Goal: Information Seeking & Learning: Understand process/instructions

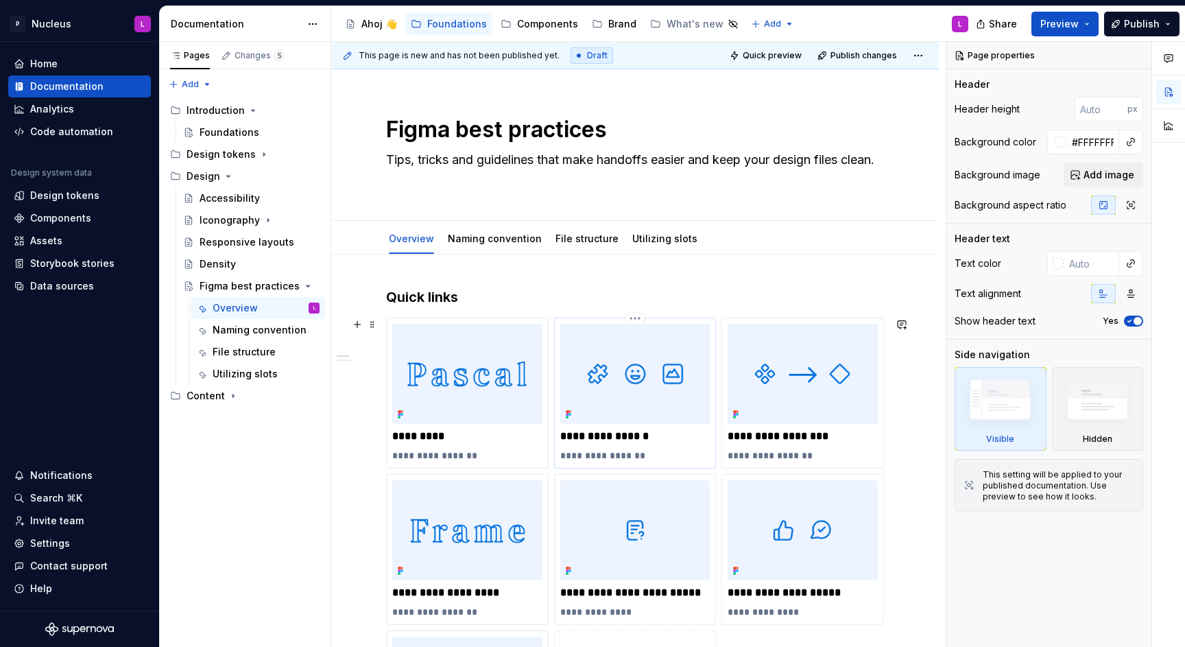
scroll to position [51, 0]
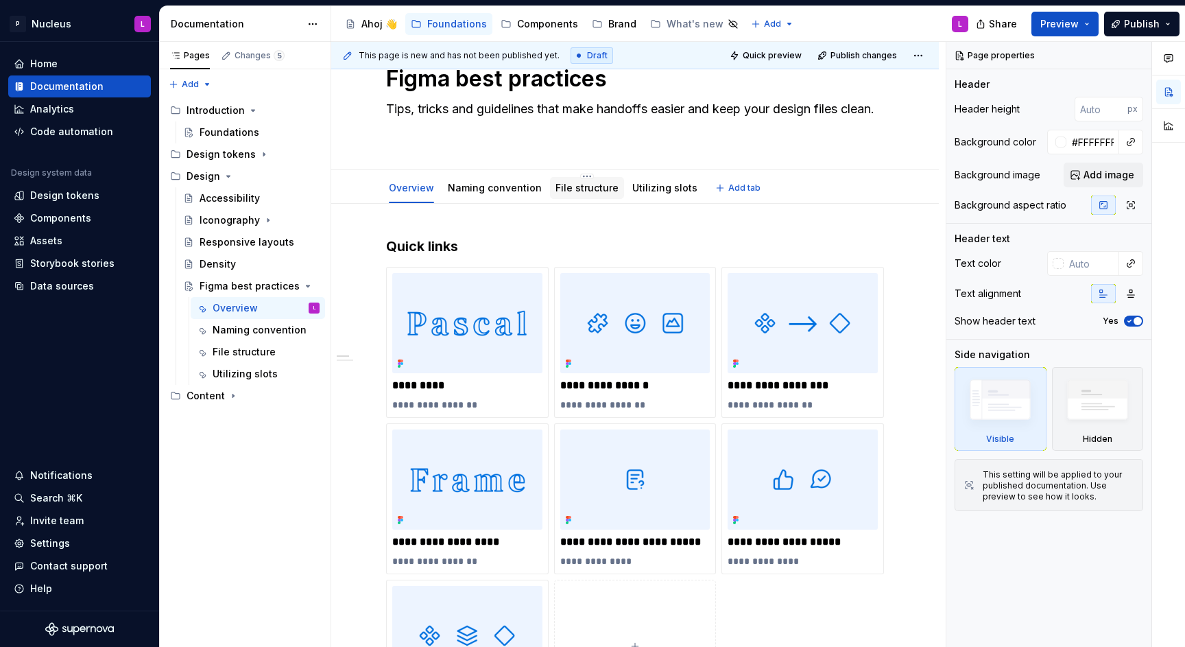
click at [556, 187] on link "File structure" at bounding box center [587, 188] width 63 height 12
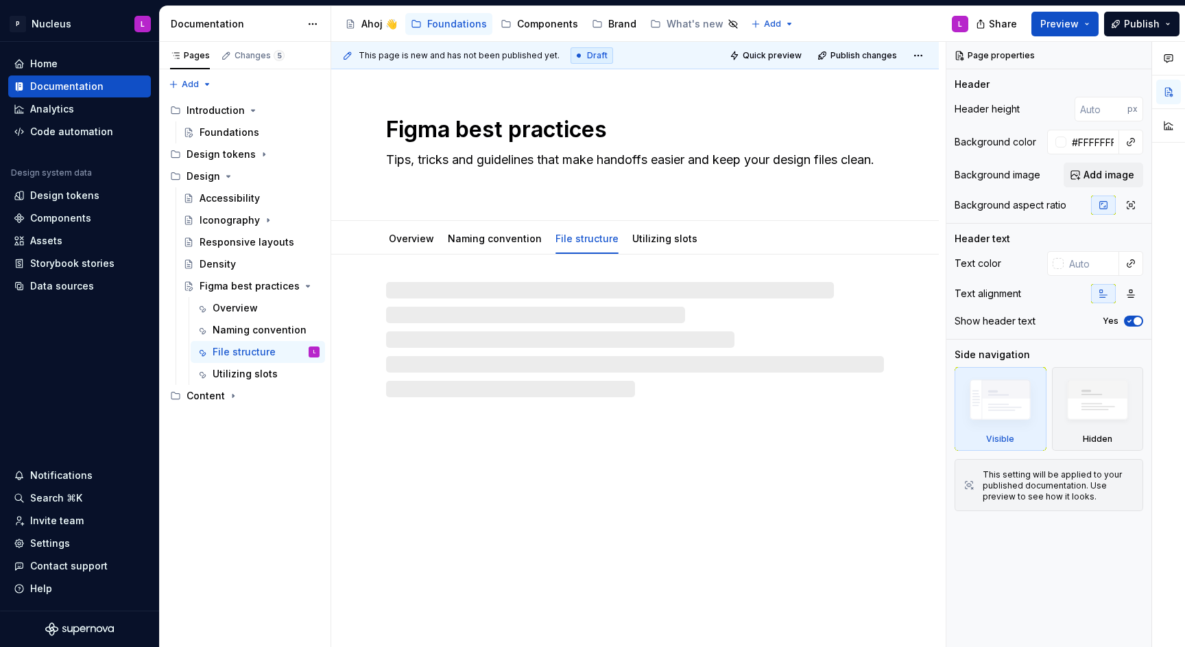
type textarea "*"
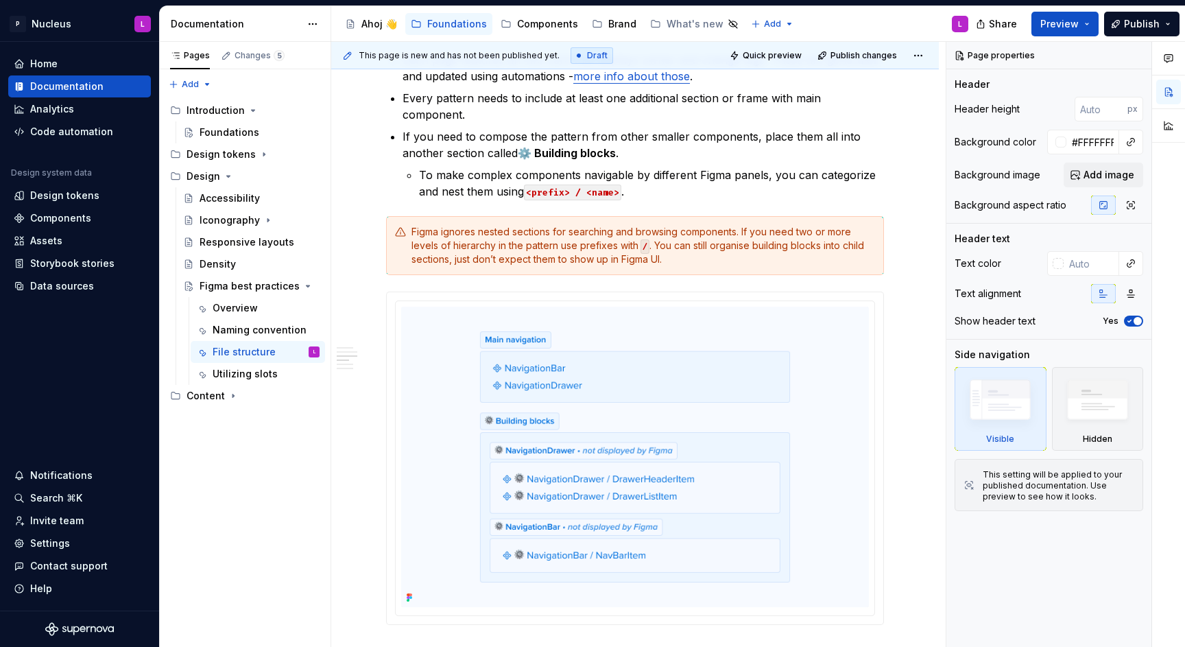
scroll to position [1208, 0]
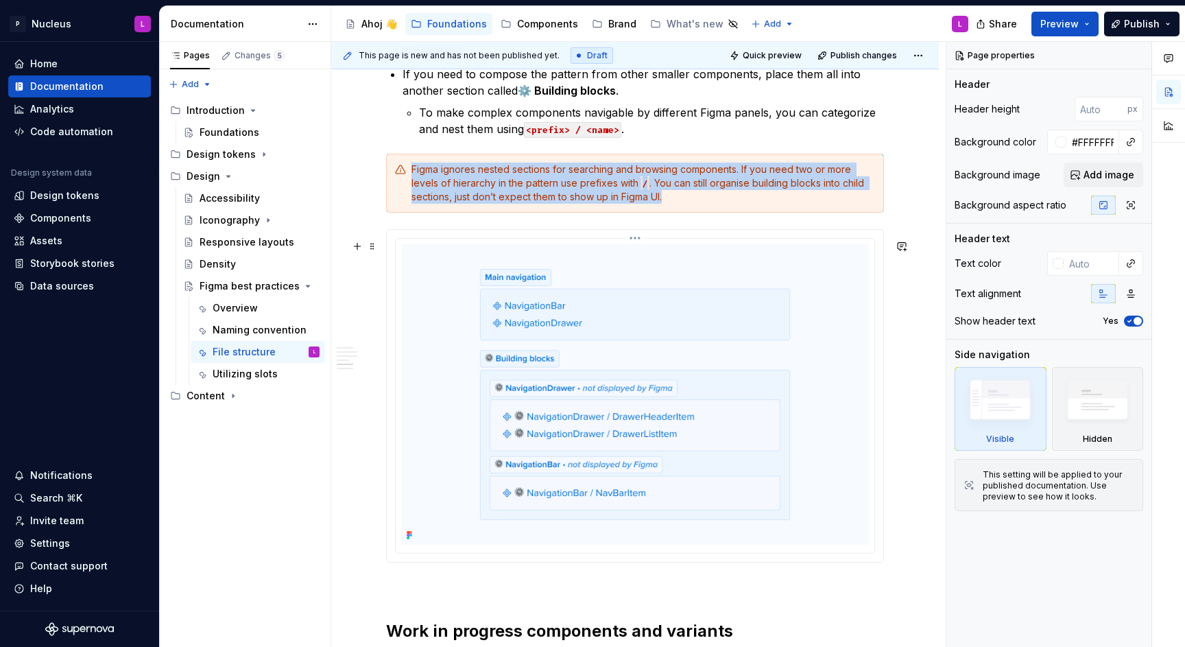
click at [513, 344] on img at bounding box center [635, 394] width 468 height 300
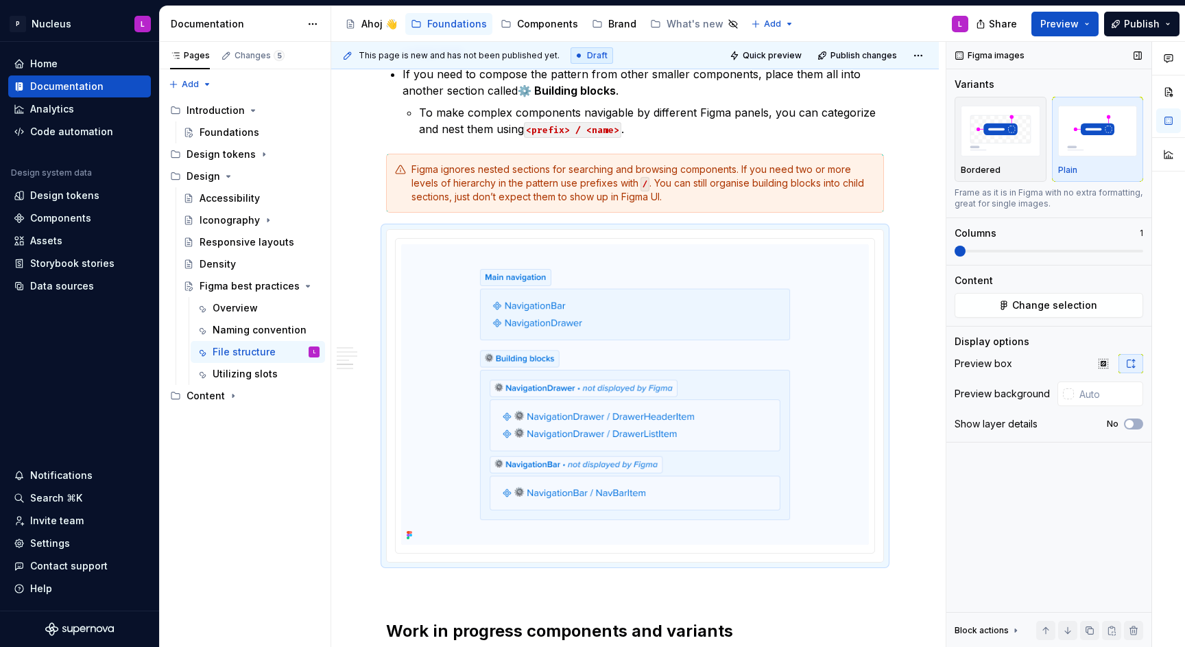
click at [1006, 318] on div "Figma images Variants Bordered Plain Frame as it is in Figma with no extra form…" at bounding box center [1049, 345] width 205 height 606
click at [1001, 317] on div "Change selection" at bounding box center [1049, 305] width 189 height 25
click at [1038, 302] on span "Change selection" at bounding box center [1054, 305] width 85 height 14
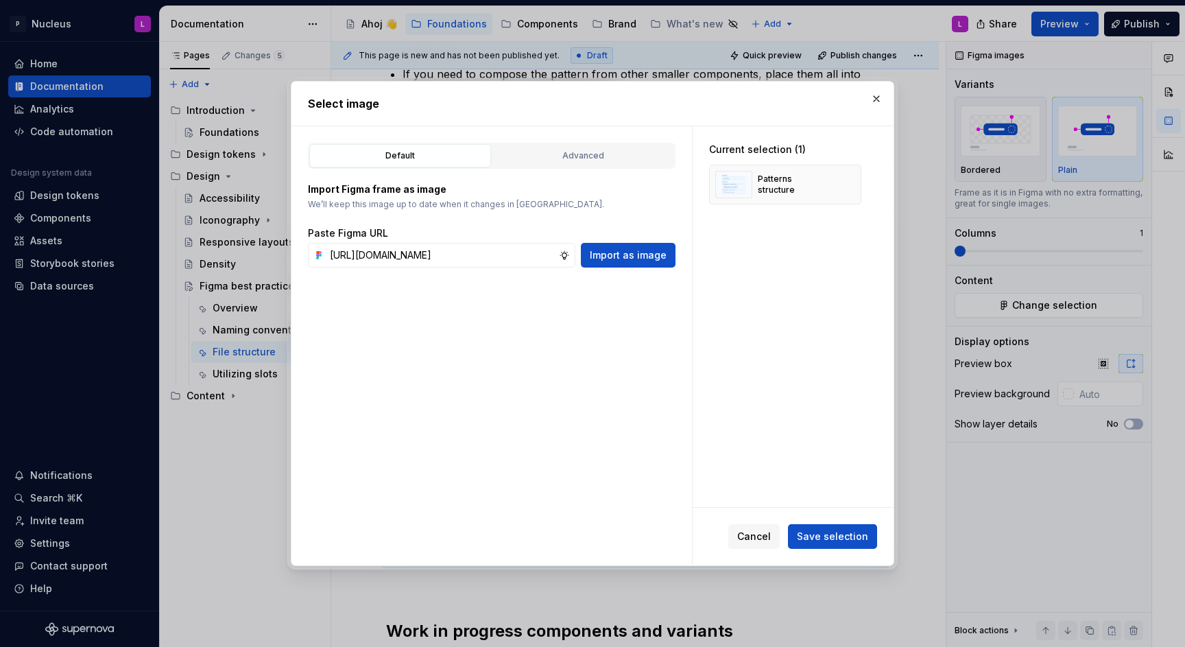
scroll to position [0, 486]
type input "[URL][DOMAIN_NAME]"
click at [837, 184] on button "button" at bounding box center [845, 184] width 19 height 19
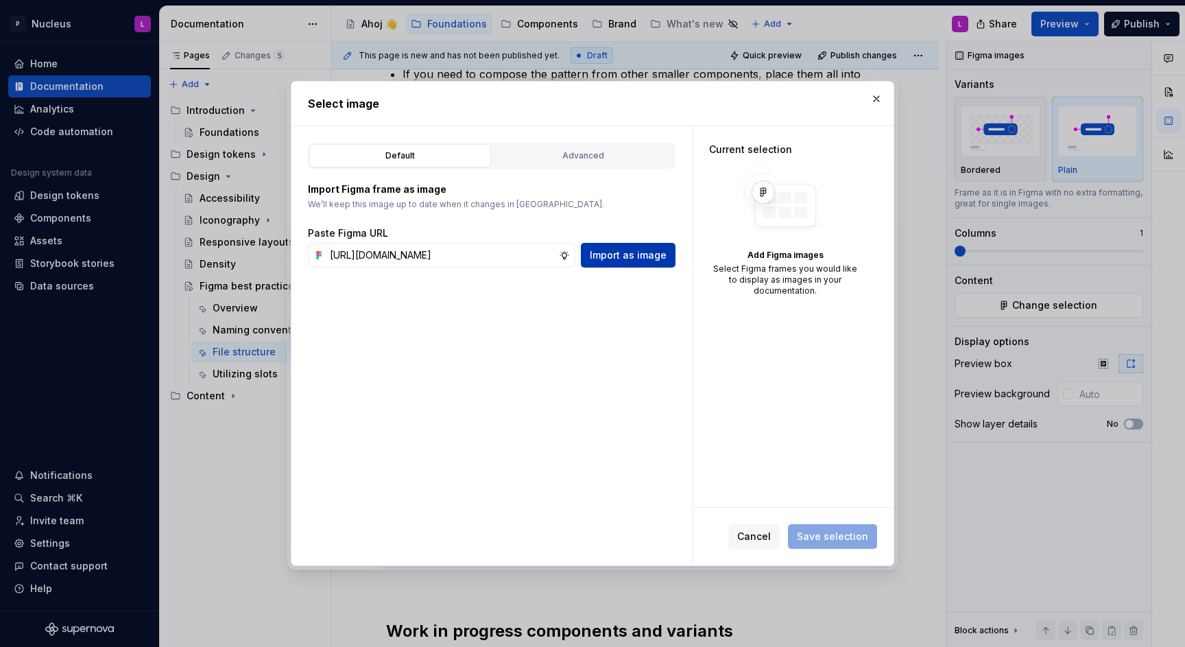
click at [669, 249] on button "Import as image" at bounding box center [628, 255] width 95 height 25
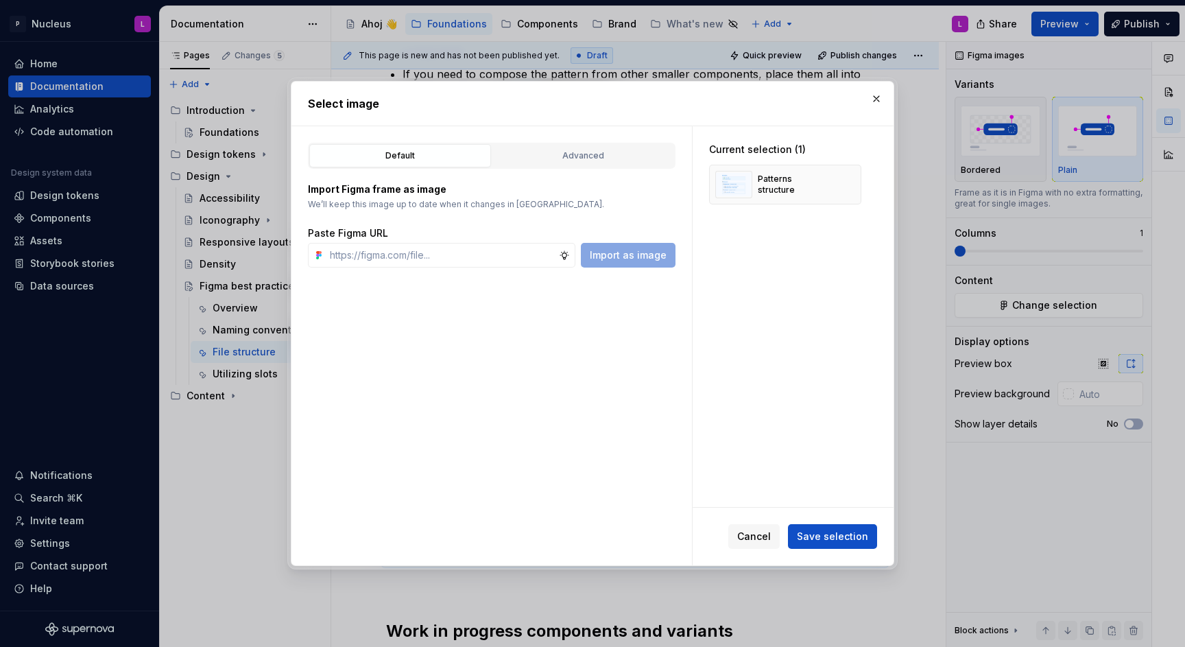
drag, startPoint x: 815, startPoint y: 527, endPoint x: 823, endPoint y: 533, distance: 9.9
click at [816, 527] on button "Save selection" at bounding box center [832, 536] width 89 height 25
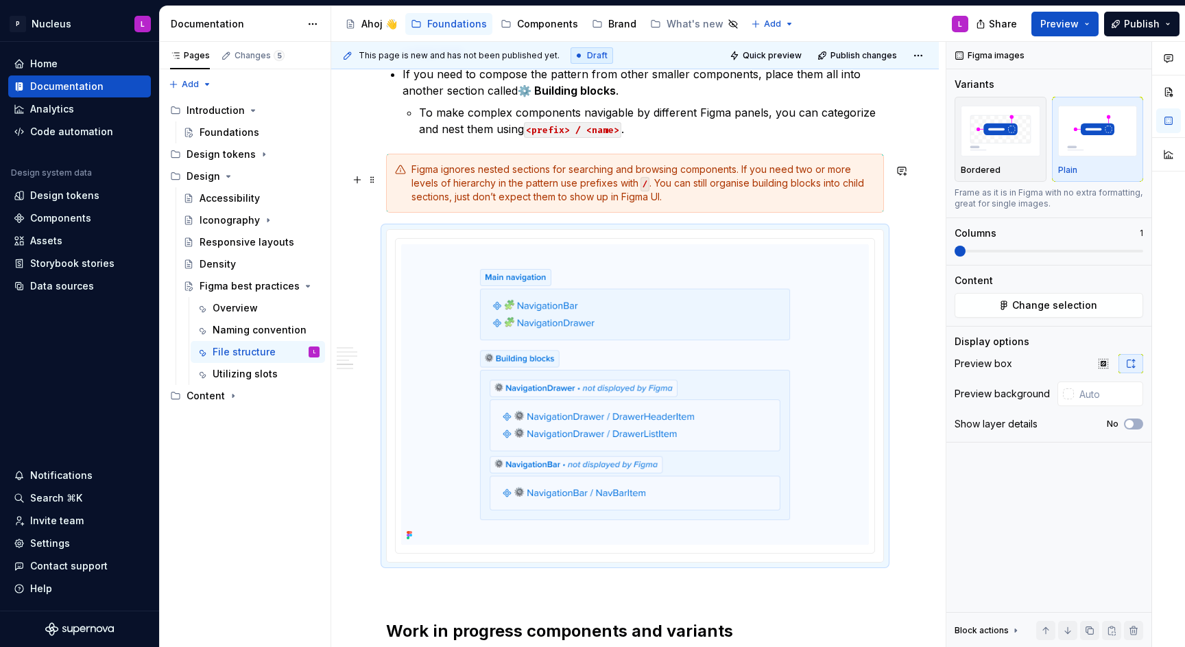
click at [760, 171] on div "Figma ignores nested sections for searching and browsing components. If you nee…" at bounding box center [635, 183] width 498 height 59
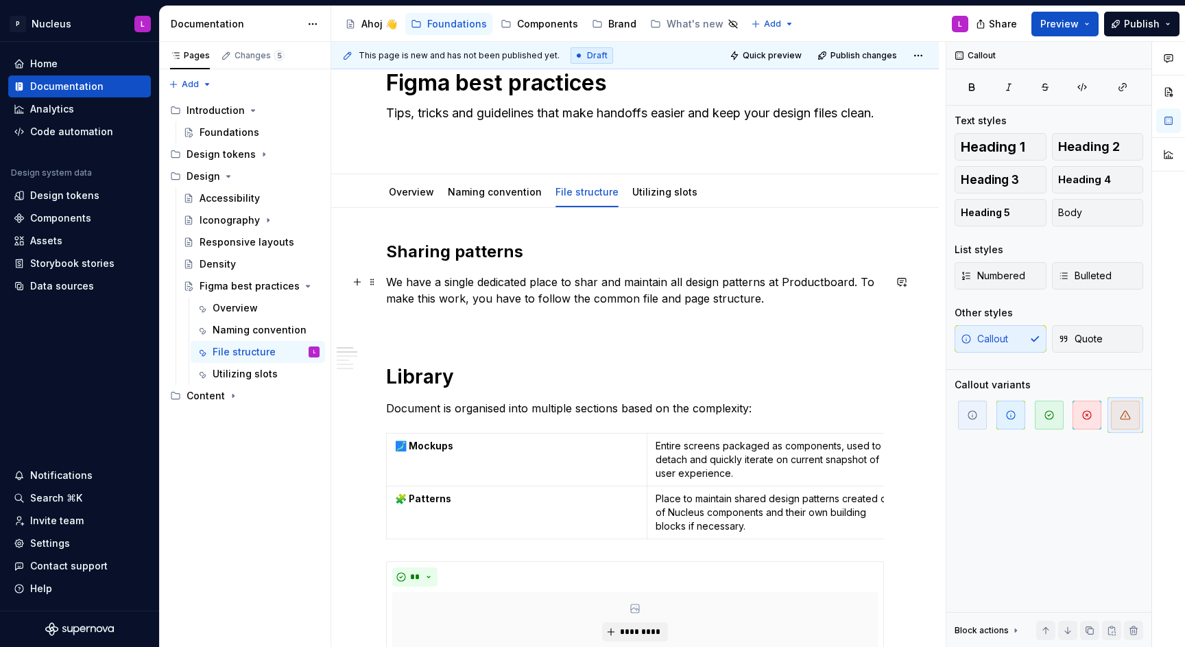
scroll to position [40, 0]
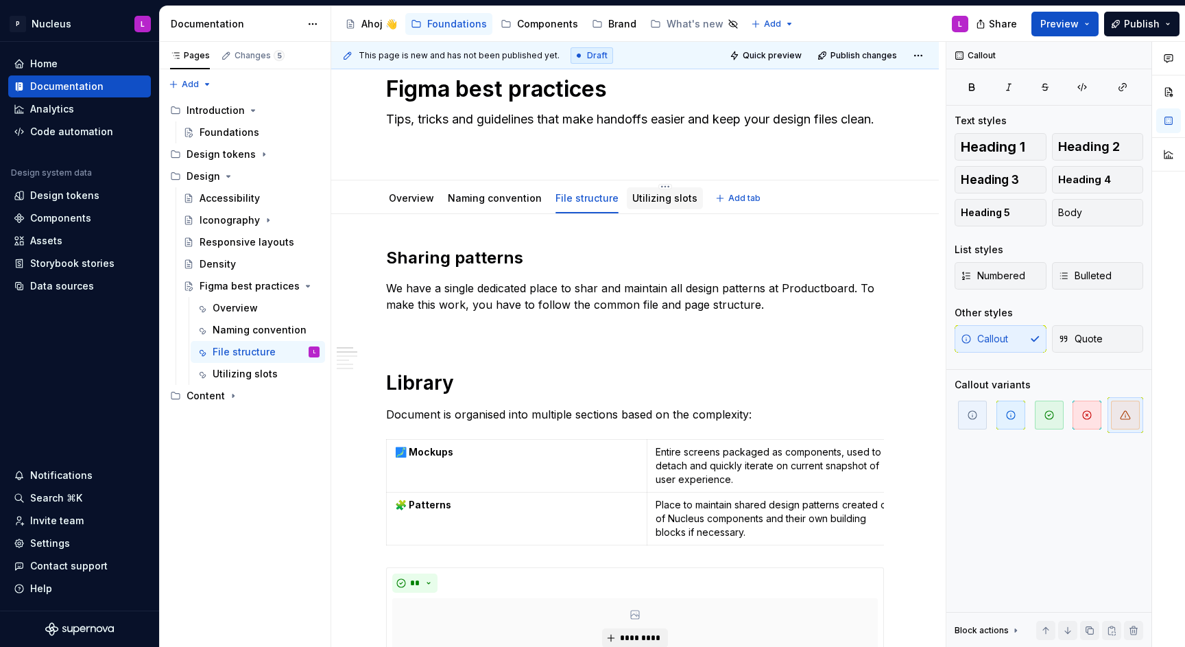
click at [664, 190] on div "Utilizing slots" at bounding box center [664, 198] width 65 height 16
click at [654, 204] on div "Utilizing slots" at bounding box center [664, 198] width 65 height 14
click at [656, 198] on link "Utilizing slots" at bounding box center [664, 198] width 65 height 12
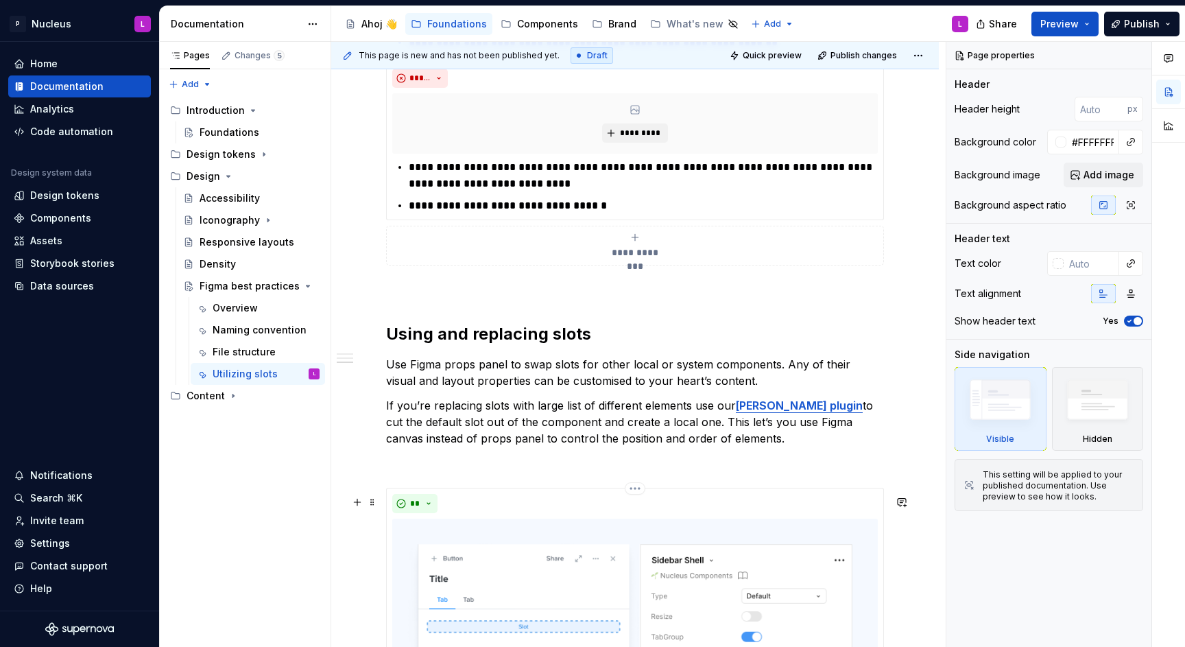
scroll to position [3431, 0]
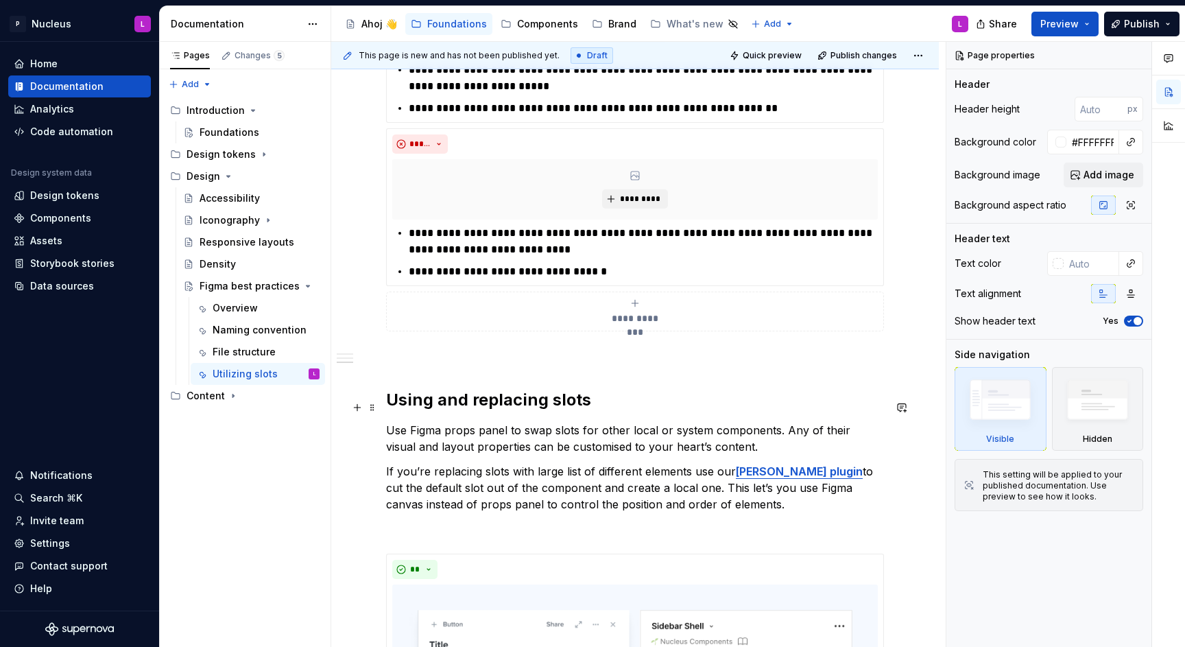
click at [608, 400] on h2 "Using and replacing slots" at bounding box center [635, 400] width 498 height 22
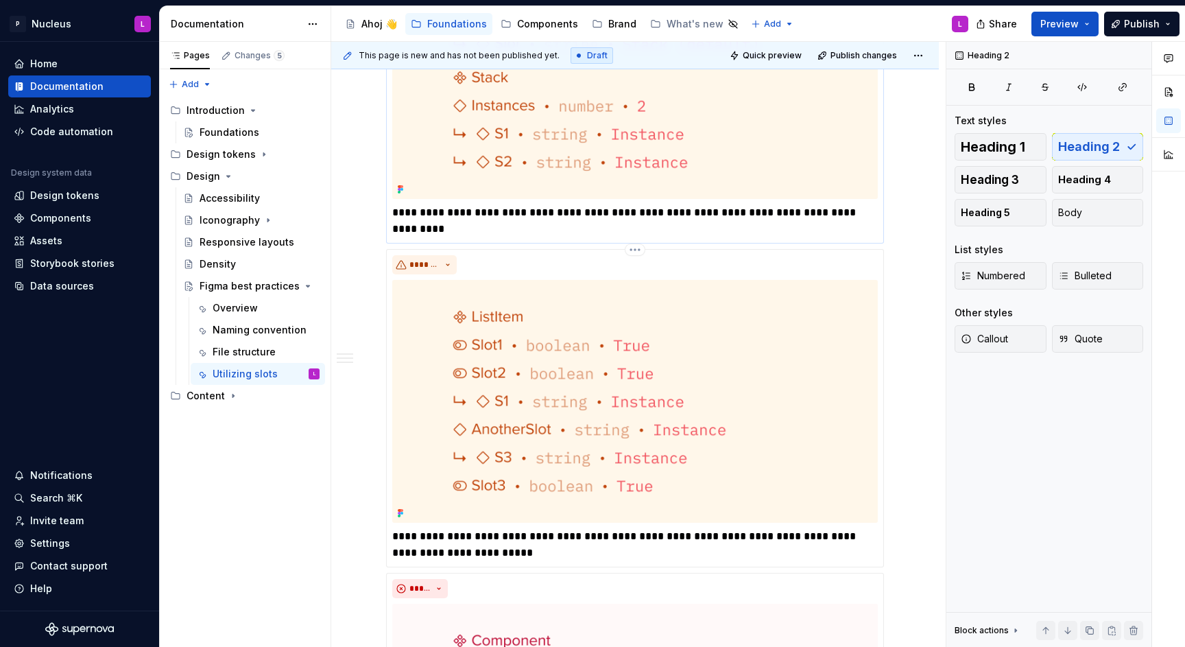
scroll to position [1370, 0]
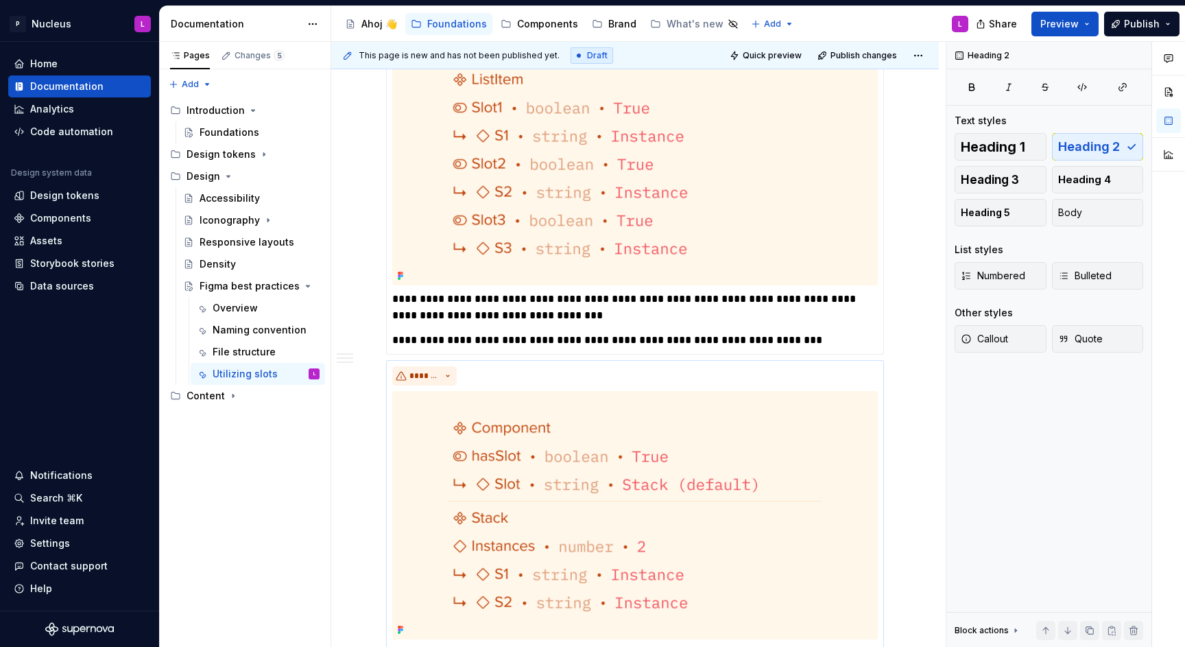
type textarea "*"
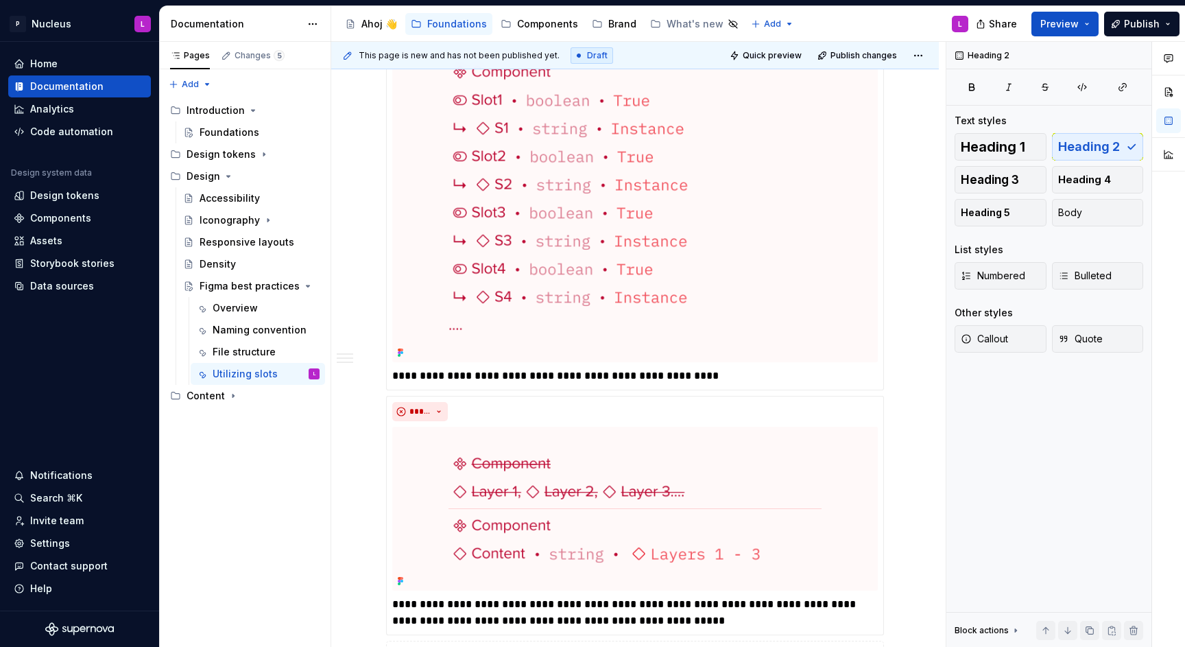
scroll to position [2624, 0]
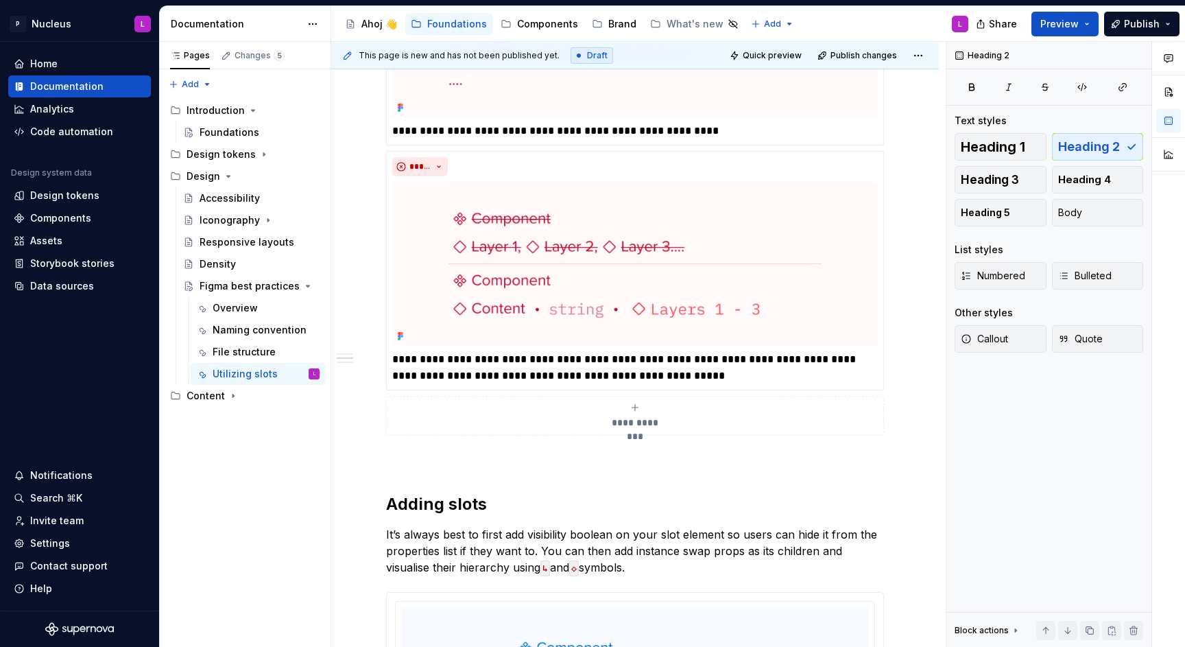
click at [381, 460] on div "**********" at bounding box center [635, 527] width 608 height 5794
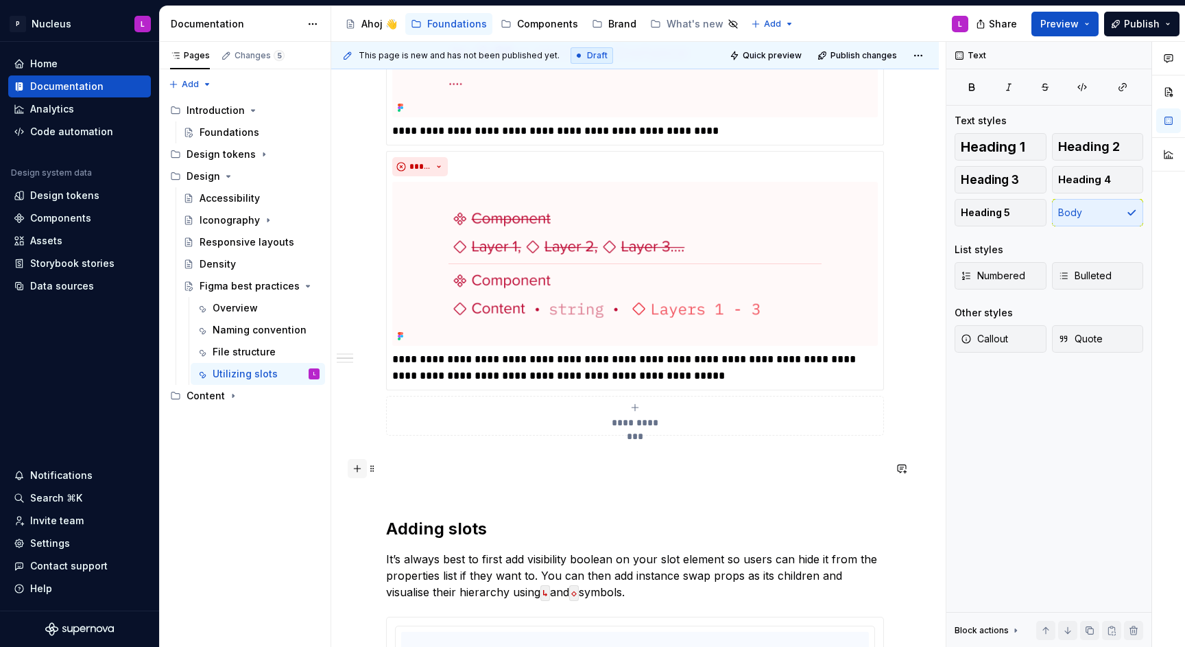
click at [360, 471] on button "button" at bounding box center [357, 468] width 19 height 19
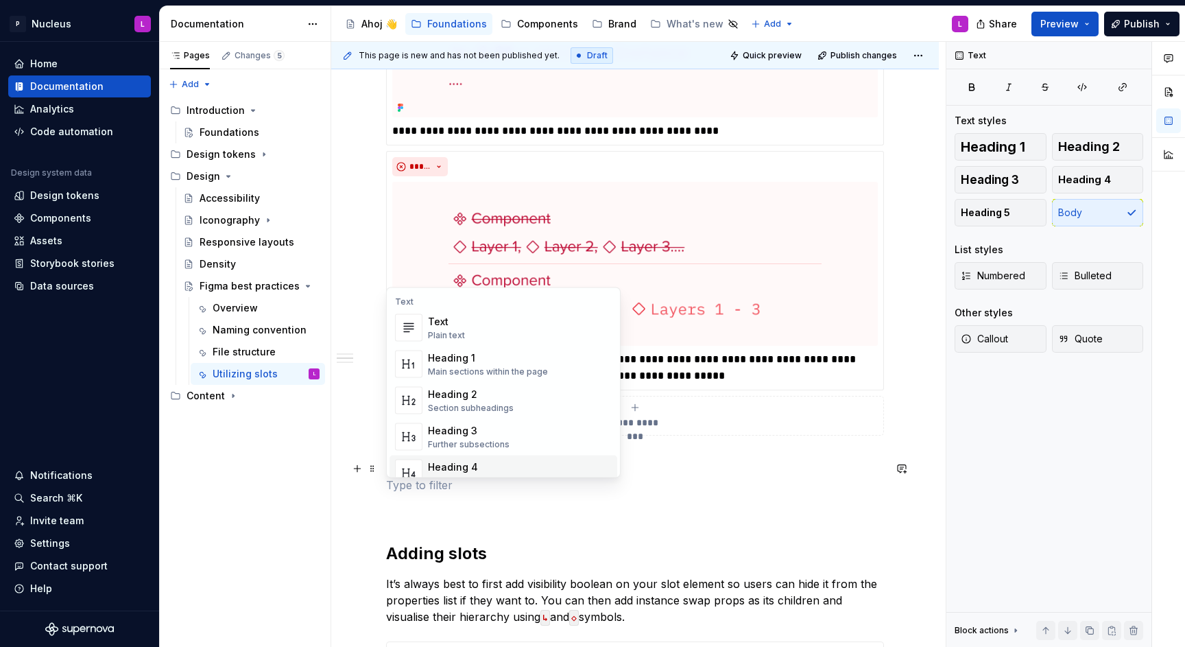
click at [418, 490] on p at bounding box center [635, 485] width 498 height 16
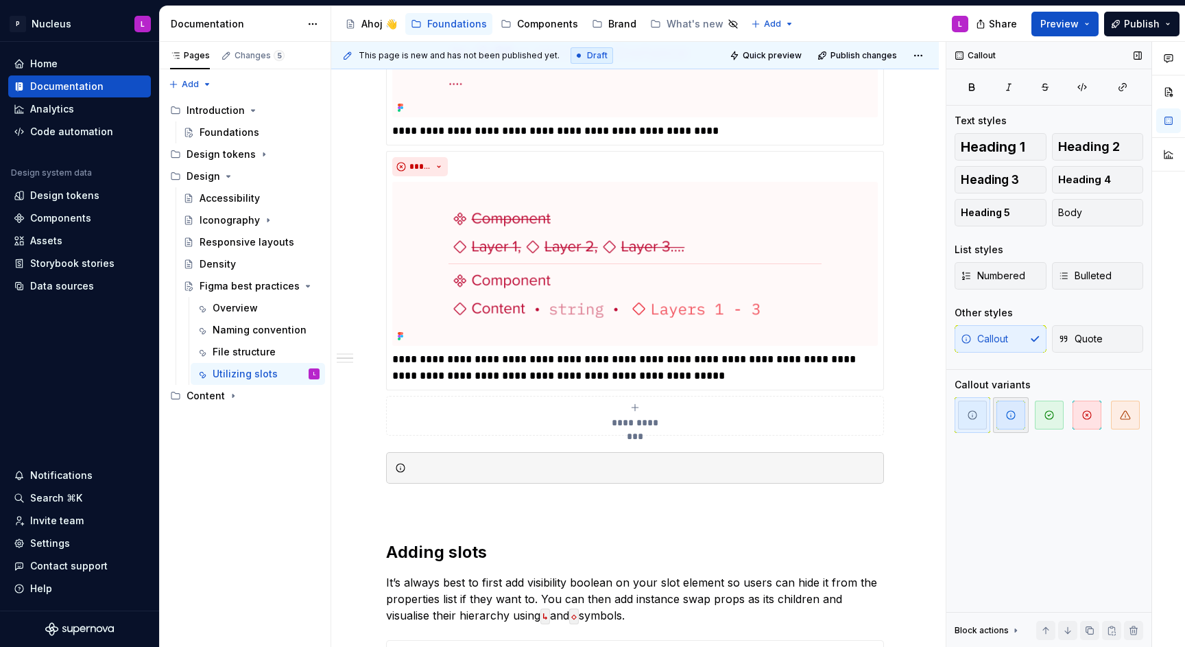
click at [1016, 419] on icon "button" at bounding box center [1011, 414] width 11 height 11
click at [980, 416] on span "button" at bounding box center [972, 415] width 29 height 29
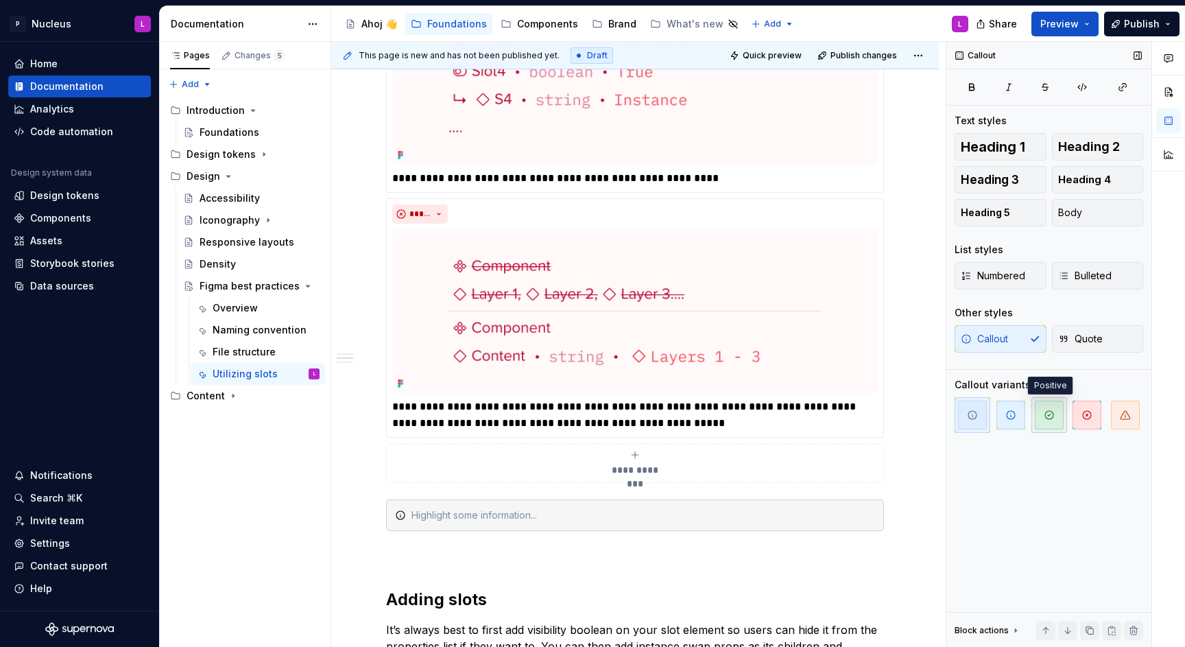
click at [1032, 418] on button "button" at bounding box center [1050, 415] width 36 height 36
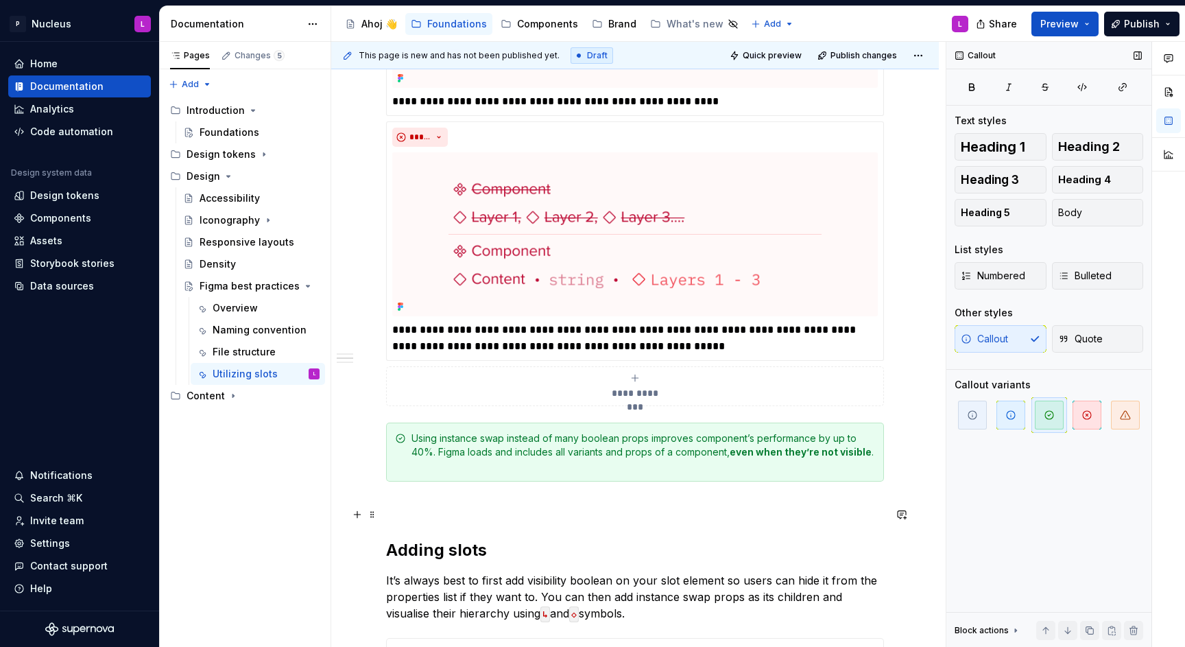
scroll to position [2659, 0]
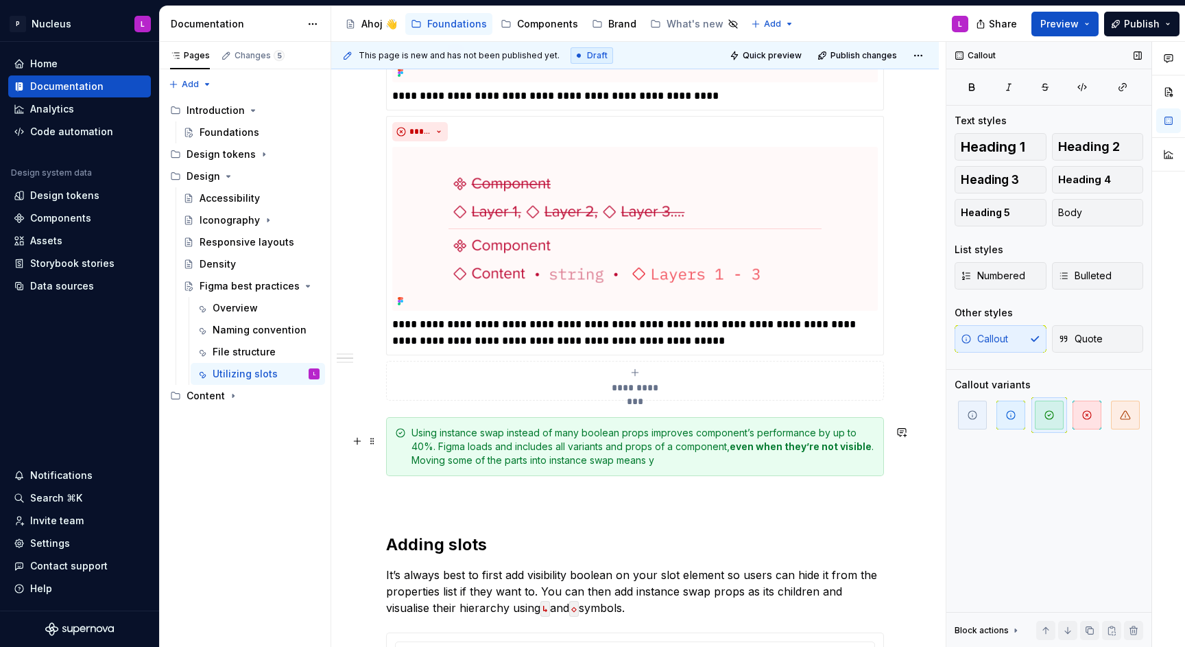
click at [671, 447] on div "Using instance swap instead of many boolean props improves component’s performa…" at bounding box center [644, 446] width 464 height 41
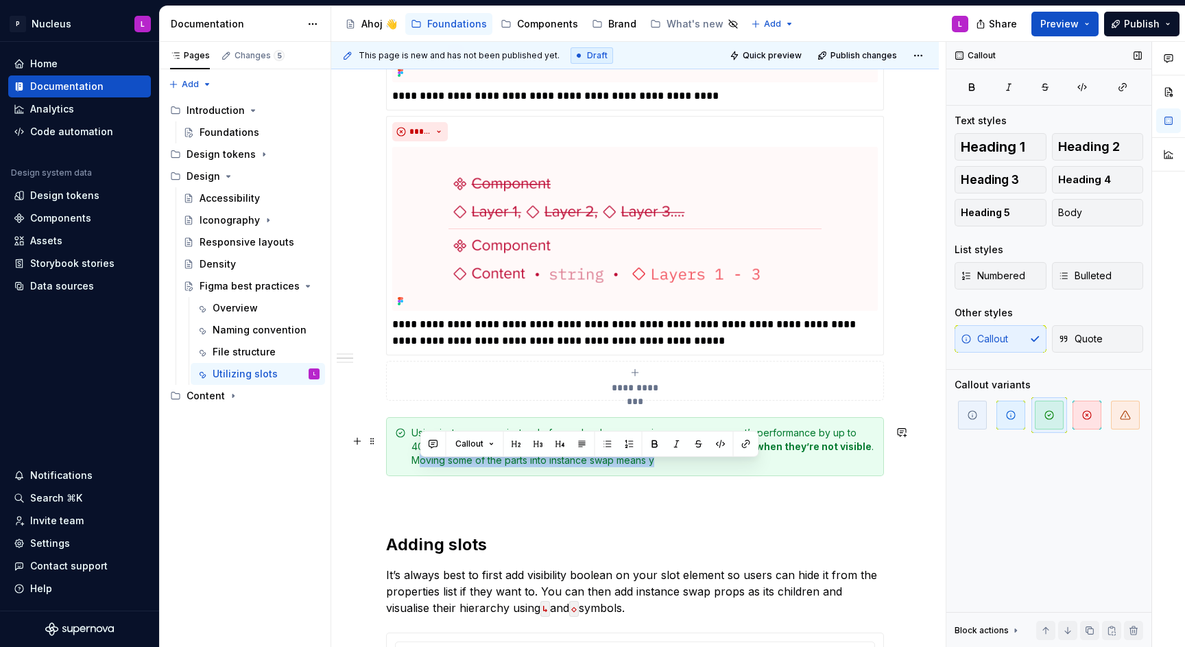
drag, startPoint x: 680, startPoint y: 475, endPoint x: 416, endPoint y: 474, distance: 264.1
click at [416, 474] on div "Using instance swap instead of many boolean props improves component’s performa…" at bounding box center [635, 446] width 498 height 59
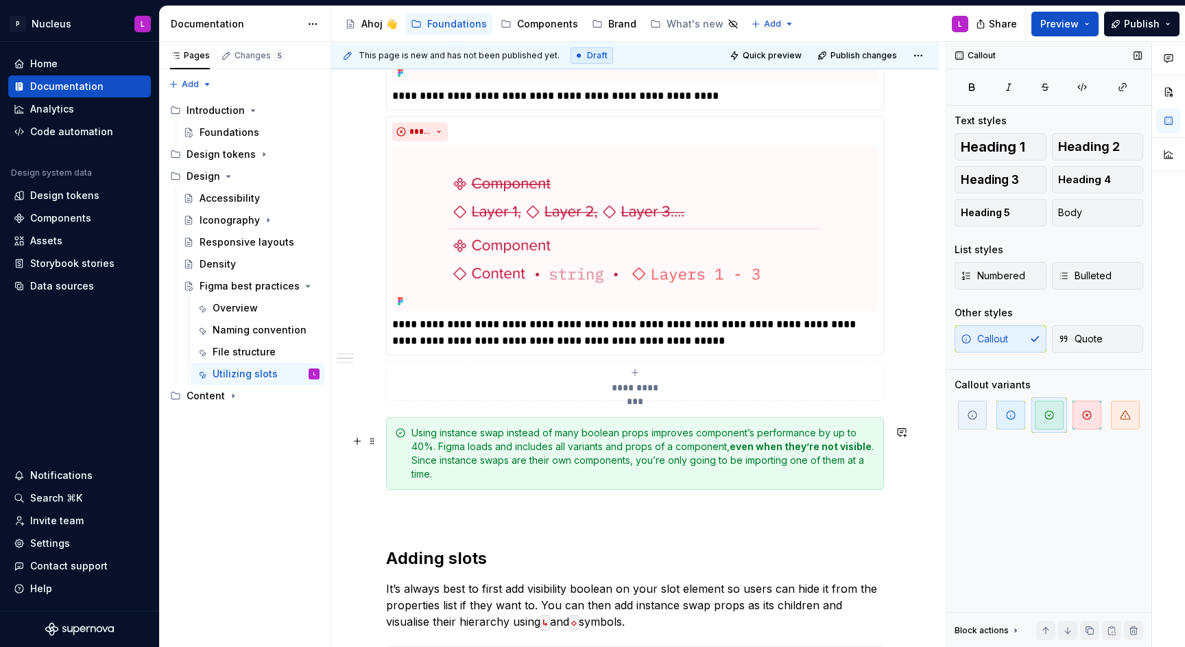
click at [438, 453] on div "Using instance swap instead of many boolean props improves component’s performa…" at bounding box center [644, 453] width 464 height 55
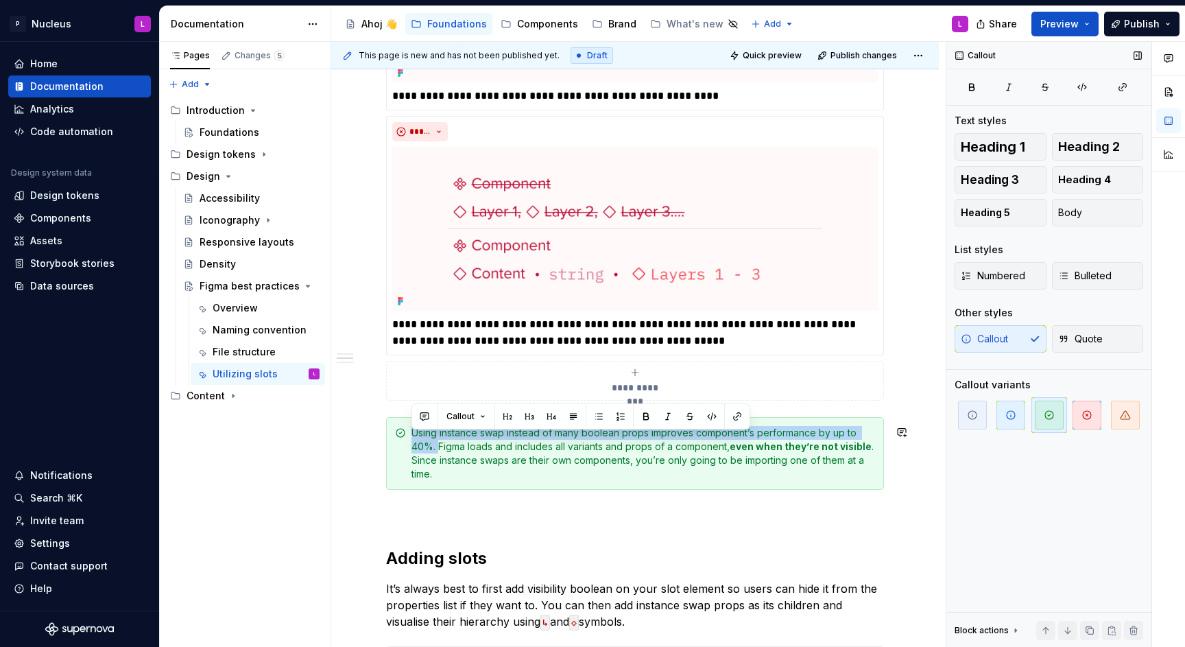
drag, startPoint x: 440, startPoint y: 452, endPoint x: 431, endPoint y: 453, distance: 9.0
click at [391, 424] on div "**********" at bounding box center [635, 448] width 498 height 5640
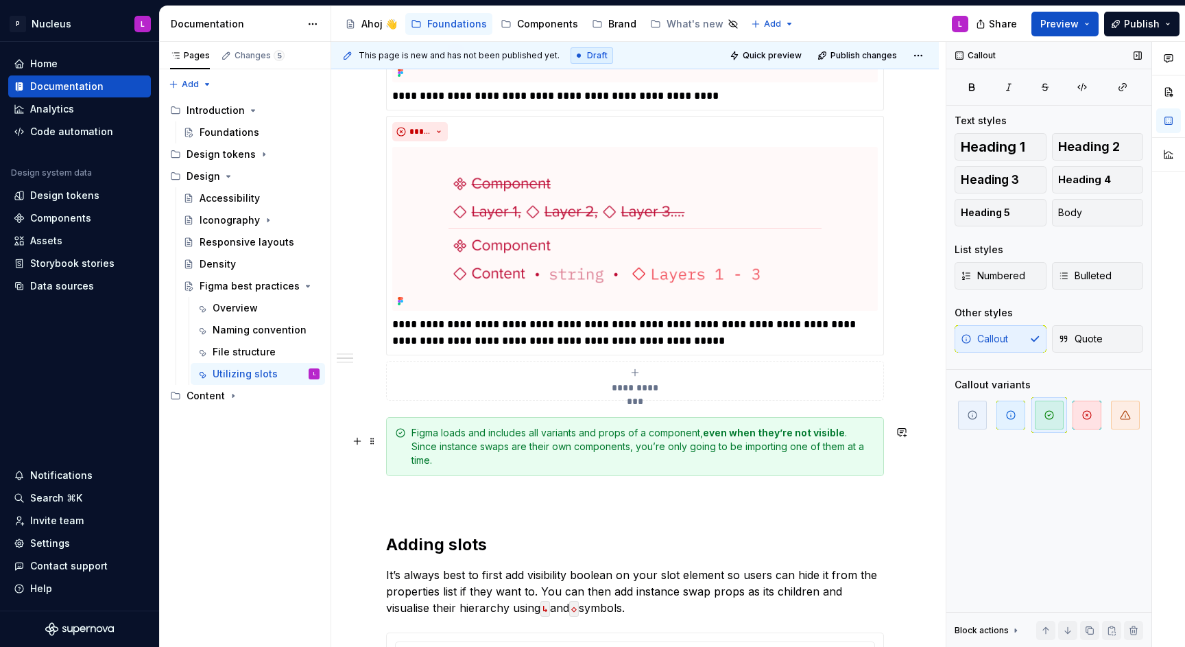
click at [550, 467] on div "Figma loads and includes all variants and props of a component, even when they’…" at bounding box center [644, 446] width 464 height 41
click at [412, 436] on div "Figma loads and includes all variants and props of a component, even when they’…" at bounding box center [644, 446] width 464 height 41
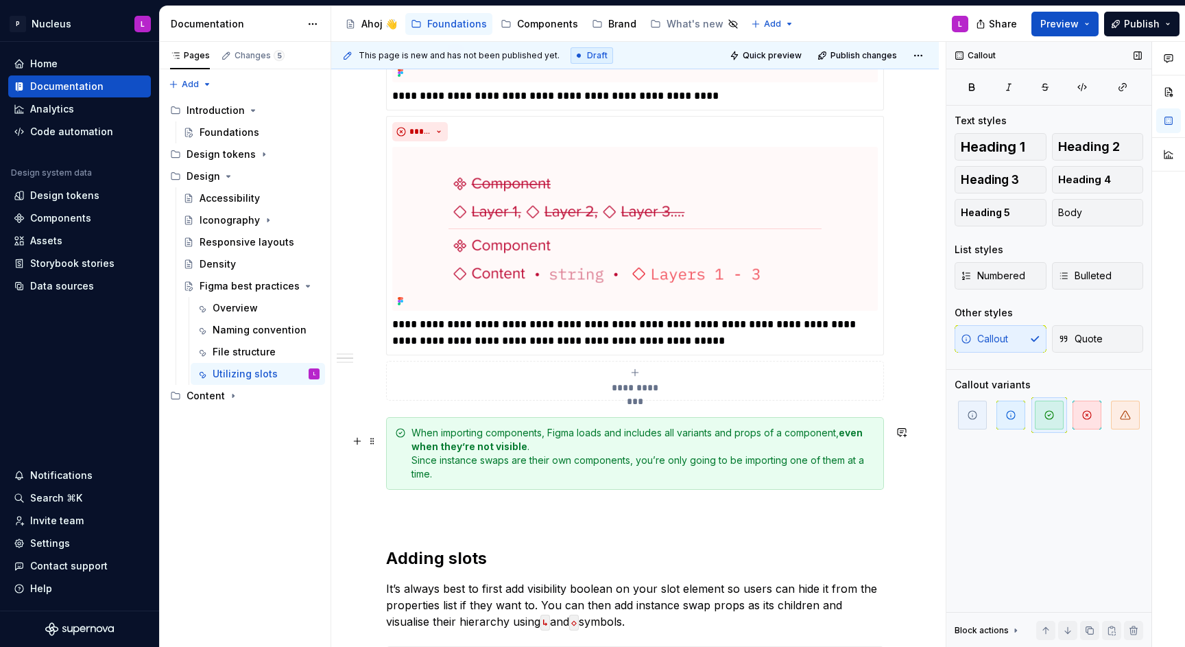
click at [615, 446] on div "When importing components, Figma loads and includes all variants and props of a…" at bounding box center [644, 453] width 464 height 55
click at [630, 455] on div "When importing components, Figma loads and includes all variants and props of a…" at bounding box center [644, 453] width 464 height 55
click at [782, 437] on div "When importing components, Figma loads and includes all variants and props of a…" at bounding box center [644, 453] width 464 height 55
click at [677, 447] on div "When importing components, Figma loads and includes all variants and props of t…" at bounding box center [644, 453] width 464 height 55
click at [635, 441] on div "When importing components, Figma loads and includes all variants and props of t…" at bounding box center [644, 453] width 464 height 55
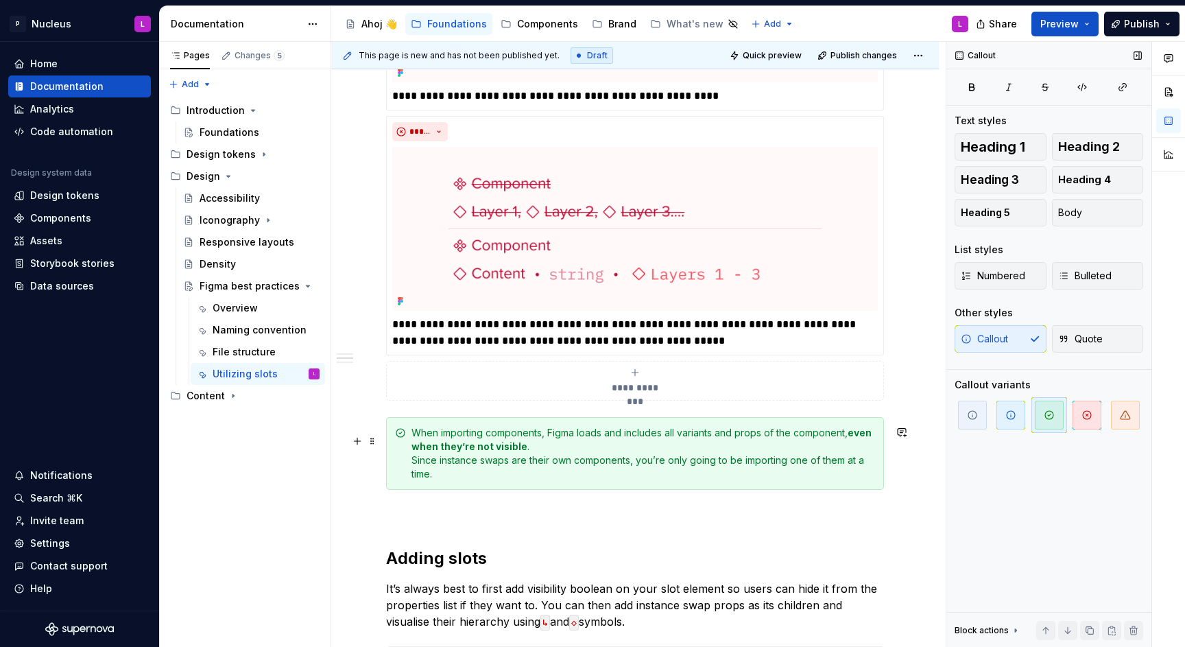
click at [627, 445] on div "When importing components, Figma loads and includes all variants and props of t…" at bounding box center [644, 453] width 464 height 55
click at [569, 455] on div "When importing components, Figma loads and includes all variants and props of t…" at bounding box center [644, 453] width 464 height 55
click at [414, 466] on div "When importing components, Figma loads and includes all variants and props of t…" at bounding box center [644, 453] width 464 height 55
click at [563, 454] on div "When importing components, Figma loads and includes all variants and props of t…" at bounding box center [644, 453] width 464 height 55
click at [412, 467] on div "When importing components, Figma loads and includes all variants and props of t…" at bounding box center [644, 453] width 464 height 55
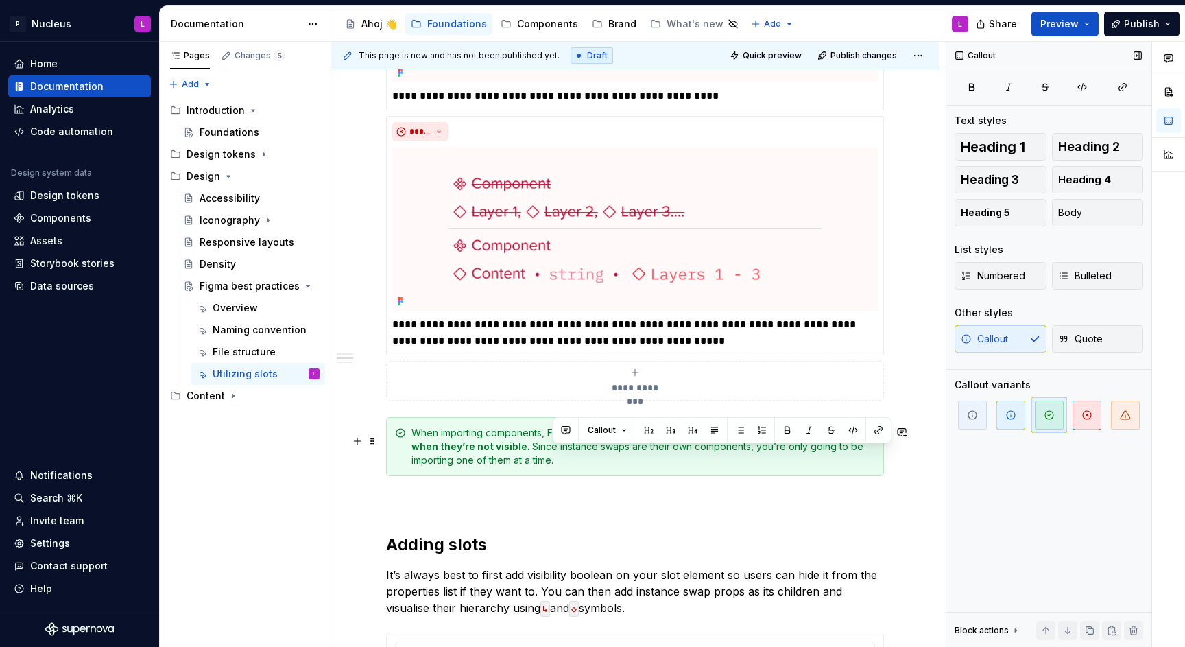
click at [597, 467] on div "When importing components, Figma loads and includes all variants and props of t…" at bounding box center [644, 446] width 464 height 41
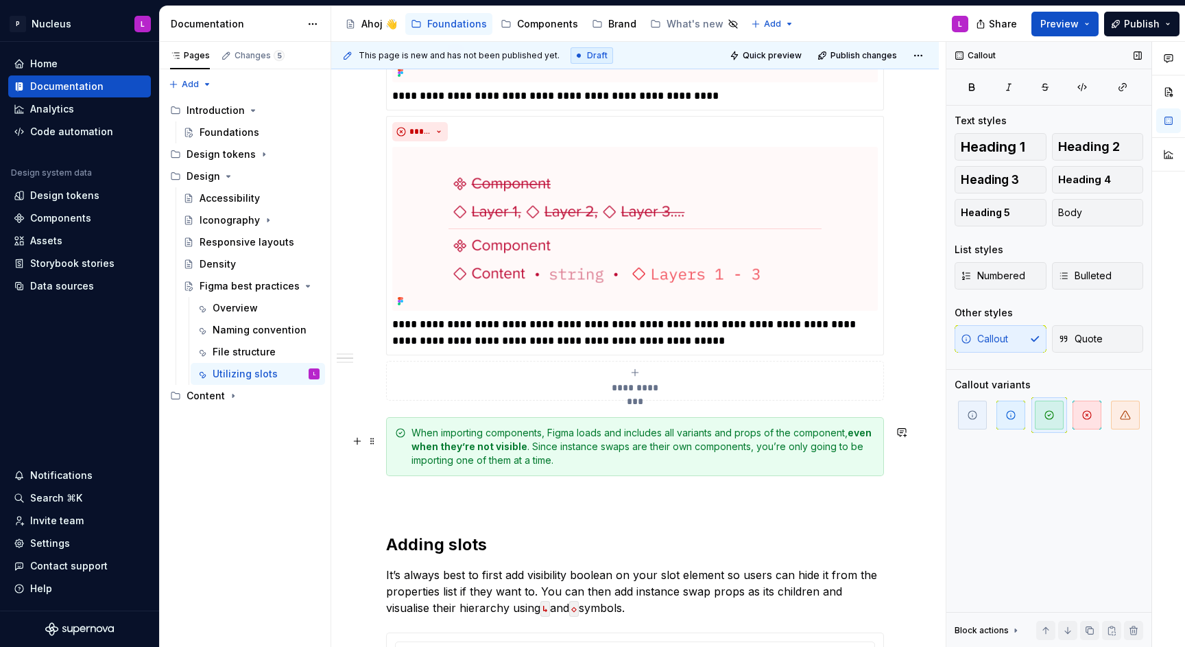
click at [776, 451] on div "When importing components, Figma loads and includes all variants and props of t…" at bounding box center [644, 446] width 464 height 41
click at [799, 466] on div "When importing components, Figma loads and includes all variants and props of t…" at bounding box center [644, 446] width 464 height 41
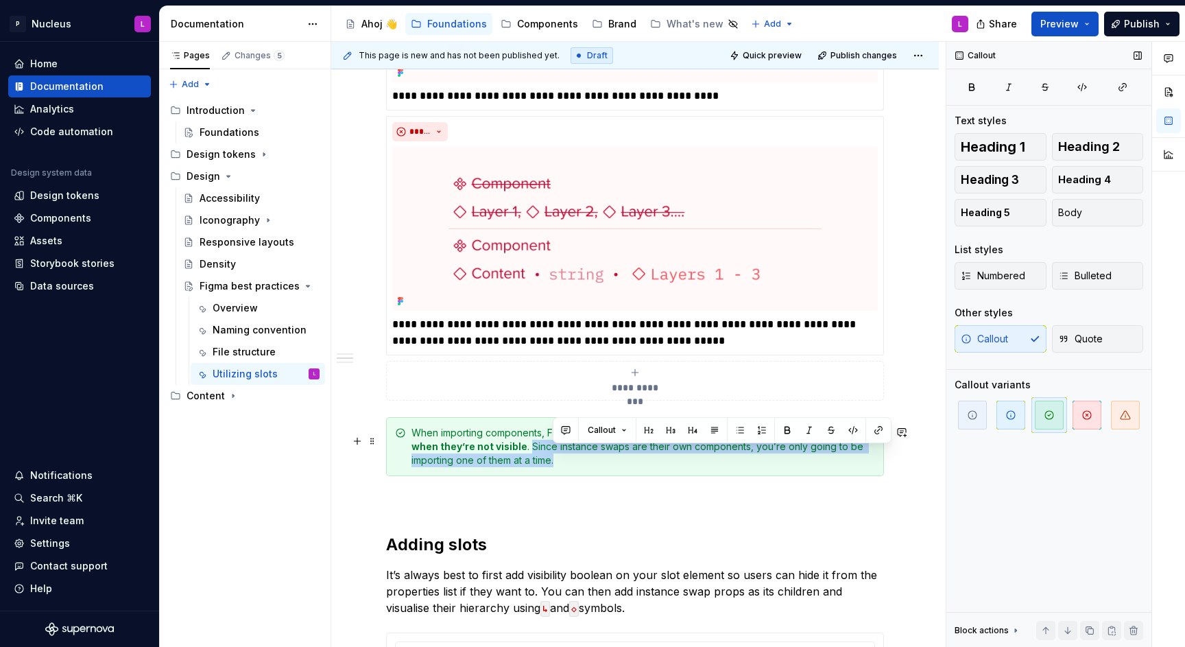
drag, startPoint x: 799, startPoint y: 466, endPoint x: 554, endPoint y: 453, distance: 245.9
click at [554, 453] on div "When importing components, Figma loads and includes all variants and props of t…" at bounding box center [644, 446] width 464 height 41
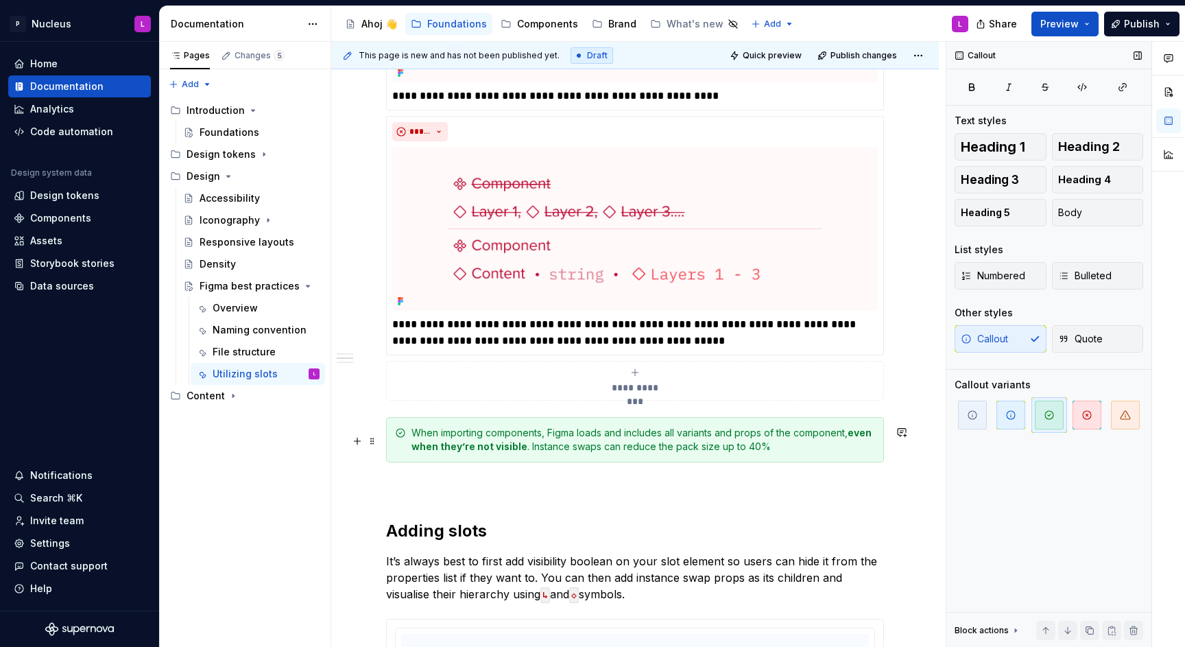
click at [739, 453] on div "When importing components, Figma loads and includes all variants and props of t…" at bounding box center [644, 439] width 464 height 27
click at [823, 447] on div "When importing components, Figma loads and includes all variants and props of t…" at bounding box center [644, 439] width 464 height 27
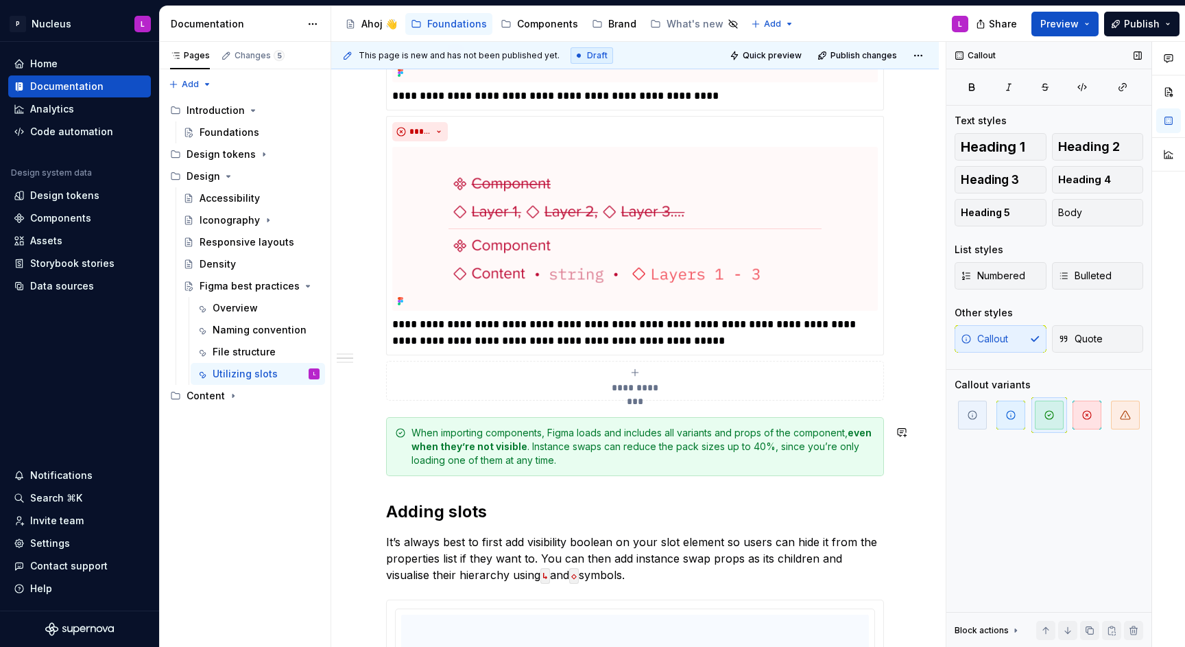
click at [543, 499] on div "**********" at bounding box center [635, 424] width 498 height 5593
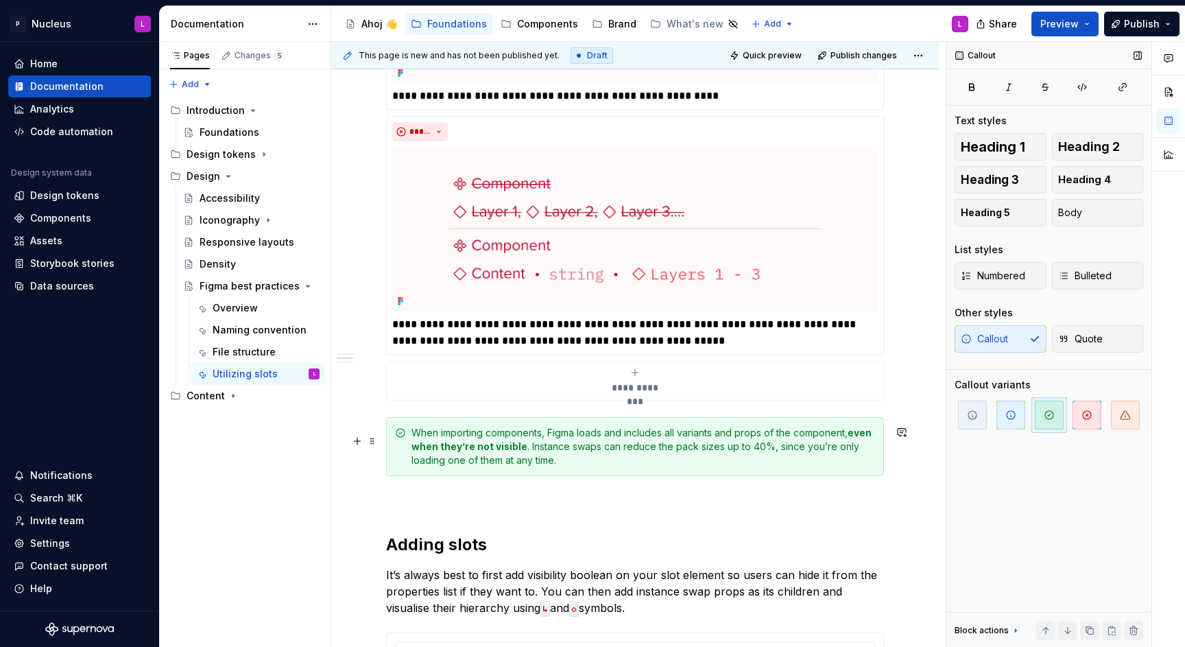
click at [618, 465] on div "When importing components, Figma loads and includes all variants and props of t…" at bounding box center [644, 446] width 464 height 41
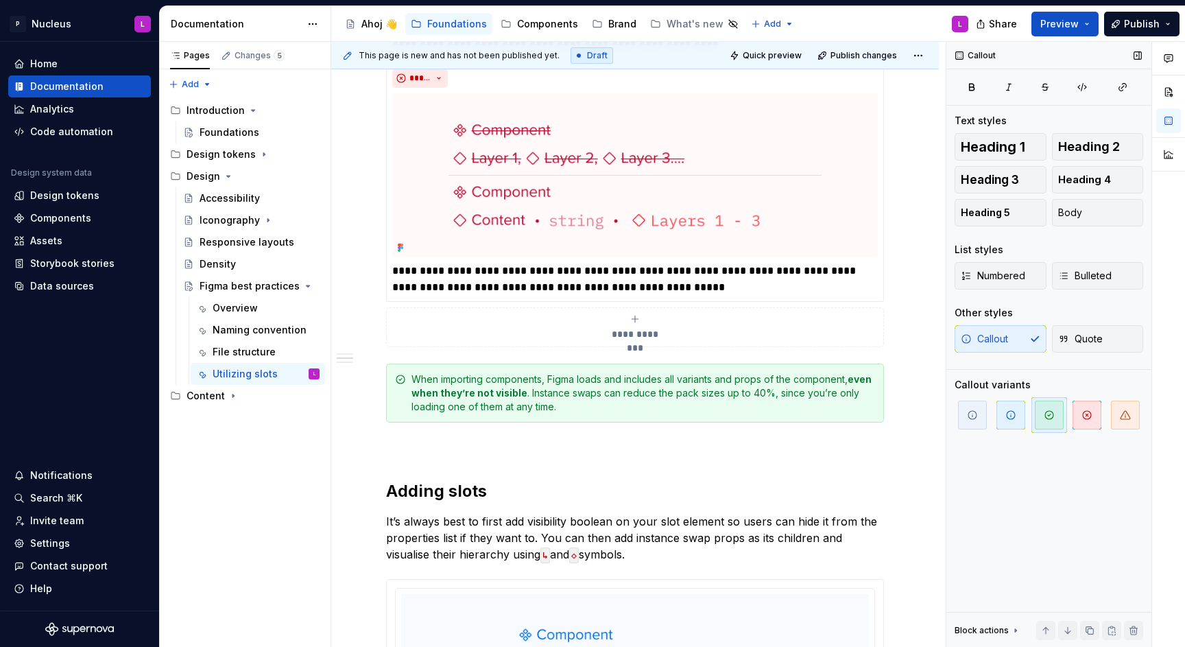
scroll to position [2714, 0]
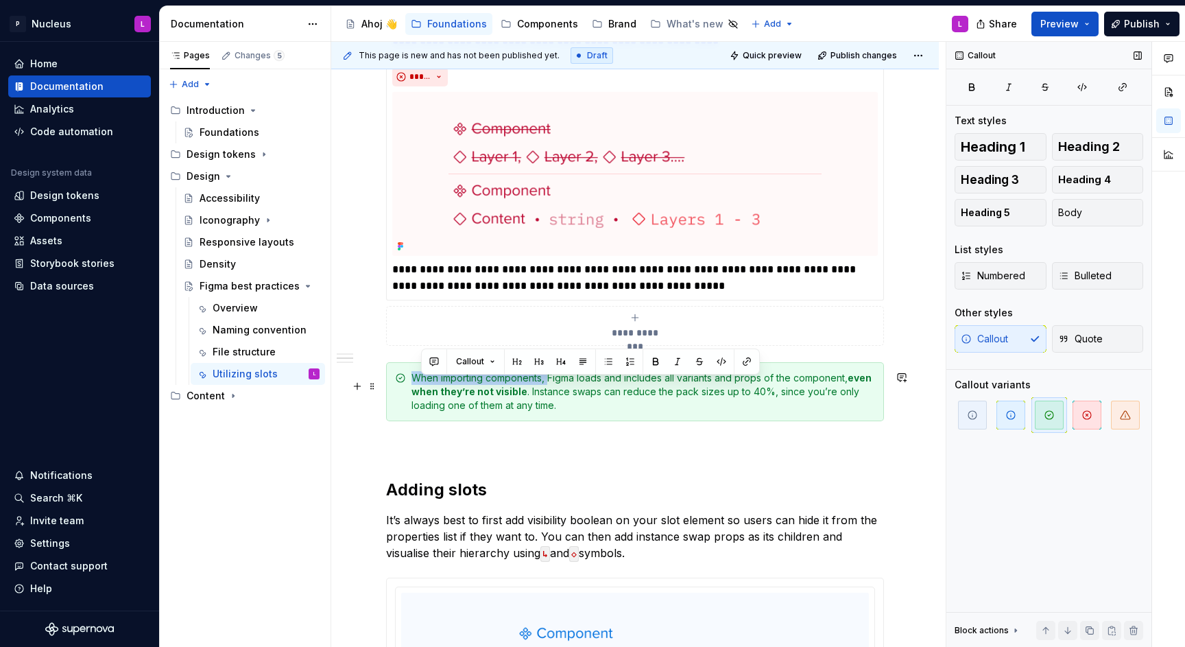
drag, startPoint x: 549, startPoint y: 385, endPoint x: 414, endPoint y: 379, distance: 135.2
click at [414, 379] on div "When importing components, Figma loads and includes all variants and props of t…" at bounding box center [644, 391] width 464 height 41
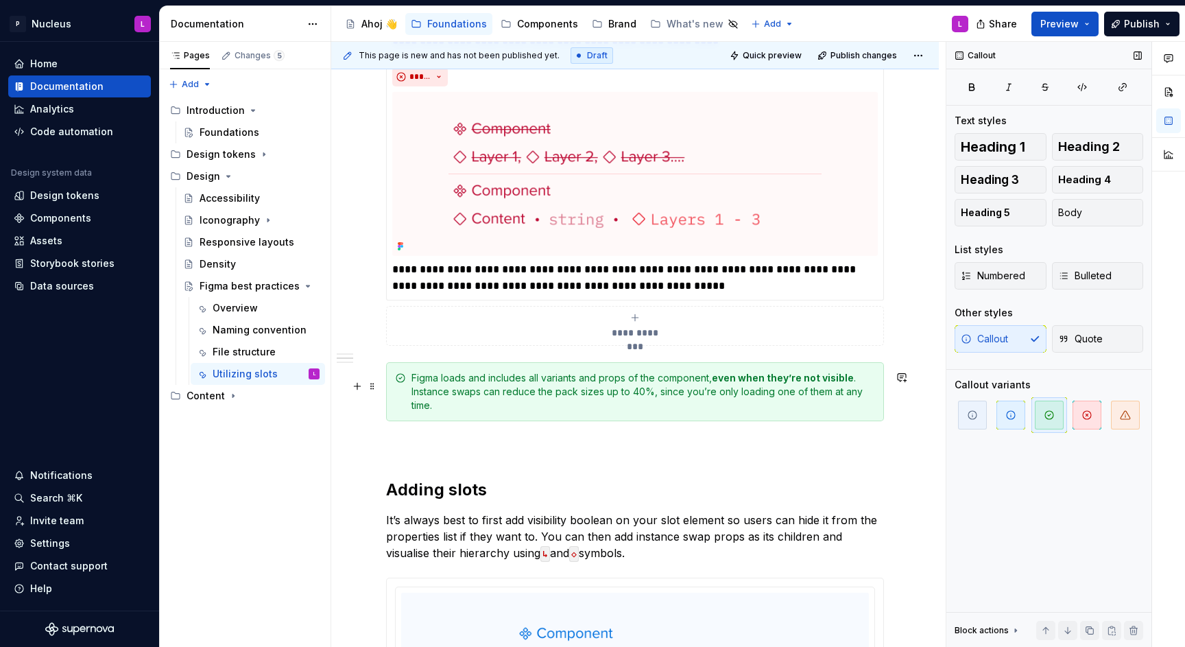
click at [524, 401] on div "Figma loads and includes all variants and props of the component, even when the…" at bounding box center [644, 391] width 464 height 41
click at [551, 382] on div "Figma loads and includes all variants and props of the component, even when the…" at bounding box center [644, 391] width 464 height 41
click at [596, 385] on div "Figma loads and includes all variants and props of the component, even when the…" at bounding box center [644, 391] width 464 height 41
click at [562, 389] on div "Figma loads and includes all variants and props of the component, even when the…" at bounding box center [644, 391] width 464 height 41
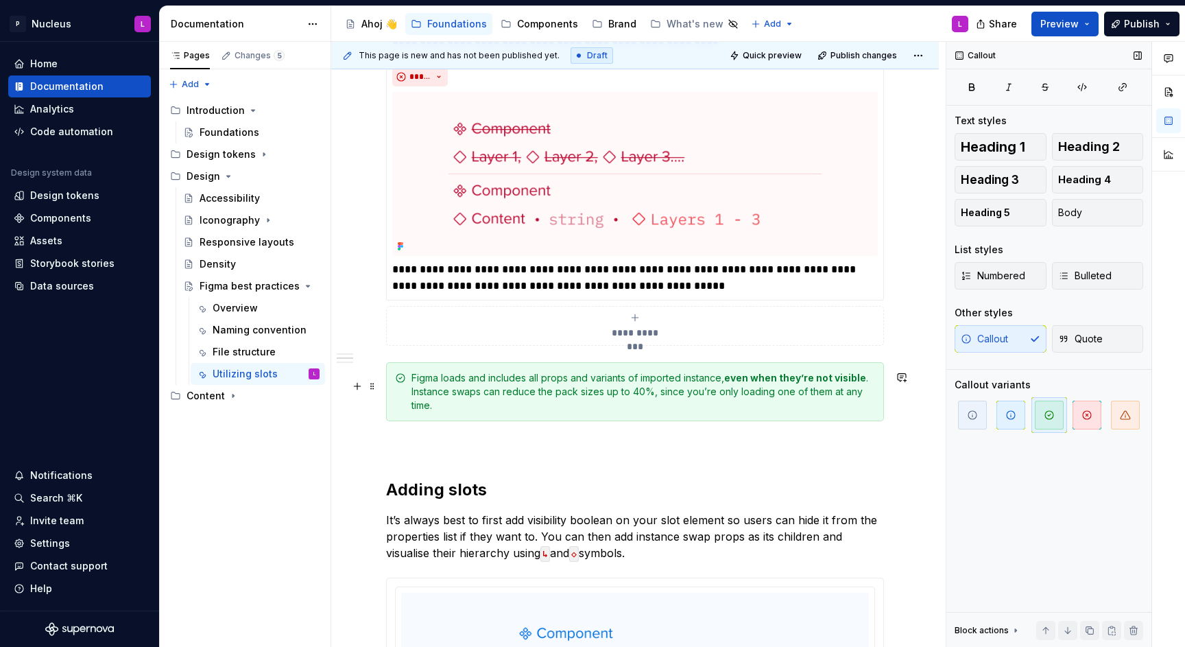
click at [578, 405] on div "Figma loads and includes all props and variants of imported instance, even when…" at bounding box center [644, 391] width 464 height 41
click at [578, 411] on div "Figma loads and includes all props and variants of imported instance, even when…" at bounding box center [644, 391] width 464 height 41
click at [412, 399] on div "Figma loads and includes all props and variants of imported instance, even when…" at bounding box center [644, 391] width 464 height 41
click at [584, 421] on div "Figma loads and includes all props and variants of imported instance, even when…" at bounding box center [635, 391] width 498 height 59
click at [599, 401] on div "Figma loads and includes all props and variants of imported instance, even when…" at bounding box center [644, 391] width 464 height 41
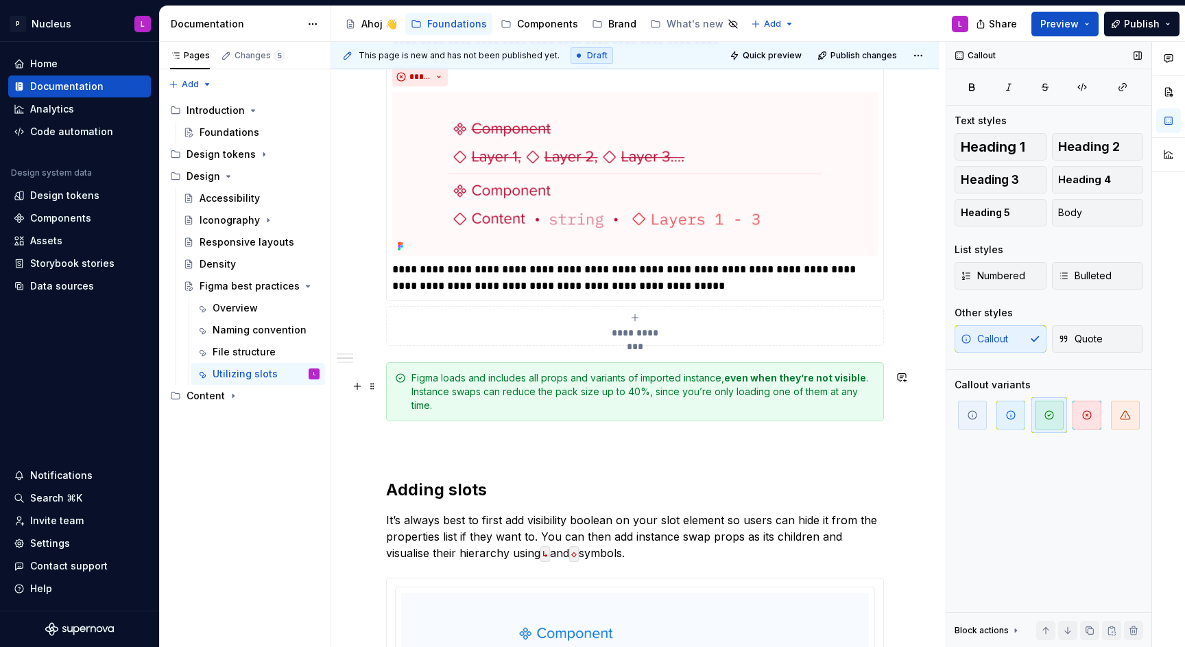
click at [658, 412] on div "Figma loads and includes all props and variants of imported instance, even when…" at bounding box center [644, 391] width 464 height 41
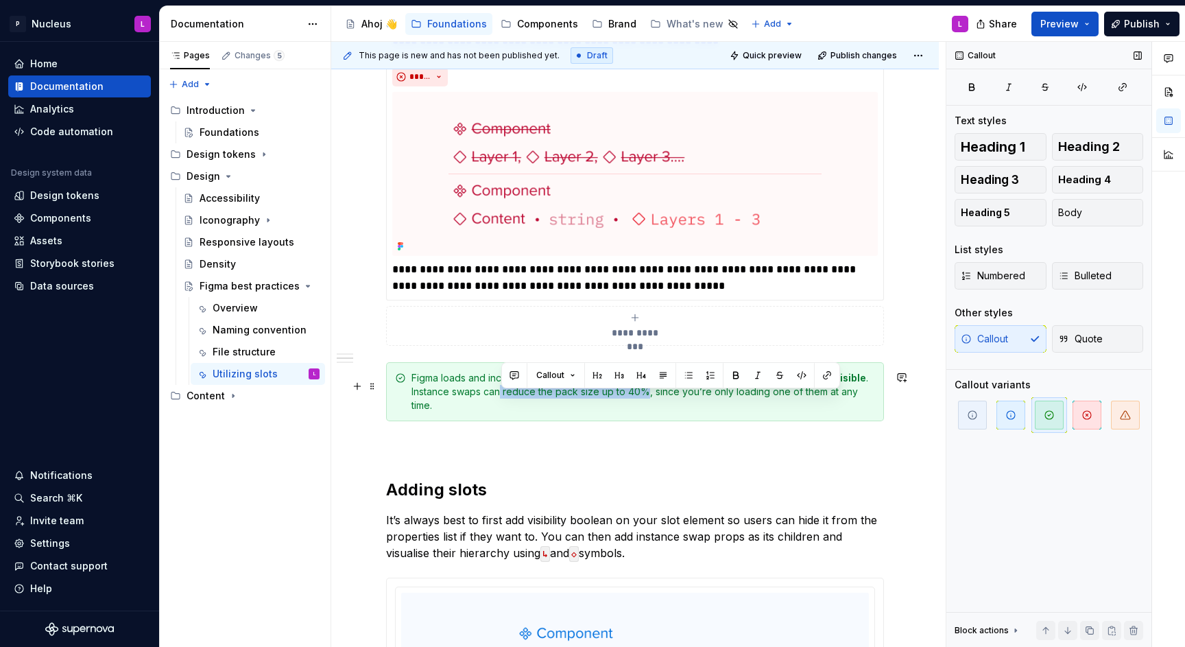
drag, startPoint x: 646, startPoint y: 398, endPoint x: 502, endPoint y: 397, distance: 144.0
click at [502, 396] on div "Figma loads and includes all props and variants of imported instance, even when…" at bounding box center [644, 391] width 464 height 41
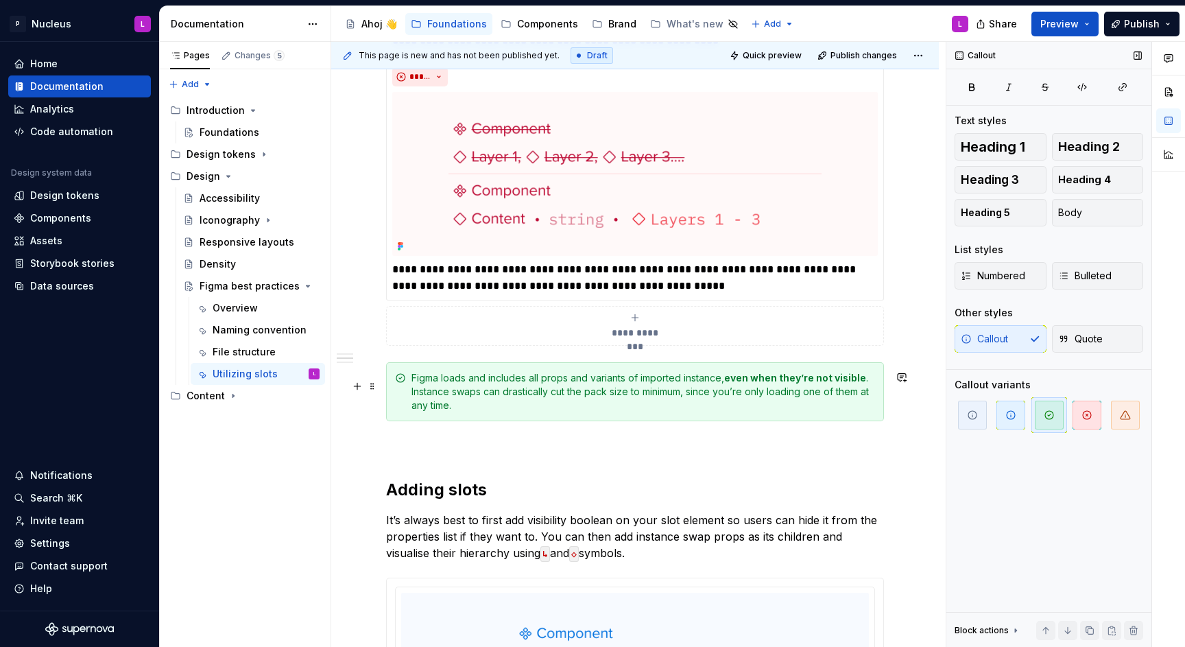
click at [646, 412] on div "Figma loads and includes all props and variants of imported instance, even when…" at bounding box center [644, 391] width 464 height 41
click at [857, 400] on div "Figma loads and includes all props and variants of imported instance, even when…" at bounding box center [644, 391] width 464 height 41
click at [612, 412] on div "Figma loads and includes all props and variants of imported instance, even when…" at bounding box center [644, 391] width 464 height 41
click at [546, 501] on h2 "Adding slots" at bounding box center [635, 490] width 498 height 22
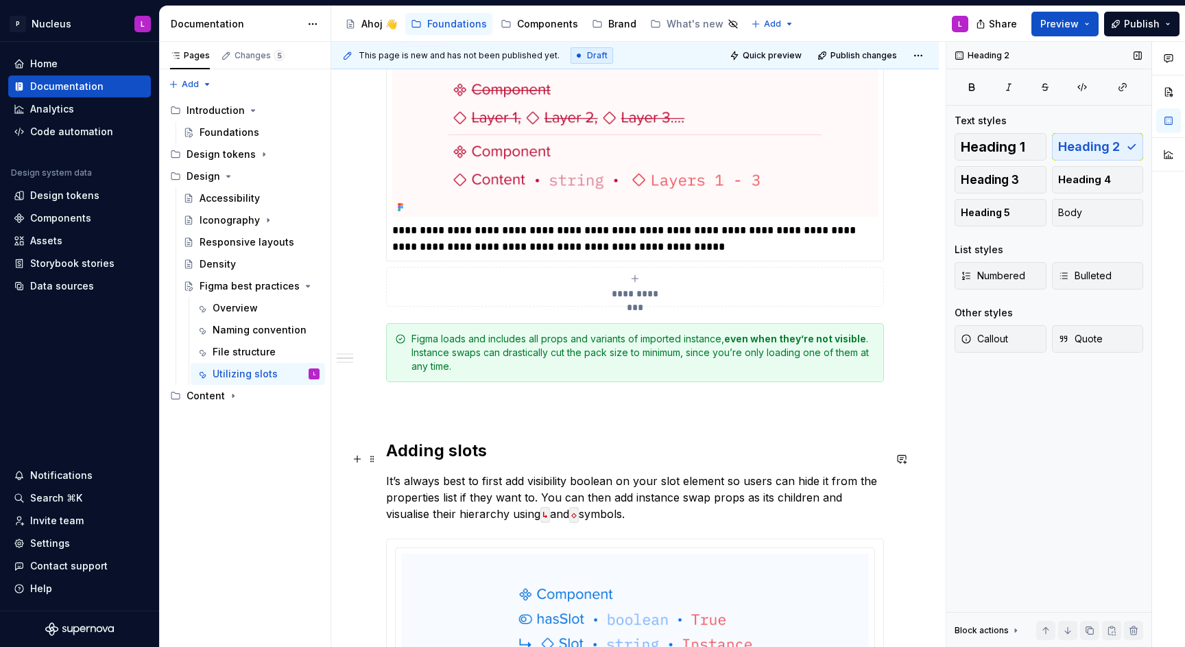
scroll to position [2750, 0]
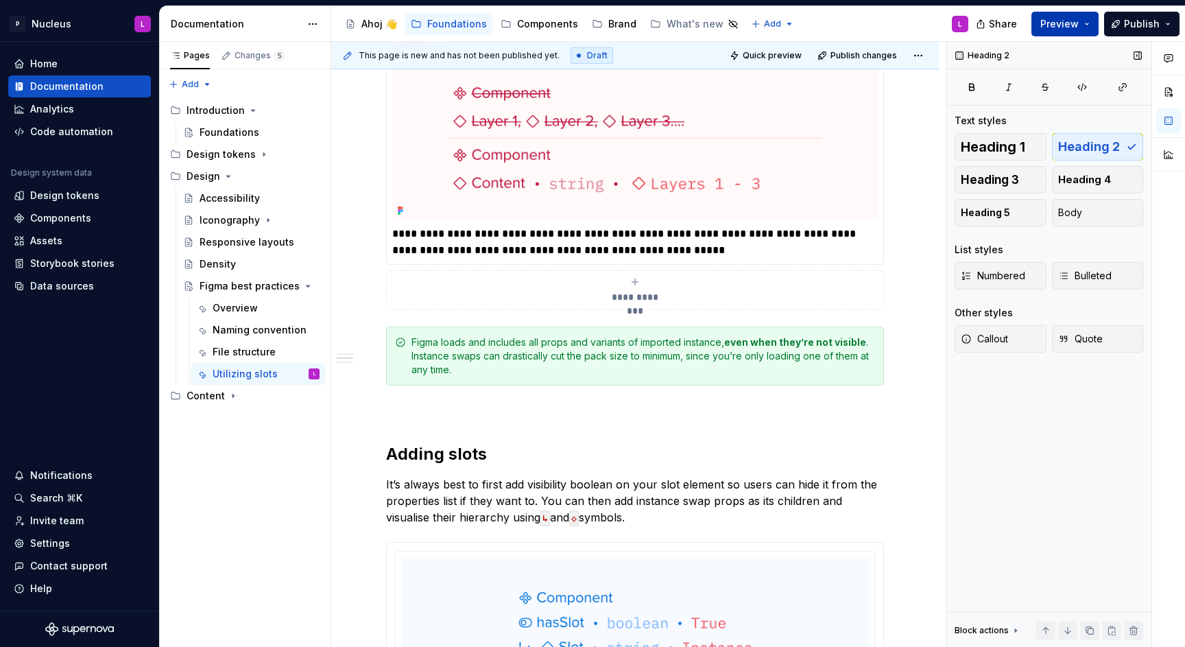
click at [1074, 26] on span "Preview" at bounding box center [1059, 24] width 38 height 14
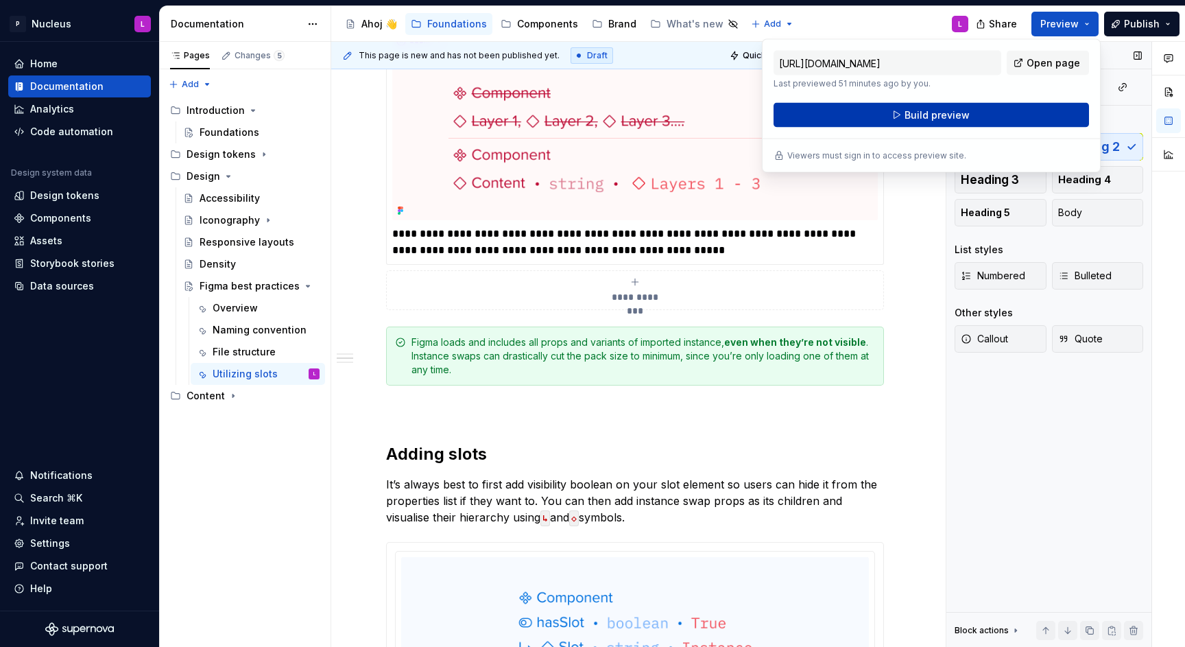
click at [951, 108] on span "Build preview" at bounding box center [937, 115] width 65 height 14
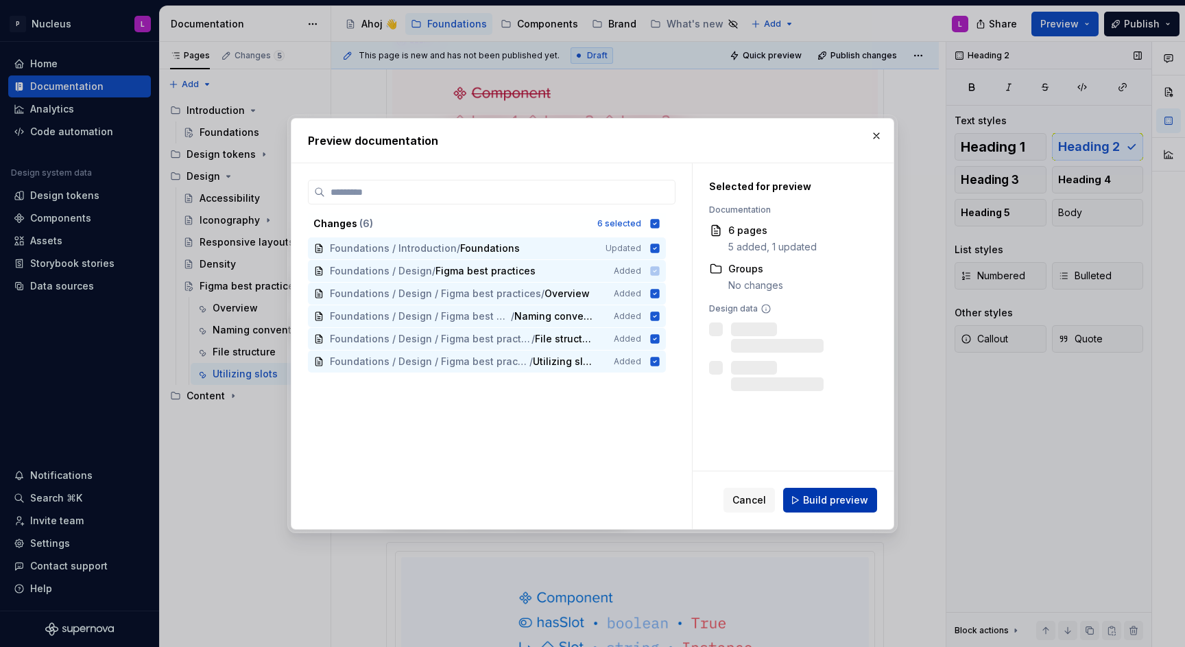
click at [857, 497] on span "Build preview" at bounding box center [835, 500] width 65 height 14
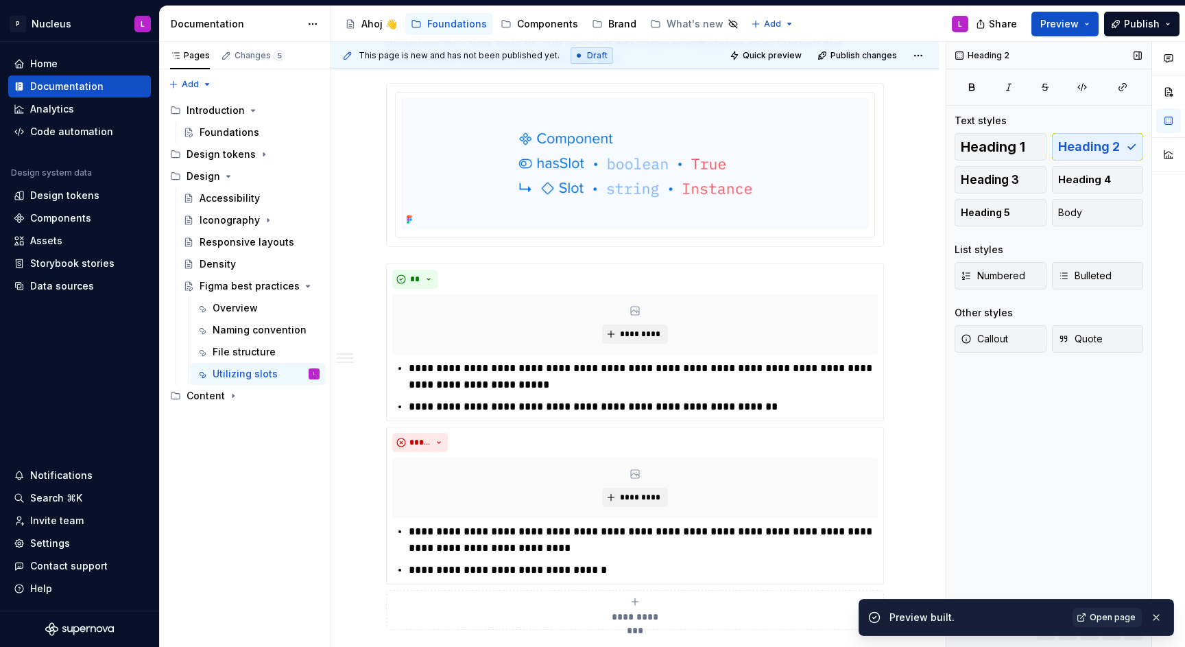
scroll to position [3223, 0]
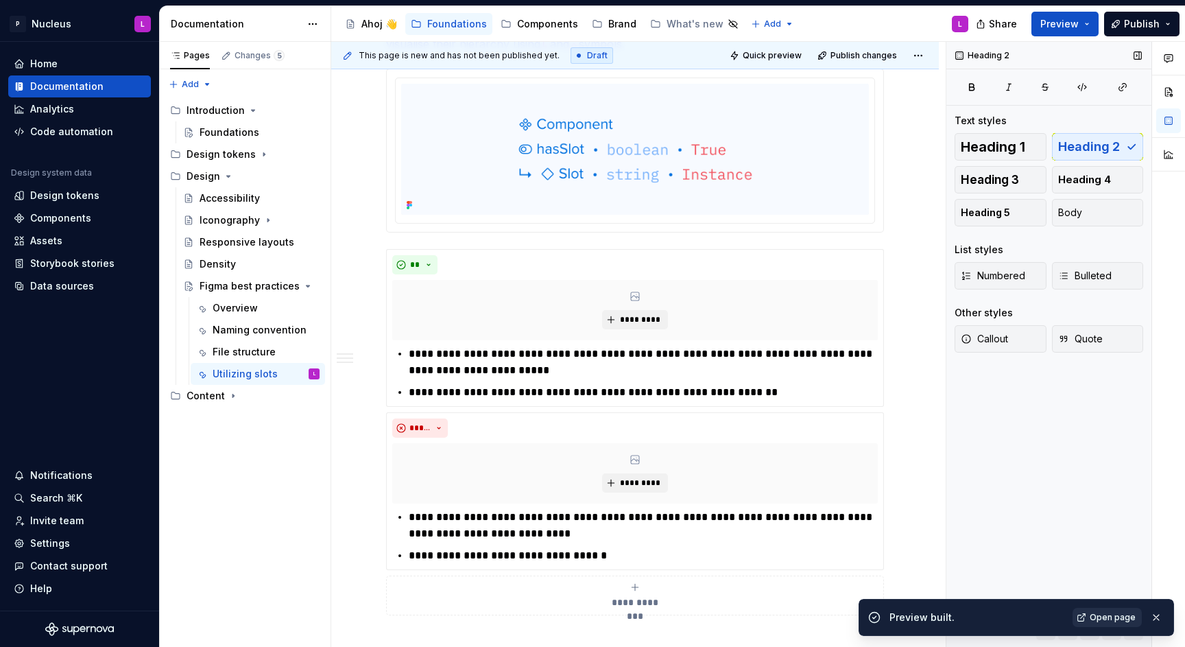
click at [1093, 613] on span "Open page" at bounding box center [1113, 617] width 46 height 11
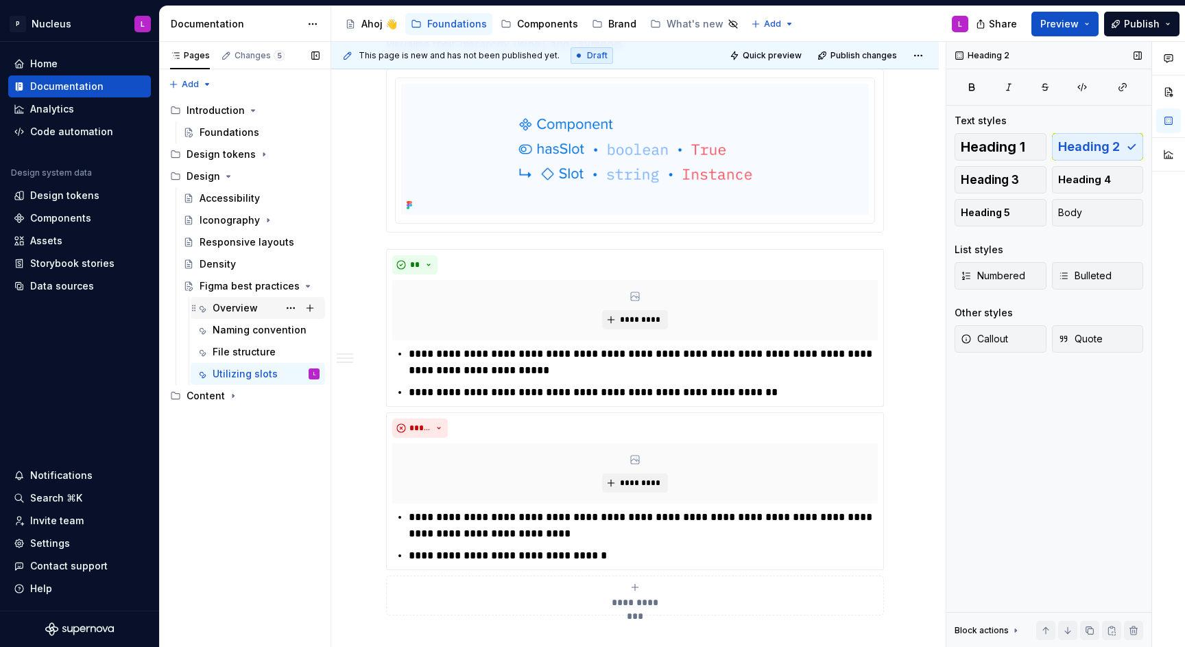
click at [230, 313] on div "Overview" at bounding box center [235, 308] width 45 height 14
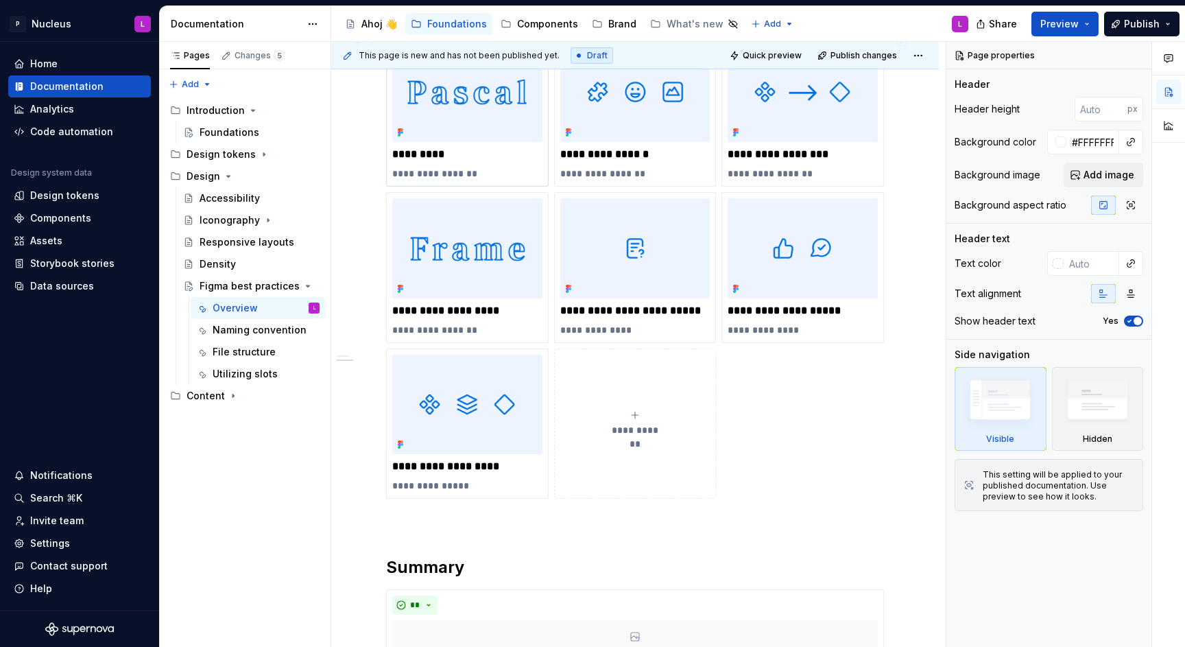
scroll to position [162, 0]
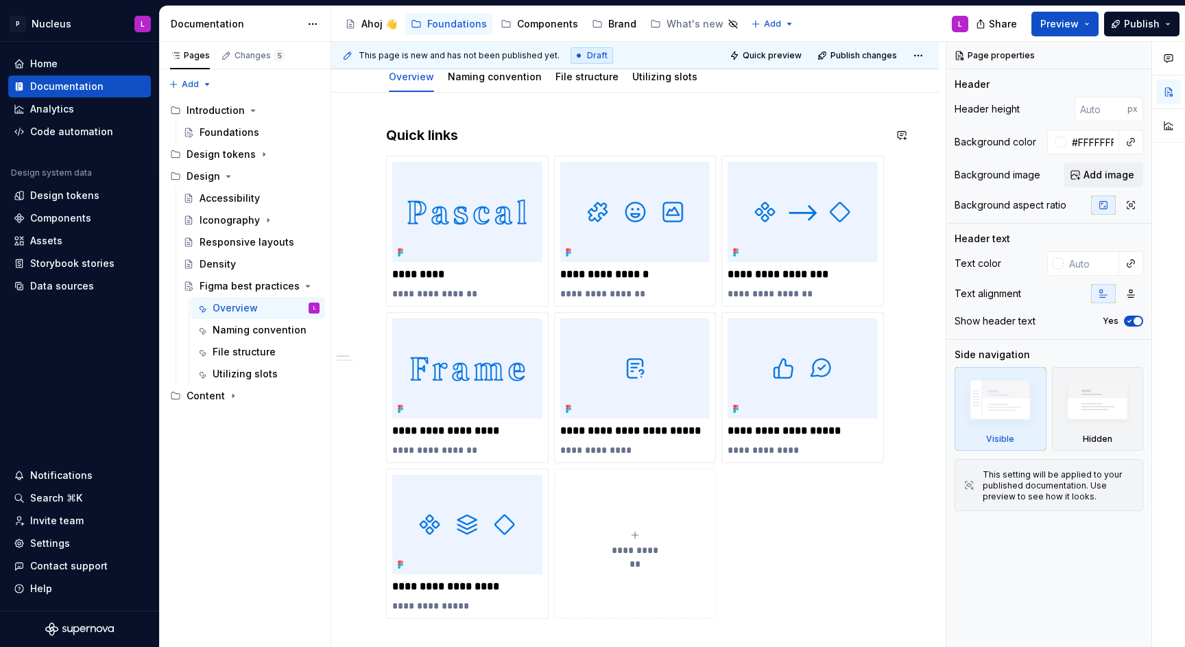
type textarea "*"
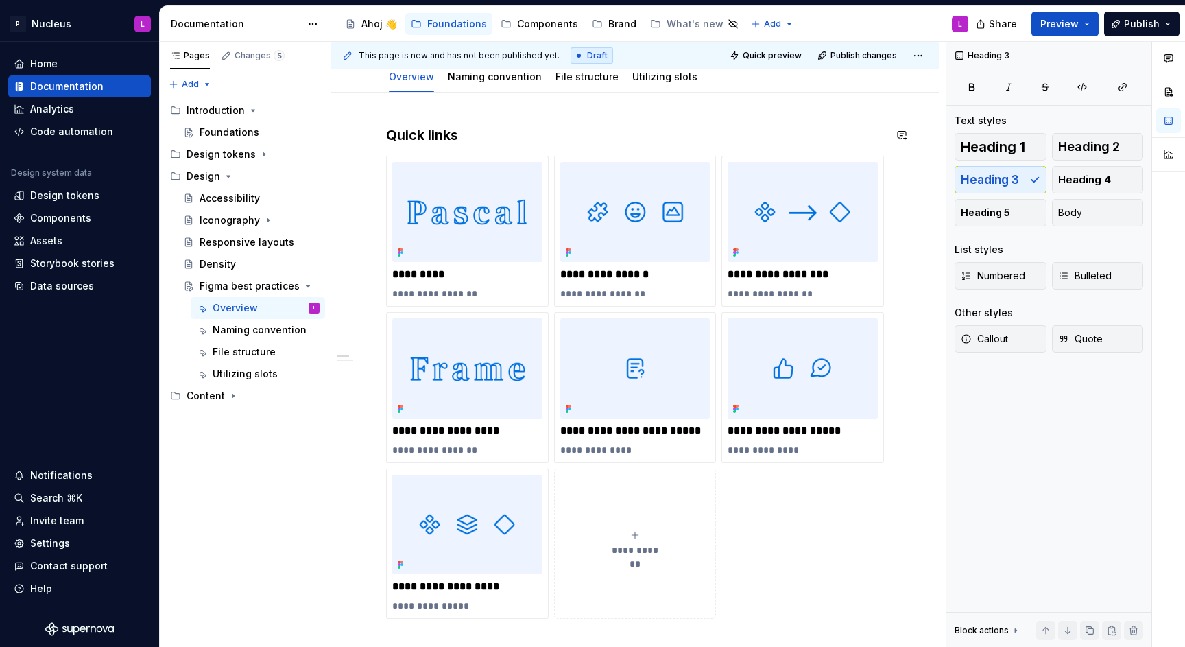
click at [431, 137] on h3 "Quick links" at bounding box center [635, 135] width 498 height 19
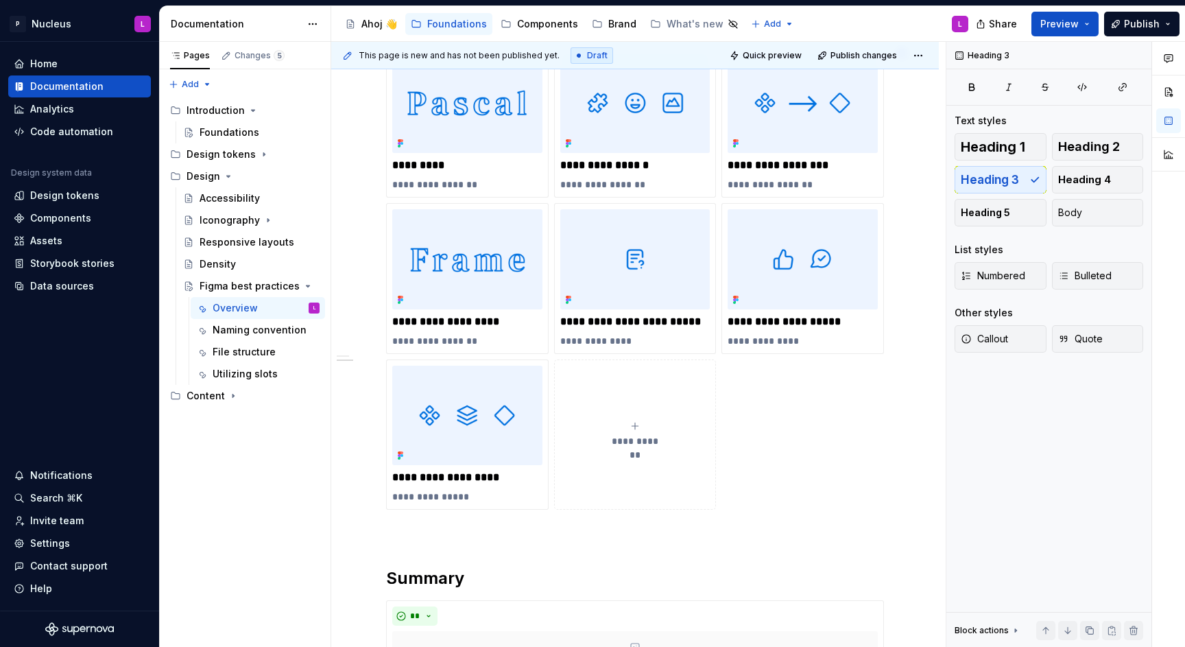
click at [404, 526] on p at bounding box center [635, 534] width 498 height 16
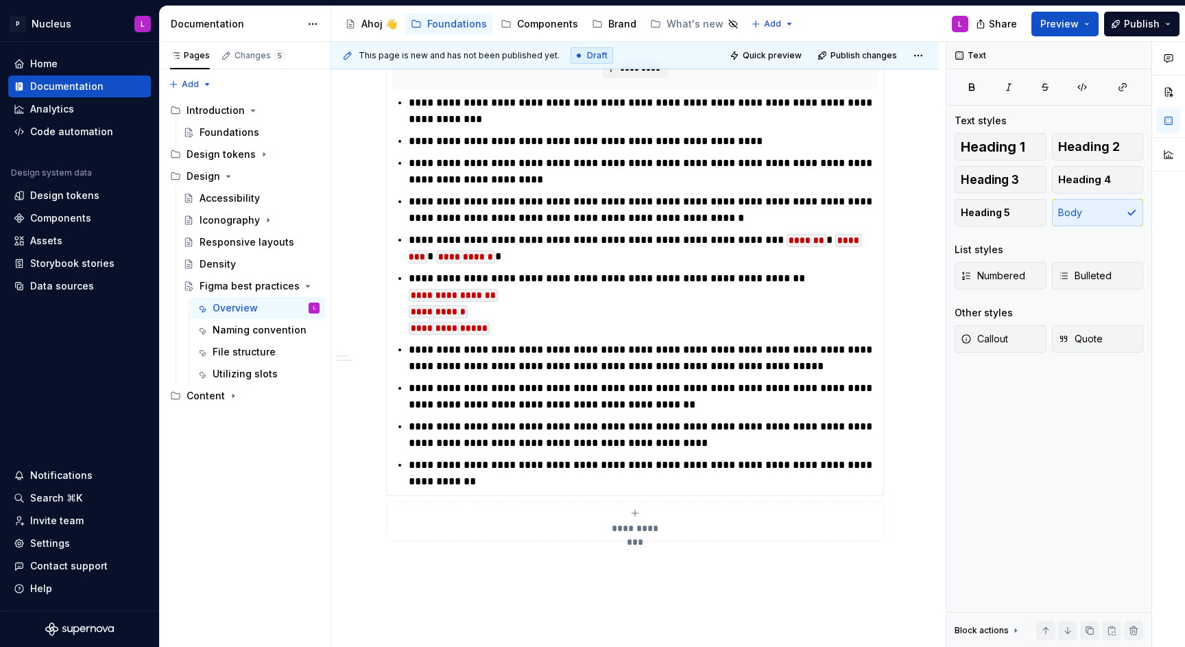
scroll to position [1387, 0]
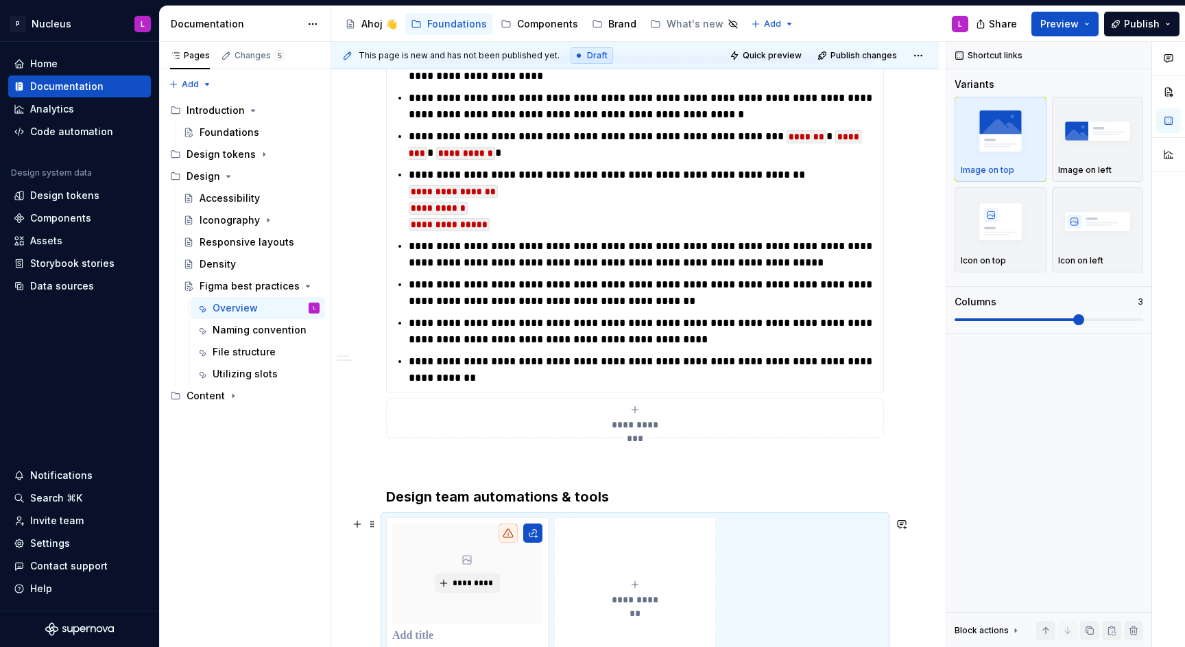
scroll to position [1617, 0]
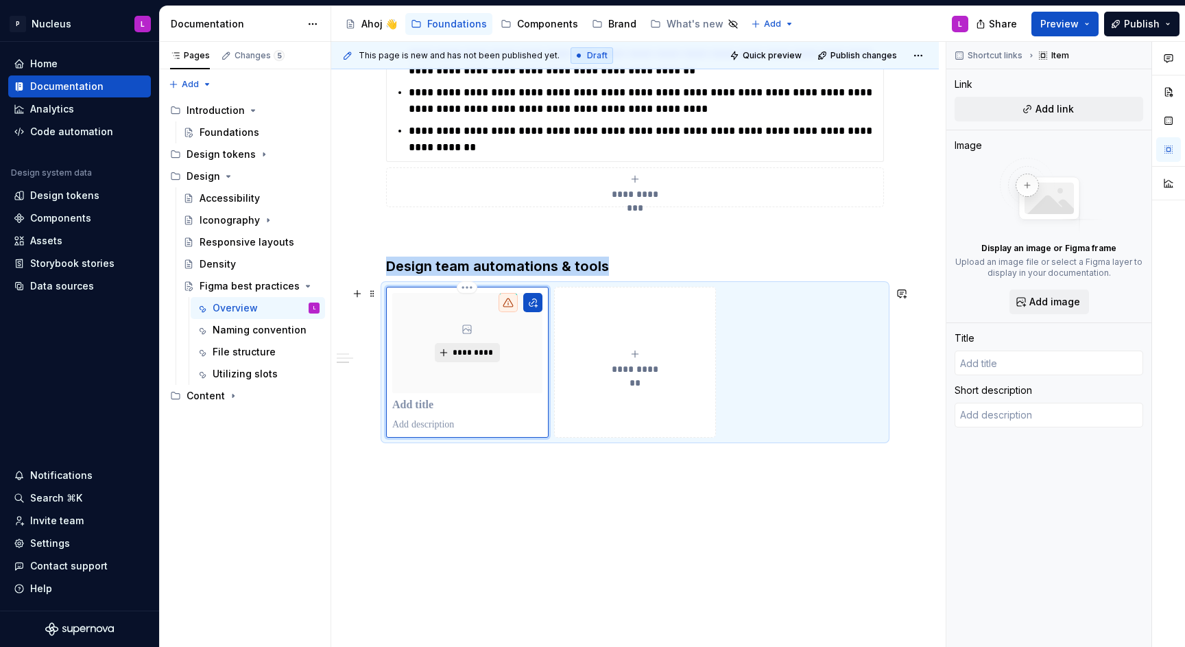
click at [489, 351] on span "*********" at bounding box center [473, 352] width 42 height 11
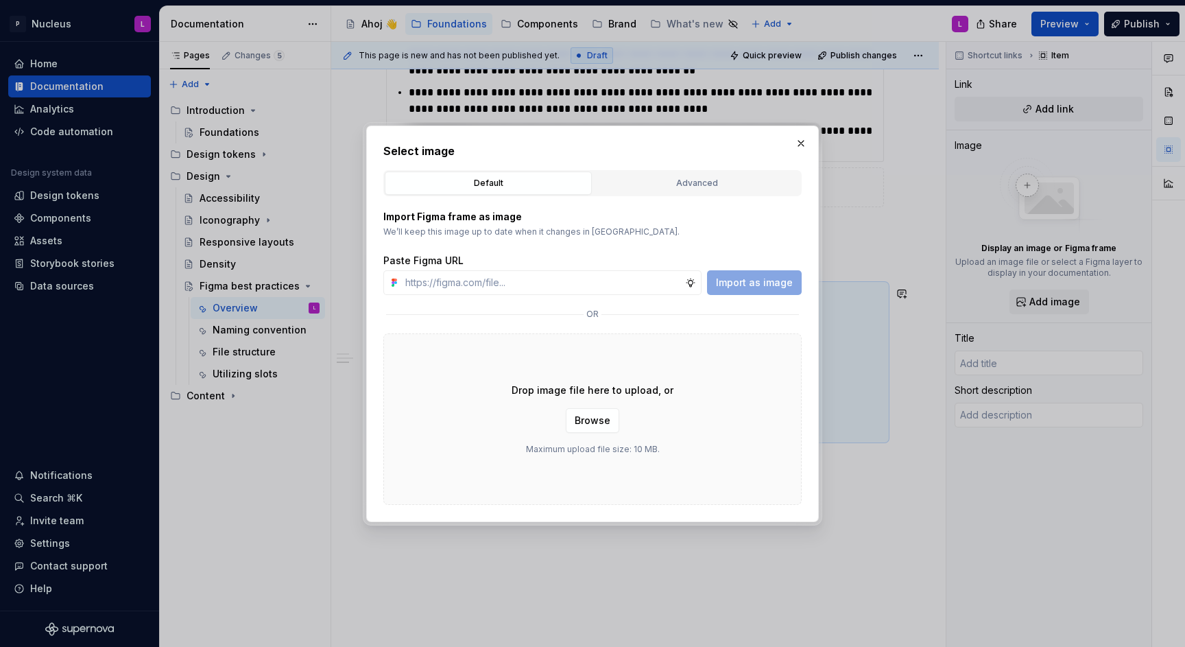
type textarea "*"
type input "[URL][DOMAIN_NAME]"
click at [733, 285] on span "Import as image" at bounding box center [754, 283] width 77 height 14
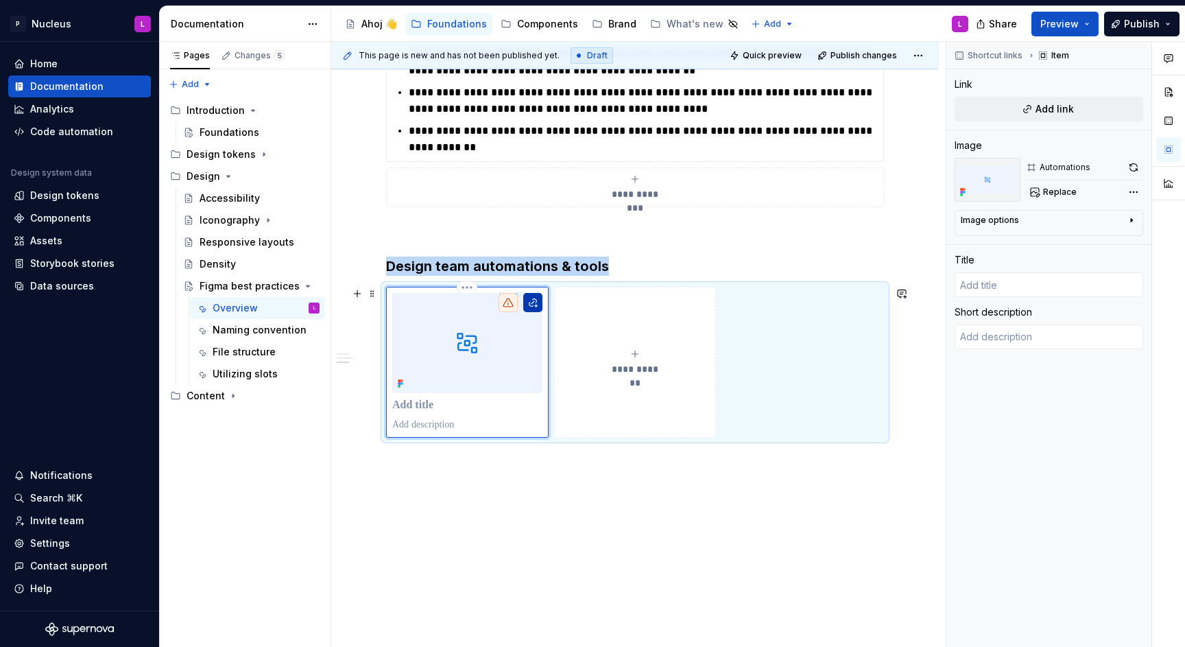
click at [540, 304] on button "button" at bounding box center [532, 302] width 19 height 19
type textarea "*"
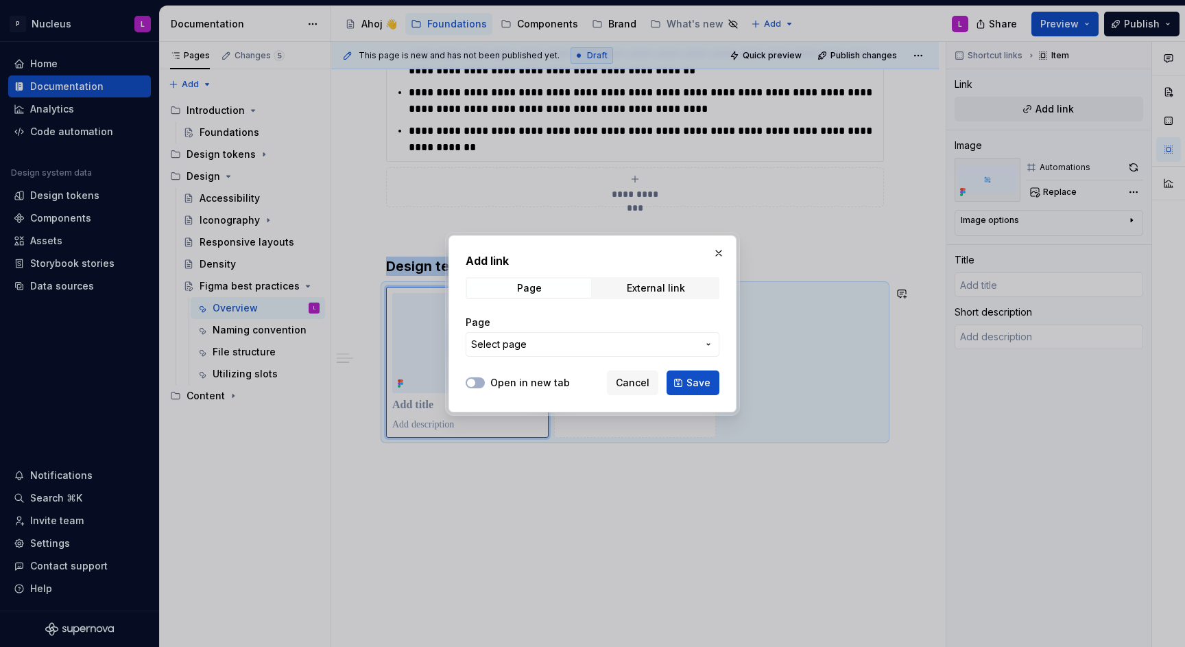
scroll to position [1483, 0]
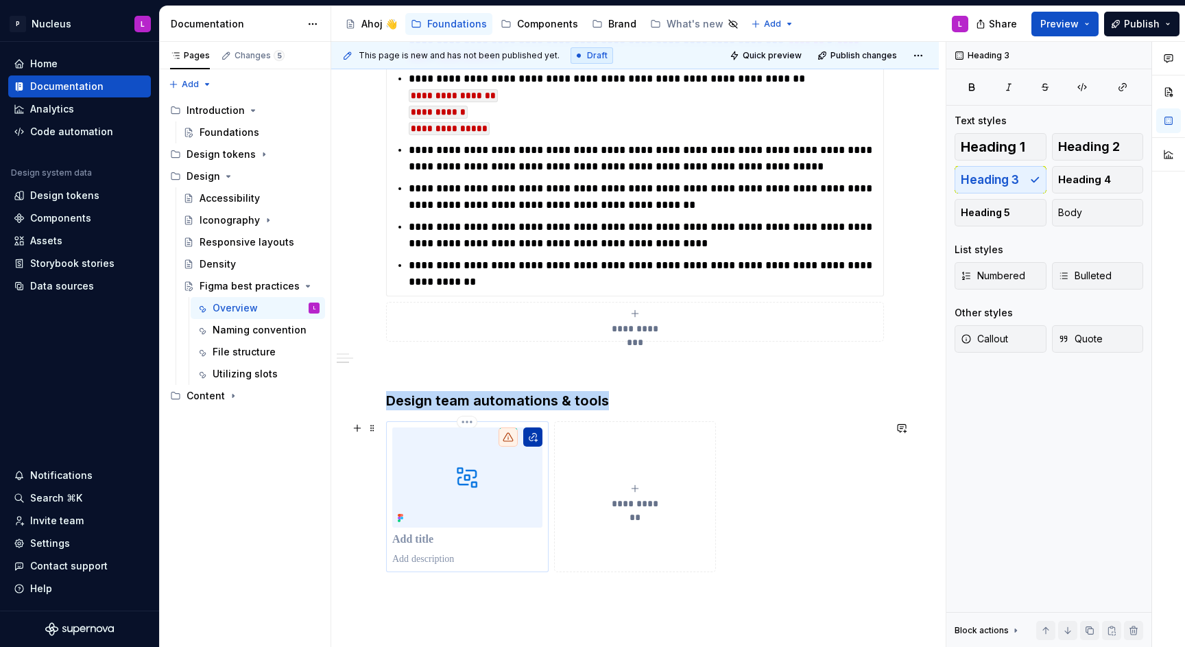
click at [530, 433] on button "button" at bounding box center [532, 436] width 19 height 19
type textarea "*"
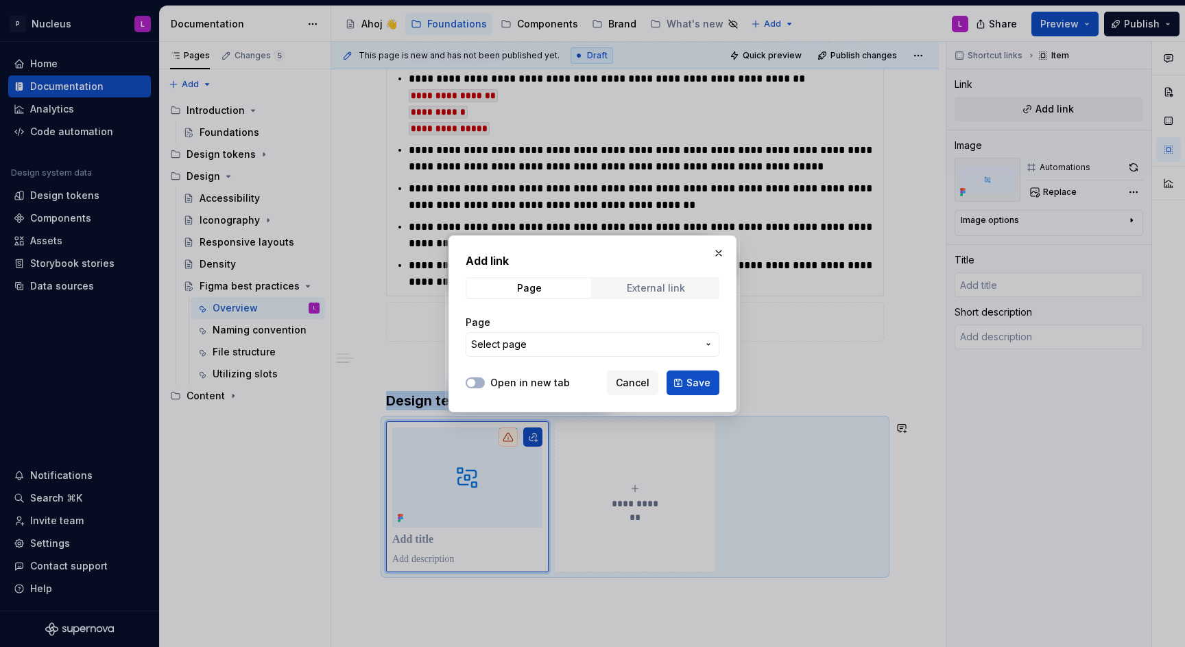
click at [647, 289] on div "External link" at bounding box center [656, 288] width 58 height 11
click at [573, 333] on input "URL" at bounding box center [593, 344] width 254 height 25
paste input "[URL][DOMAIN_NAME]"
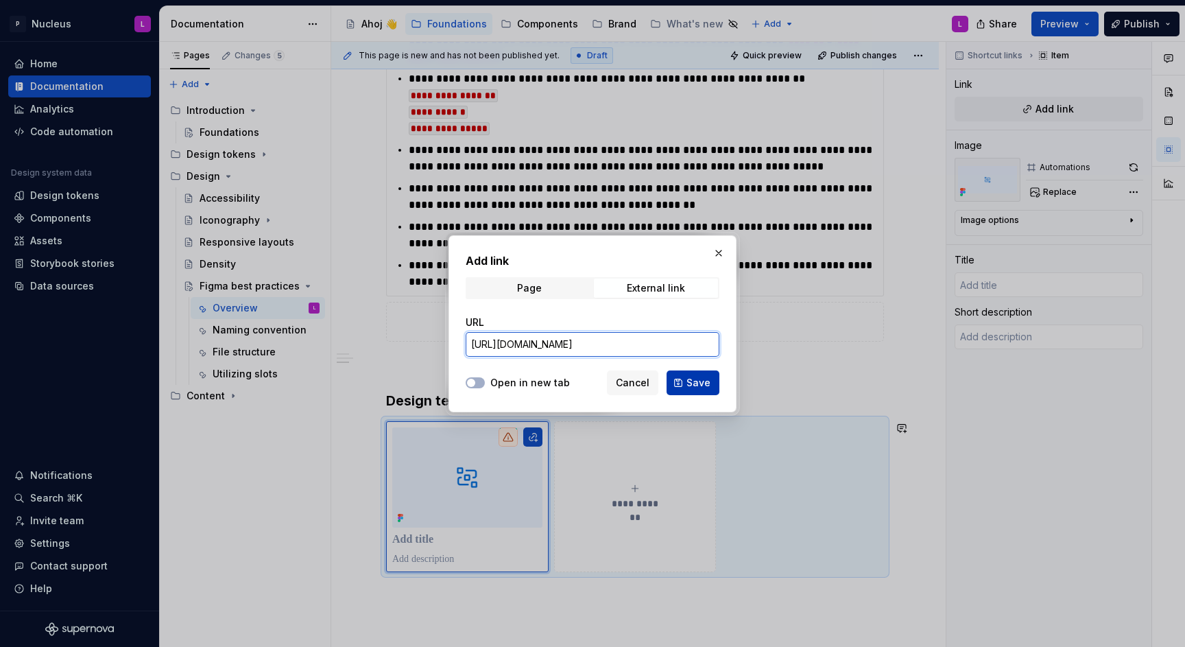
scroll to position [0, 173]
type input "[URL][DOMAIN_NAME]"
drag, startPoint x: 520, startPoint y: 376, endPoint x: 638, endPoint y: 387, distance: 118.5
click at [521, 376] on label "Open in new tab" at bounding box center [530, 383] width 80 height 14
click at [485, 377] on button "Open in new tab" at bounding box center [475, 382] width 19 height 11
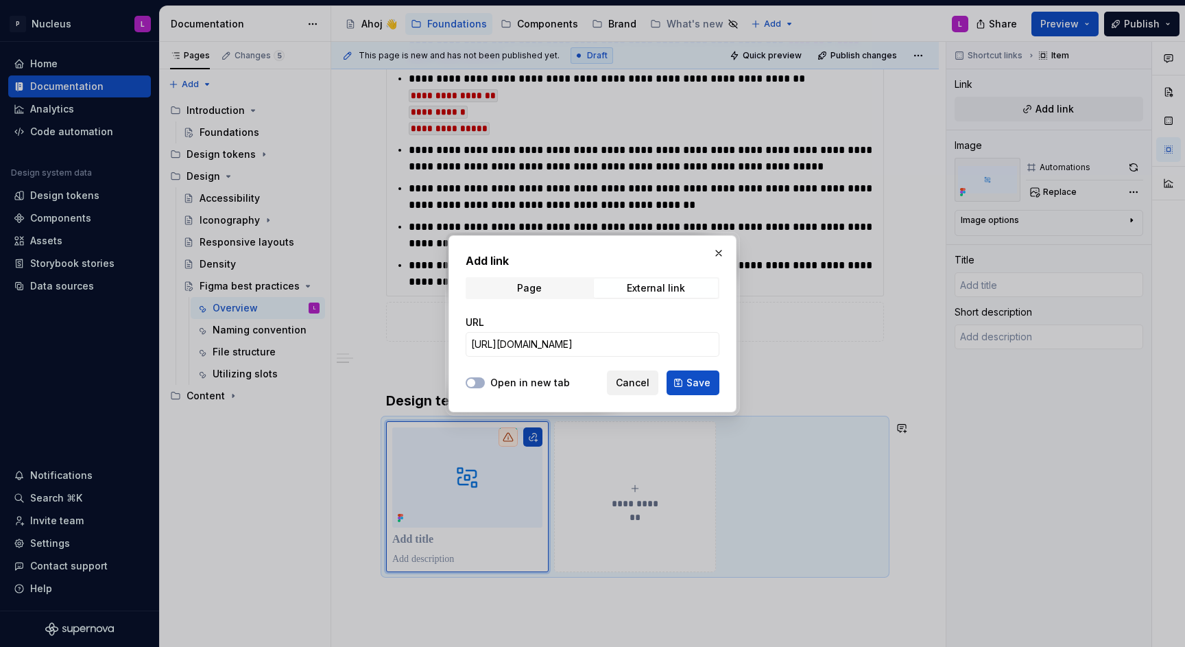
scroll to position [0, 0]
drag, startPoint x: 689, startPoint y: 379, endPoint x: 684, endPoint y: 386, distance: 8.4
click at [689, 379] on span "Save" at bounding box center [699, 383] width 24 height 14
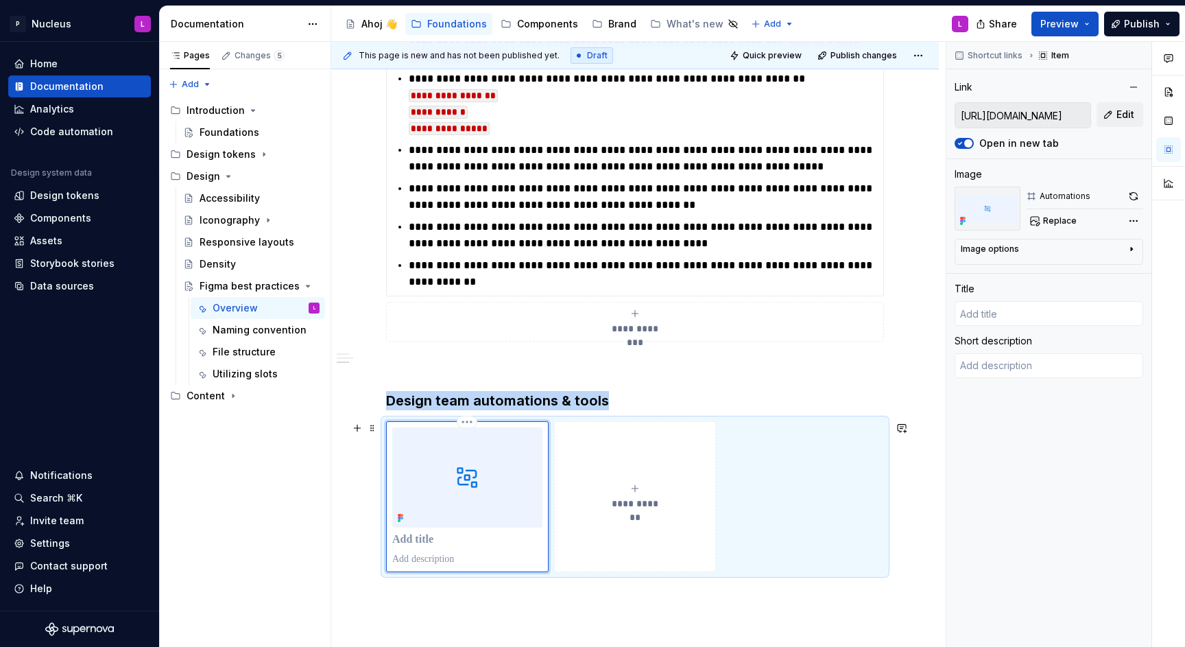
scroll to position [1617, 0]
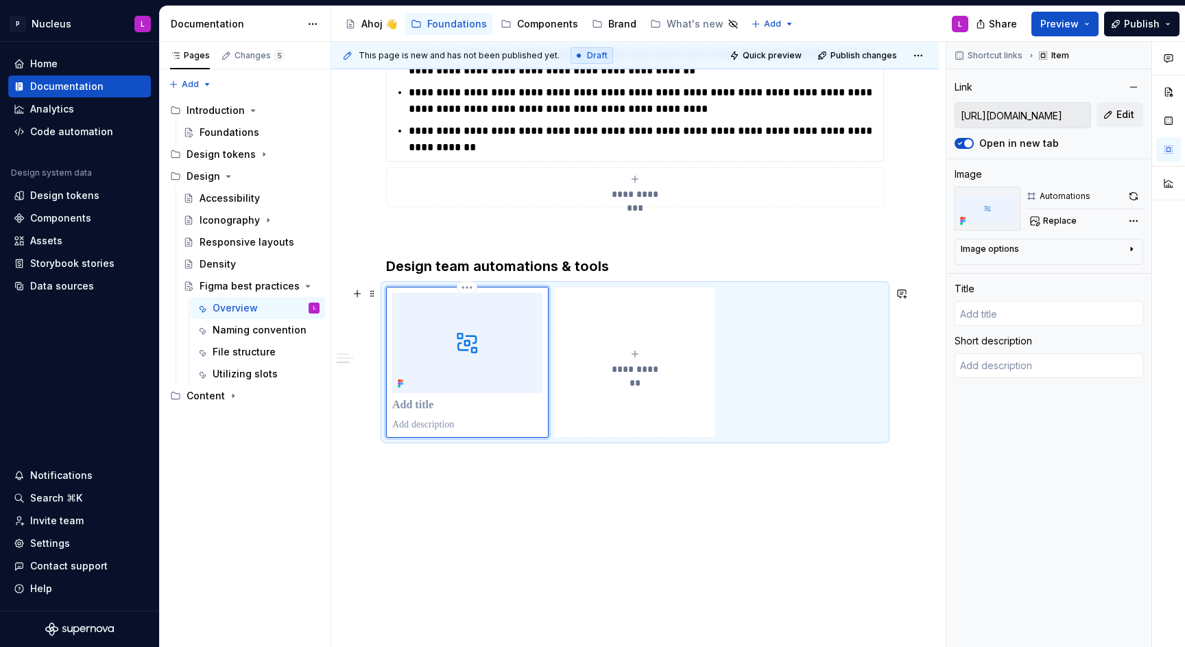
click at [468, 418] on p at bounding box center [467, 425] width 150 height 14
click at [461, 408] on p at bounding box center [467, 405] width 150 height 14
type textarea "*"
type input "Google Drive: Sign-in"
type textarea "Access Google Drive with a Google account (for personal use) or Google Workspac…"
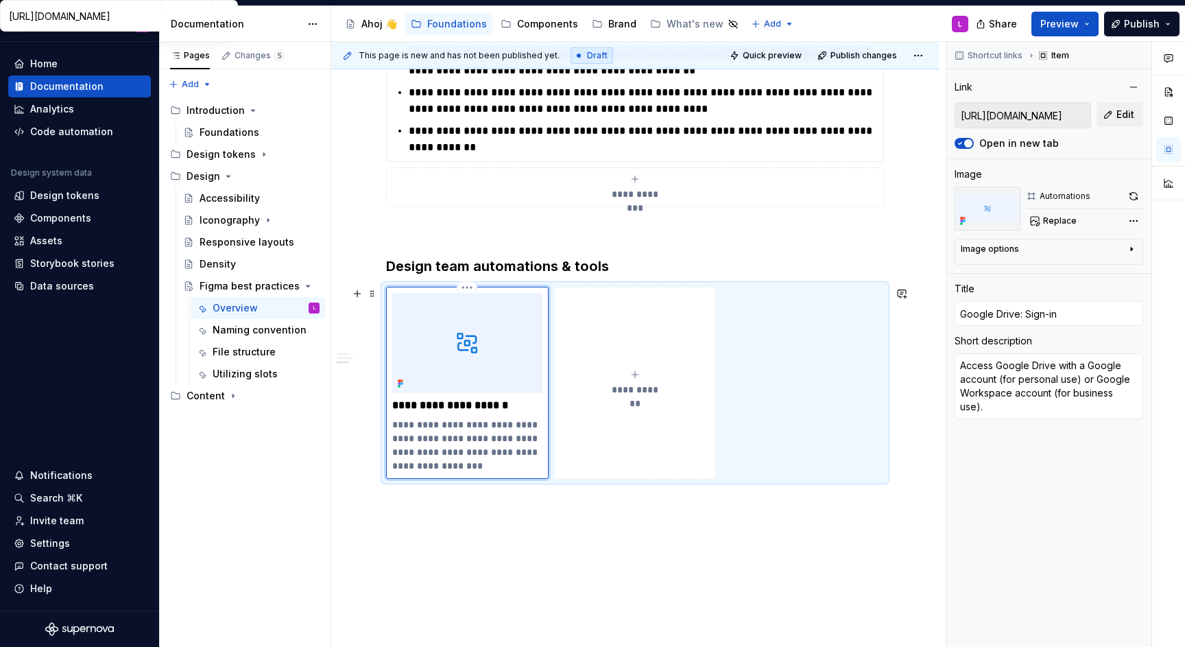
type textarea "*"
click at [500, 438] on p "**********" at bounding box center [467, 445] width 150 height 55
type textarea "*"
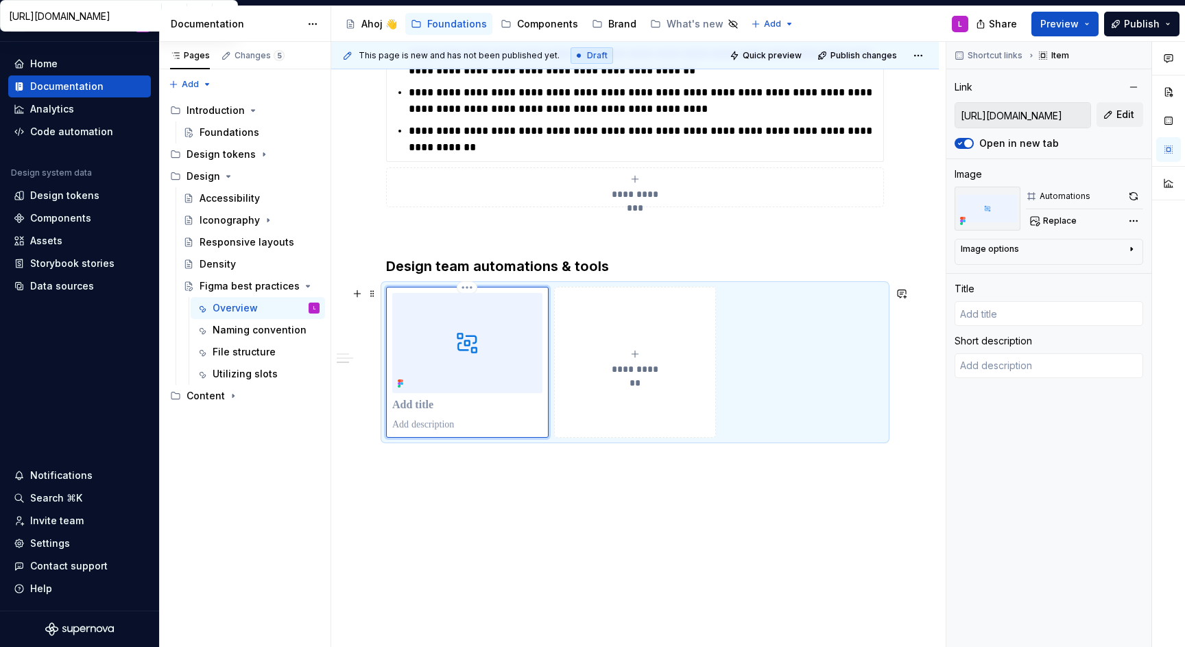
click at [473, 400] on p at bounding box center [467, 405] width 150 height 14
type textarea "*"
type input "A"
type textarea "*"
type input "Au"
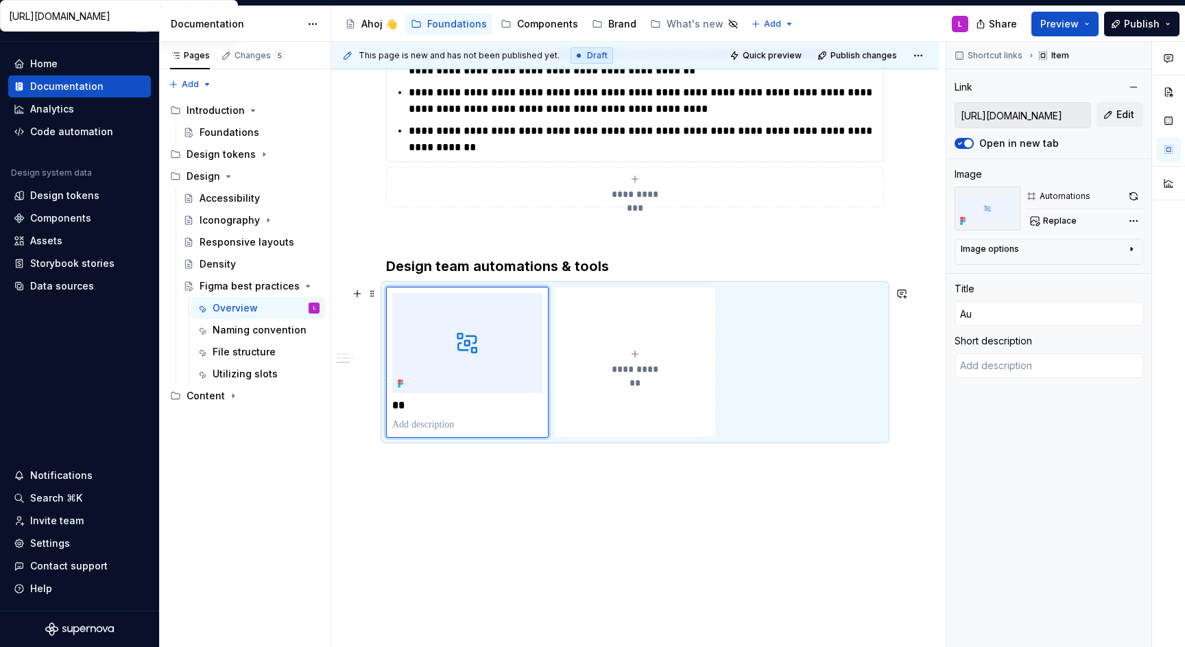
type textarea "*"
type input "Aut"
type textarea "*"
type input "Auto"
type textarea "*"
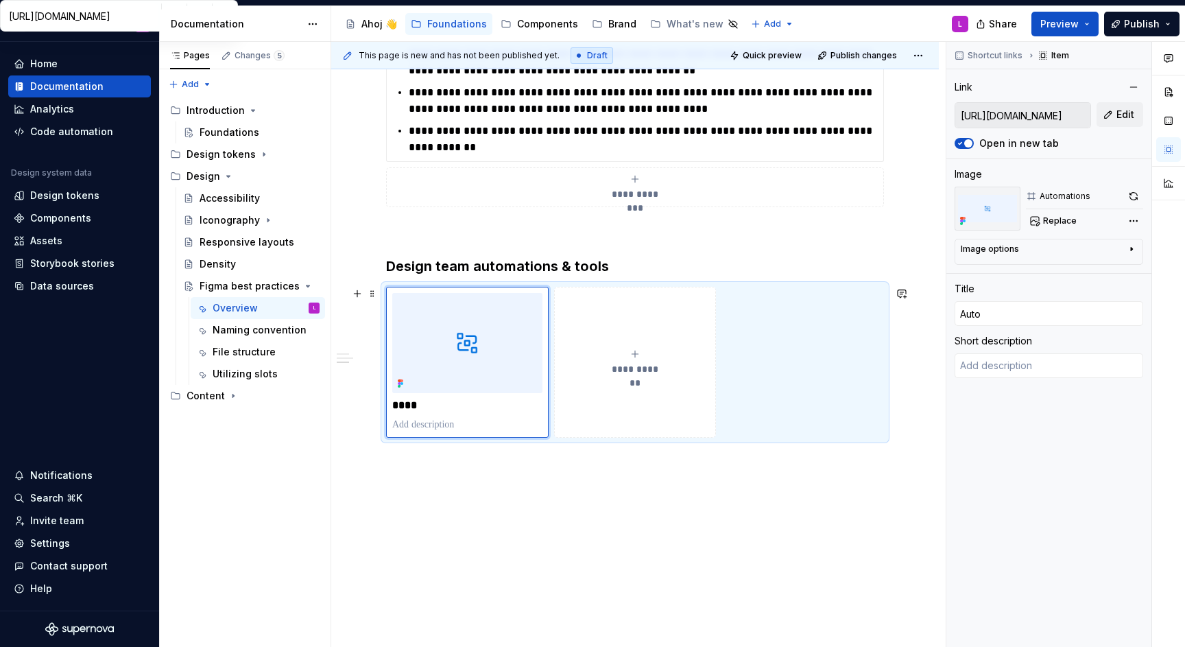
type input "Autom"
type textarea "*"
type input "Automa"
type textarea "*"
type input "Automat"
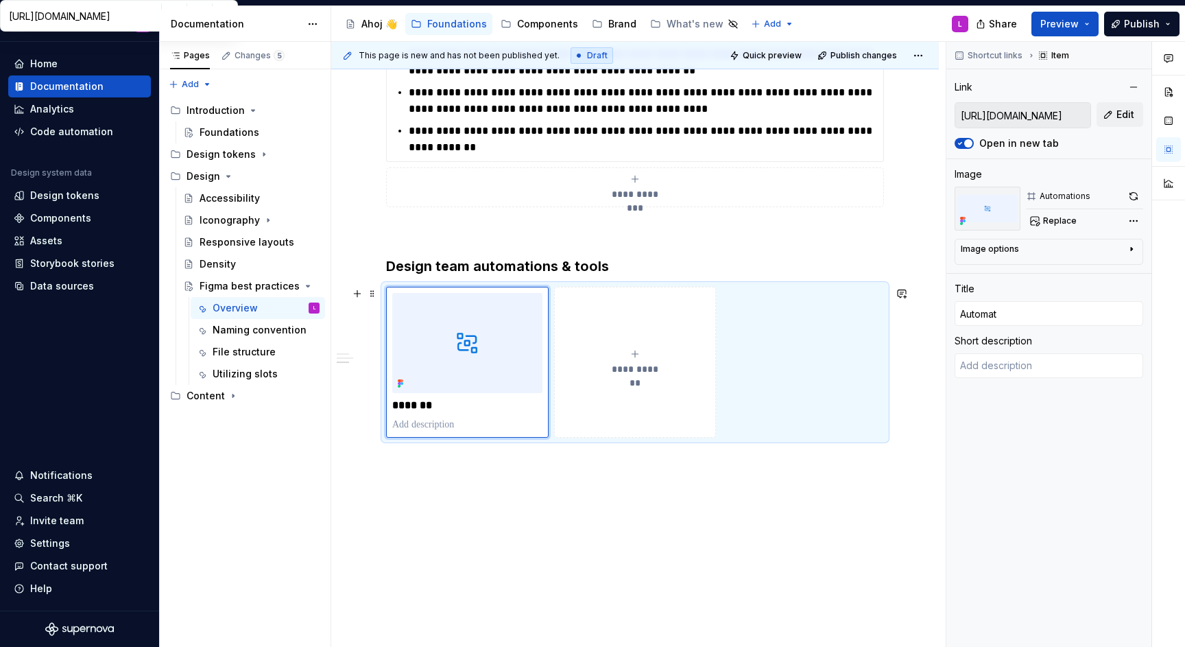
type textarea "*"
type input "Automati"
type textarea "*"
type input "Automatio"
type textarea "*"
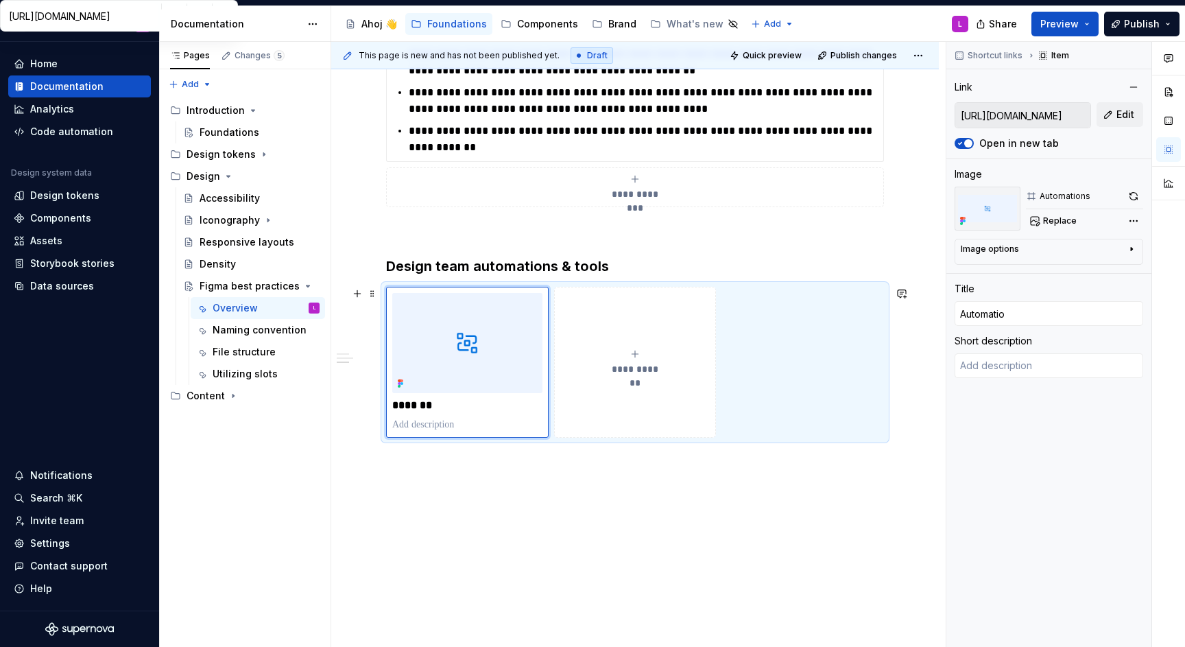
type input "Automation"
type textarea "*"
type input "Automations"
click at [501, 420] on p at bounding box center [467, 425] width 150 height 14
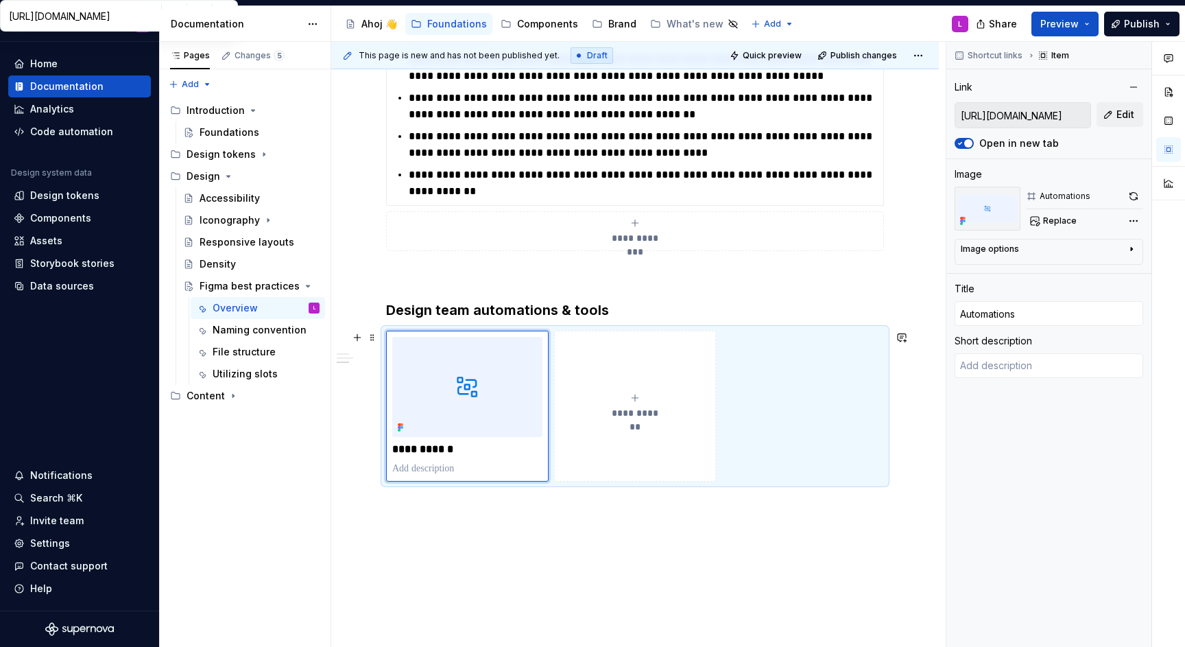
scroll to position [1573, 0]
type textarea "*"
type textarea "Y"
type textarea "*"
type textarea "Yo"
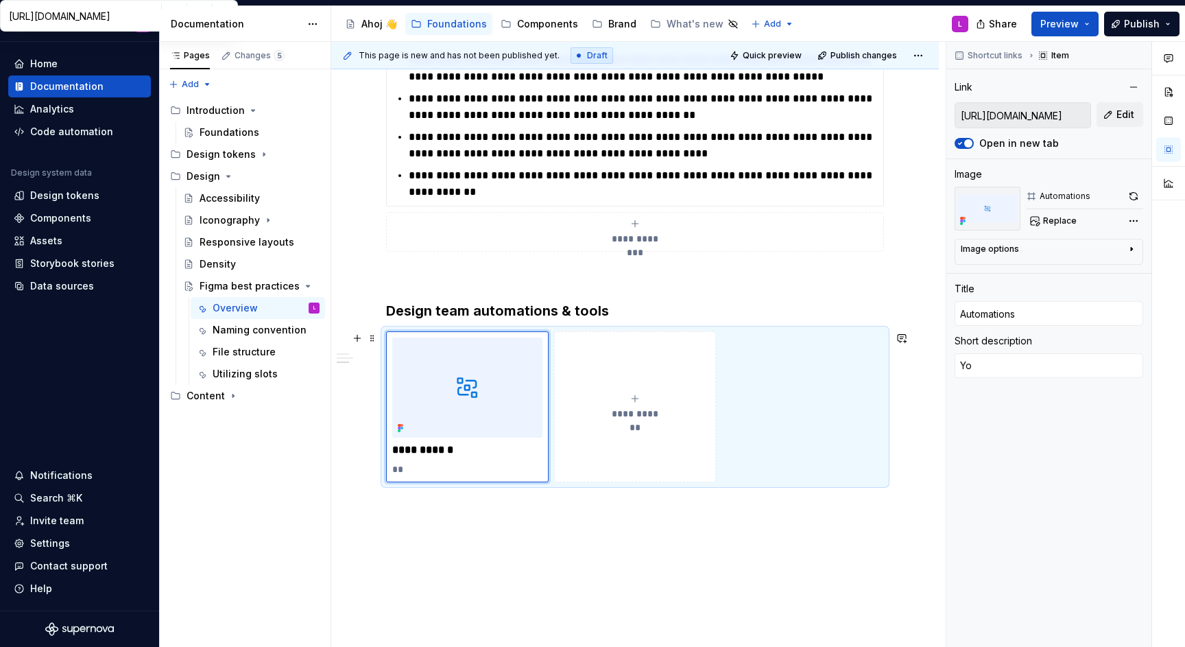
type textarea "*"
type textarea "You"
type textarea "*"
type textarea "You"
type textarea "*"
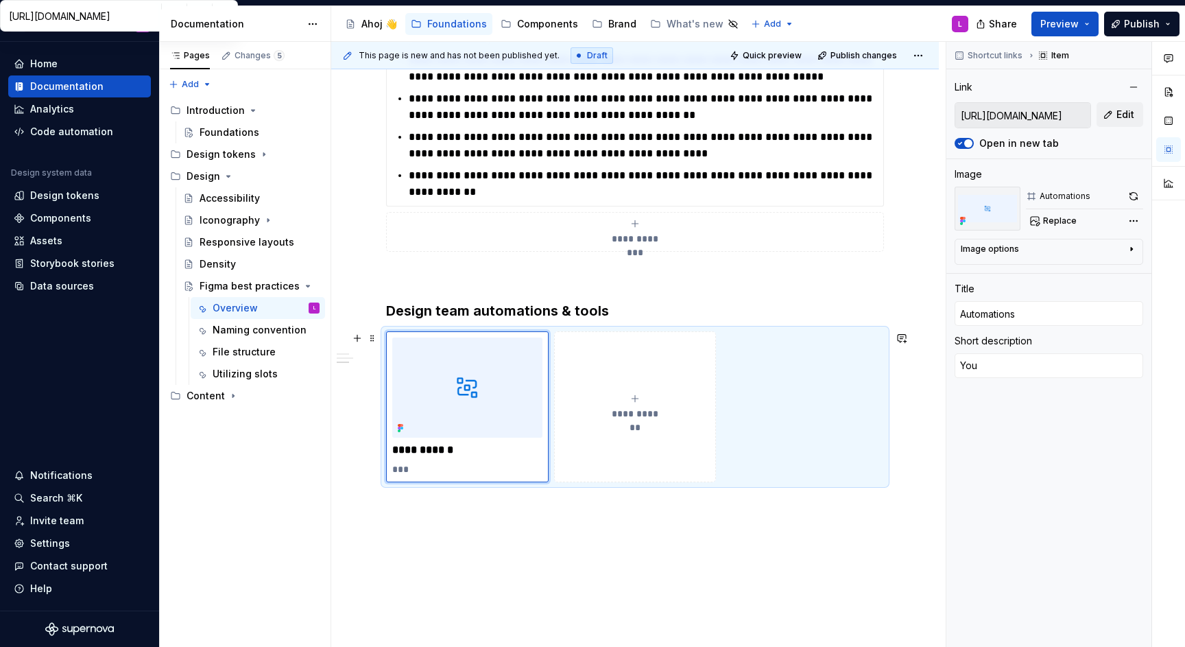
type textarea "You c"
type textarea "*"
type textarea "You ca"
type textarea "*"
type textarea "You can"
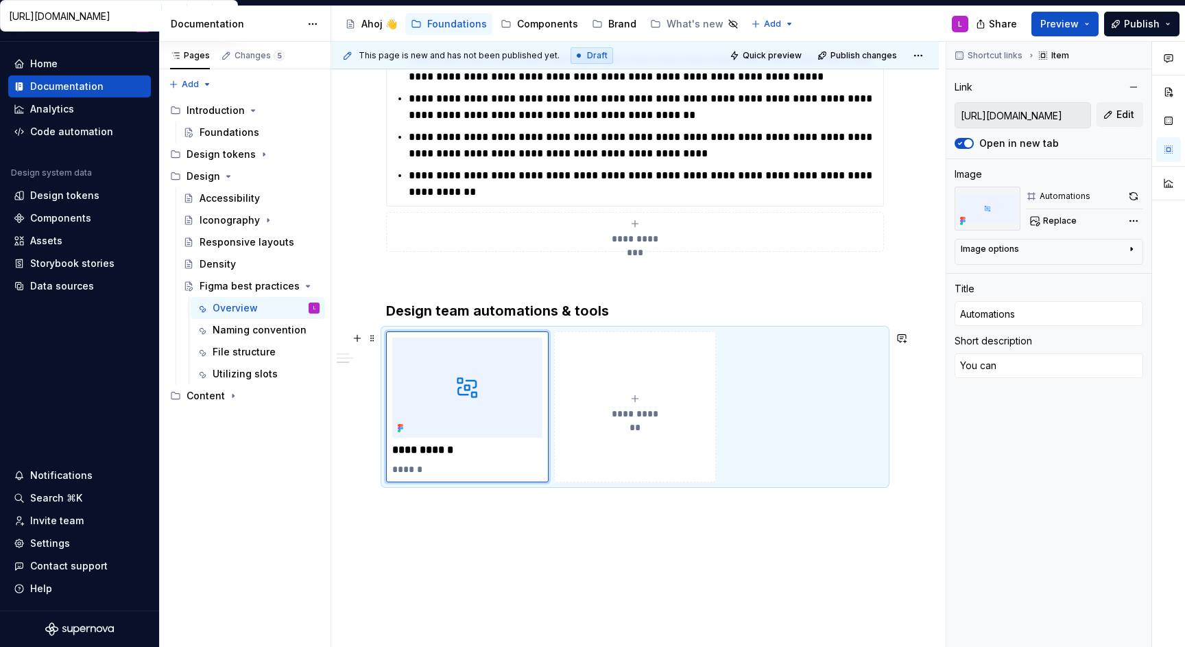
type textarea "*"
type textarea "You can"
type textarea "*"
type textarea "You can i"
type textarea "*"
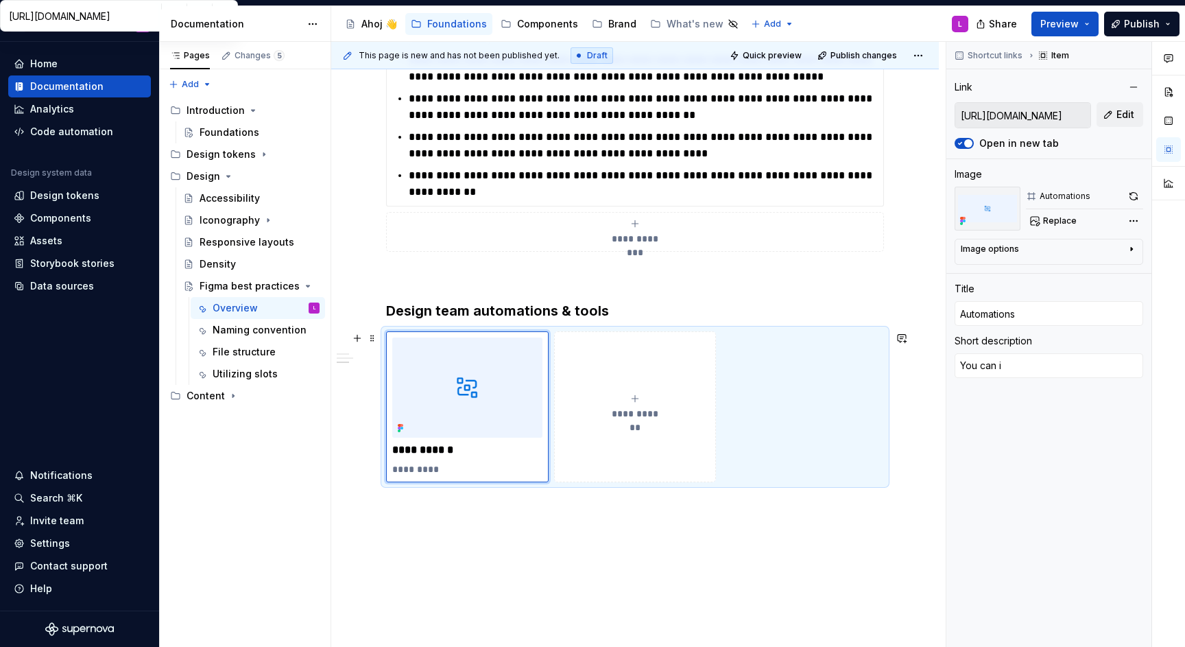
type textarea "You can im"
type textarea "*"
type textarea "You can imp"
type textarea "*"
type textarea "You can impo"
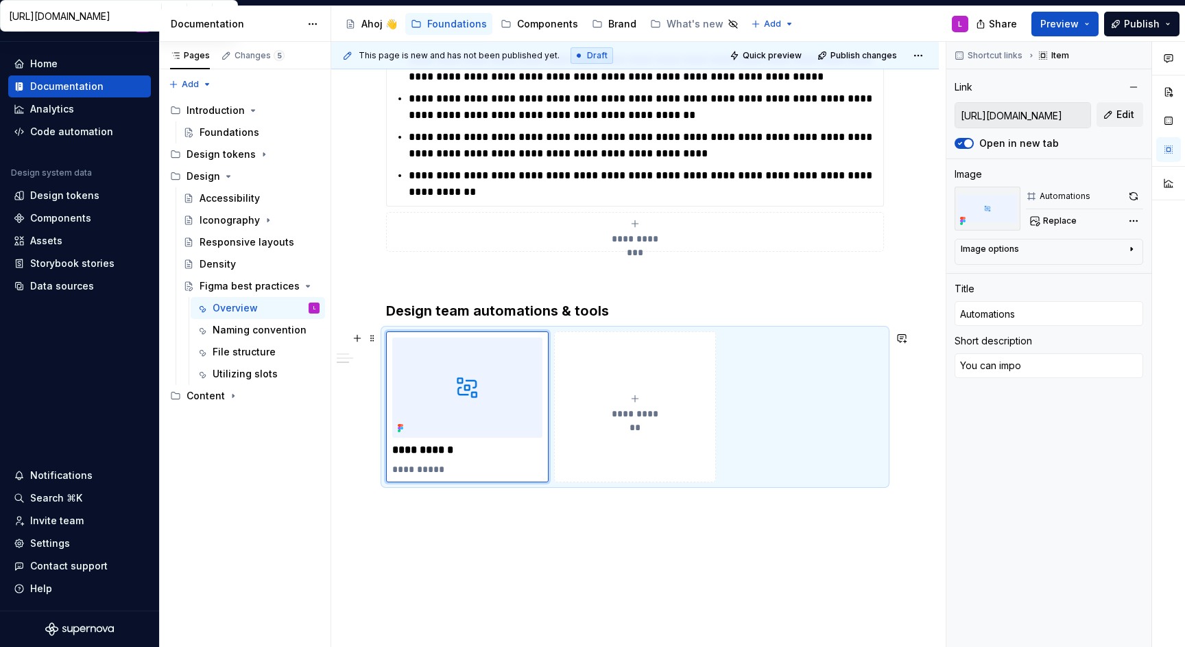
type textarea "*"
type textarea "You can impor"
type textarea "*"
type textarea "You can import"
type textarea "*"
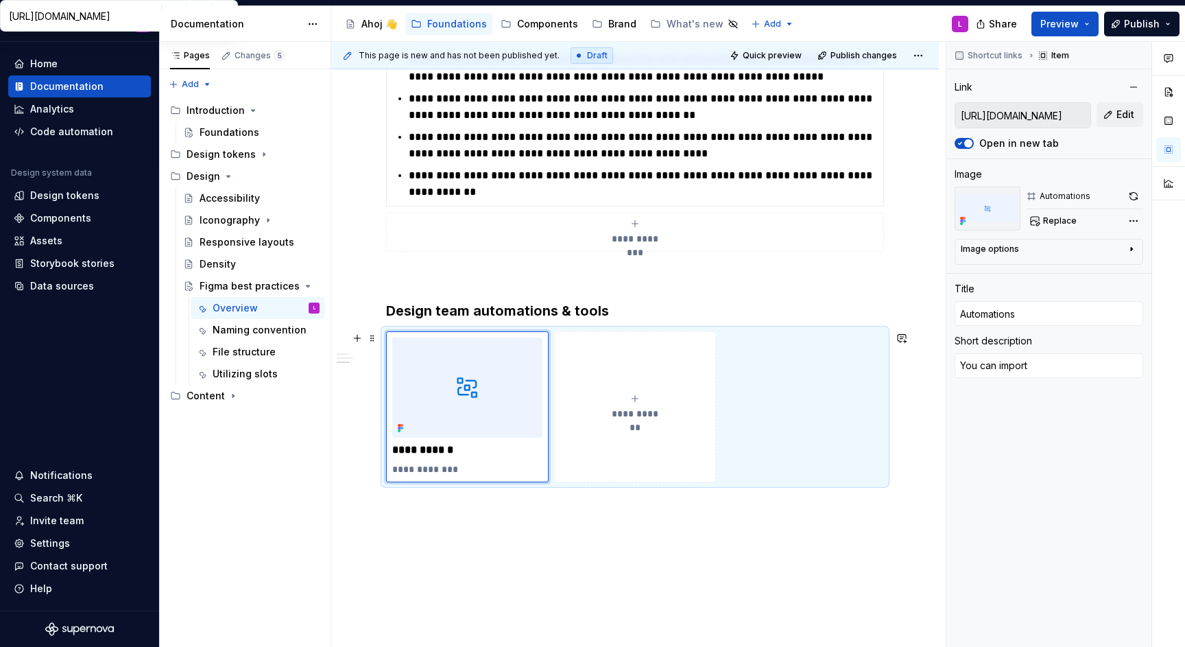
type textarea "You can import"
type textarea "*"
type textarea "You can import t"
type textarea "*"
type textarea "You can import th"
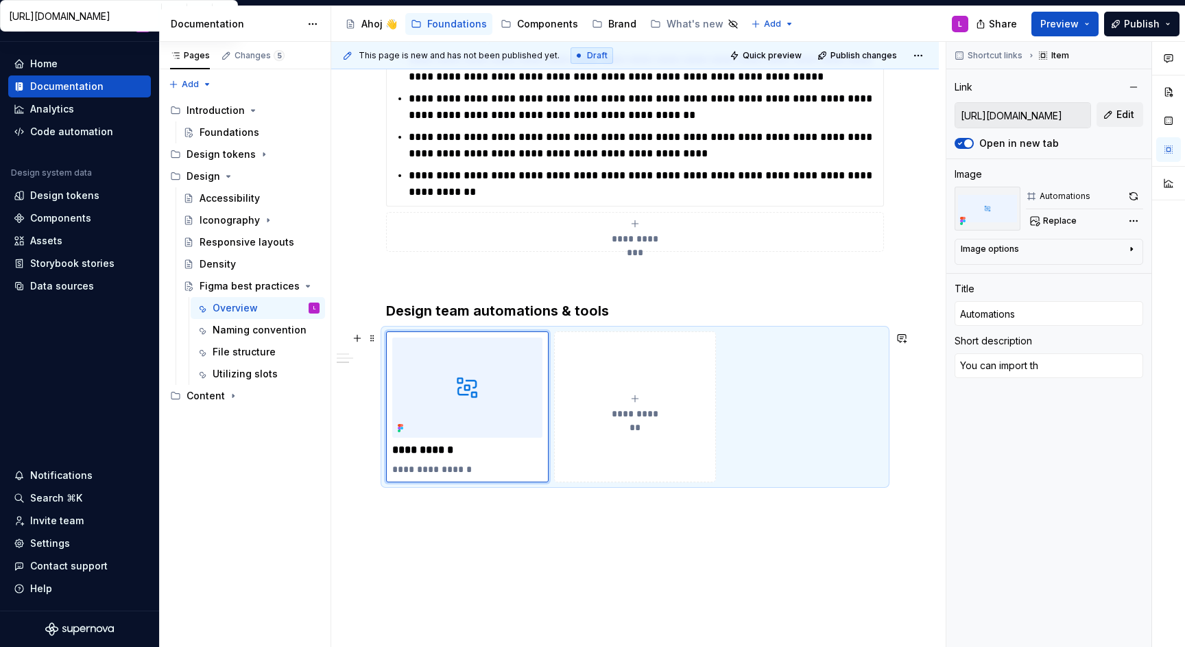
type textarea "*"
type textarea "You can import the"
type textarea "*"
type textarea "You can import thes"
type textarea "*"
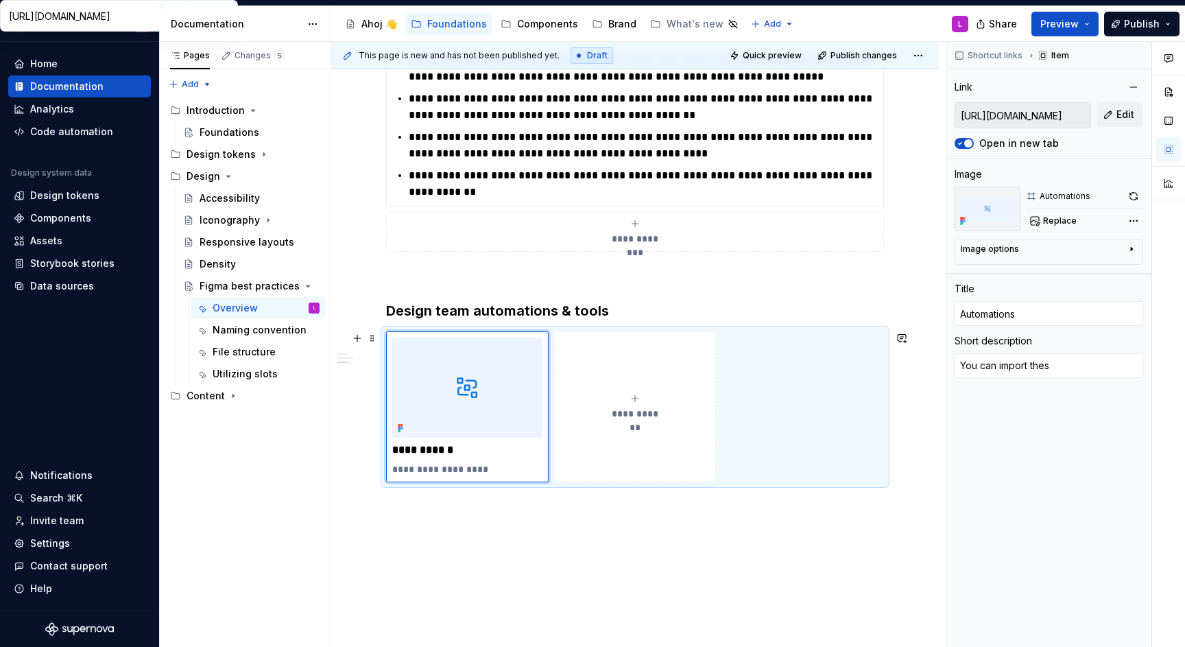
type textarea "You can import these"
type textarea "*"
type textarea "You can import these"
type textarea "*"
type textarea "You can import these F"
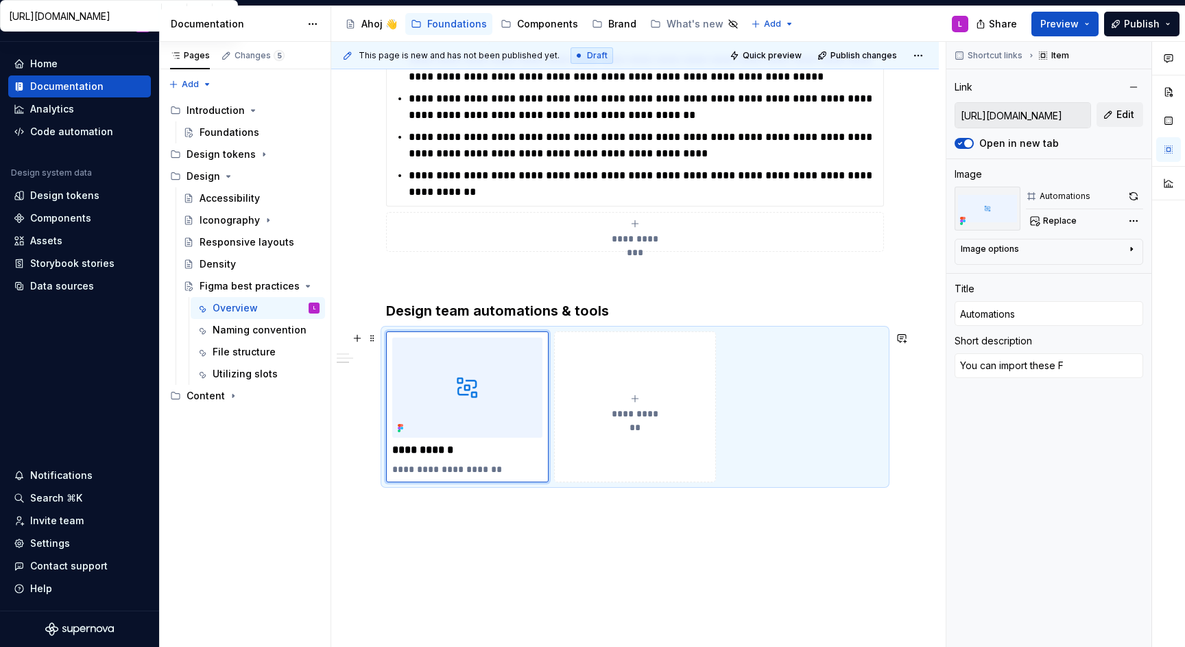
type textarea "*"
type textarea "You can import these Fi"
type textarea "*"
type textarea "You can import these Fig"
type textarea "*"
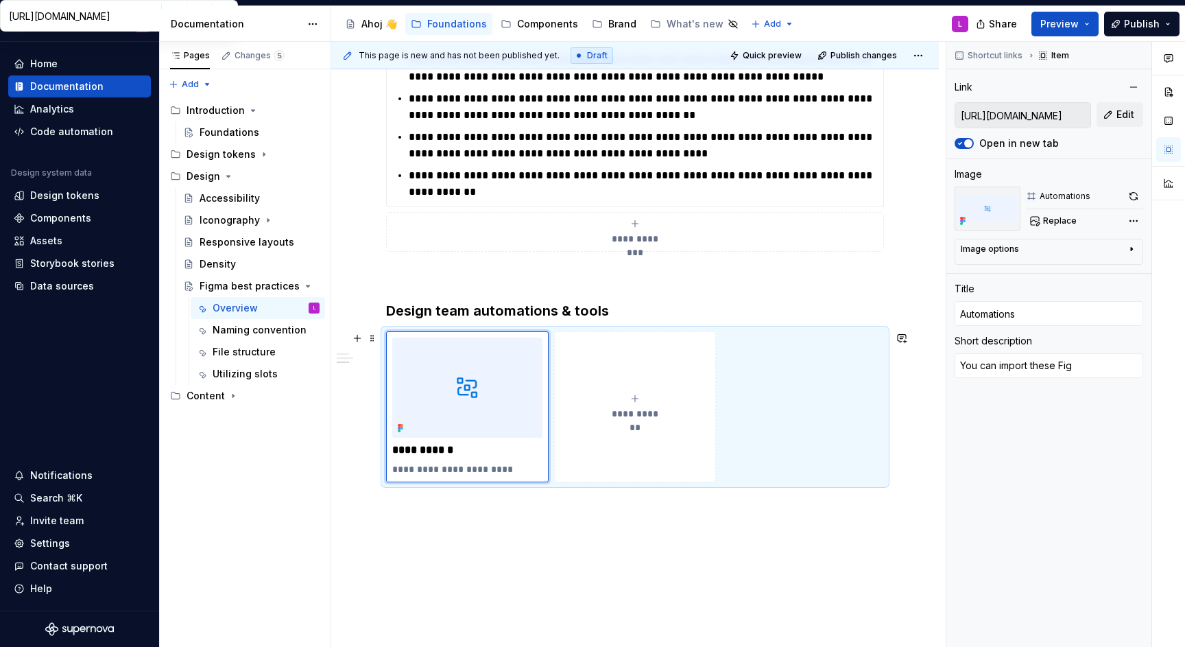
type textarea "You can import these Figm"
type textarea "*"
type textarea "You can import these Figma"
type textarea "*"
type textarea "You can import these Figma"
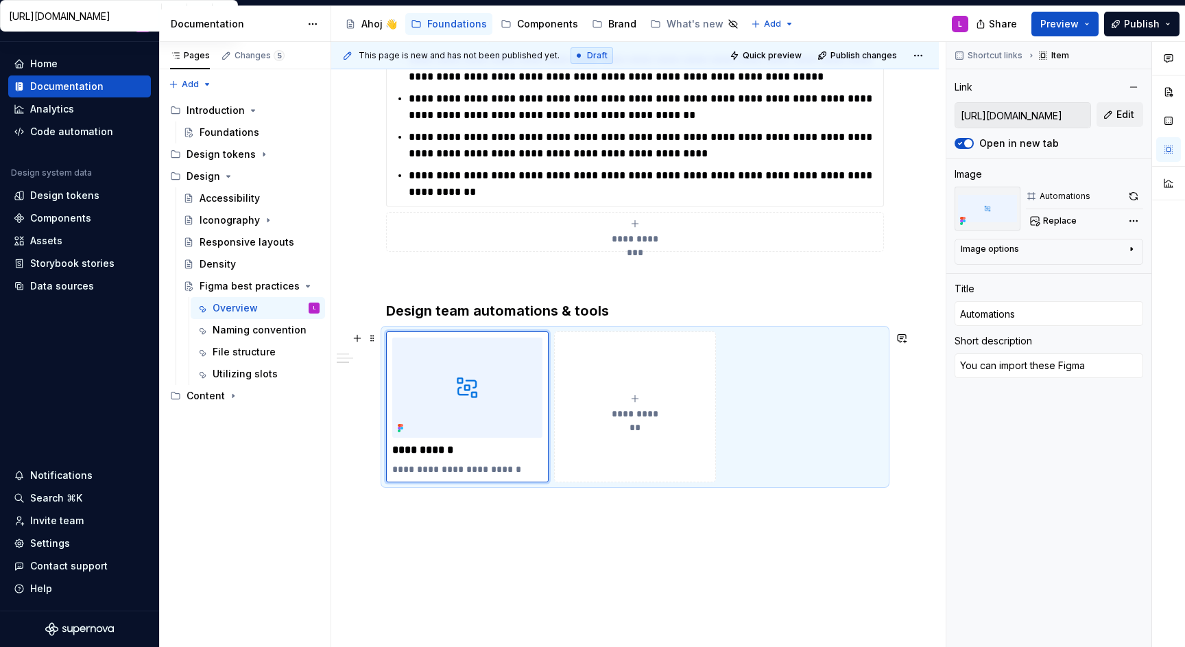
type textarea "*"
type textarea "You can import these Figma u"
type textarea "*"
type textarea "You can import these Figma"
type textarea "*"
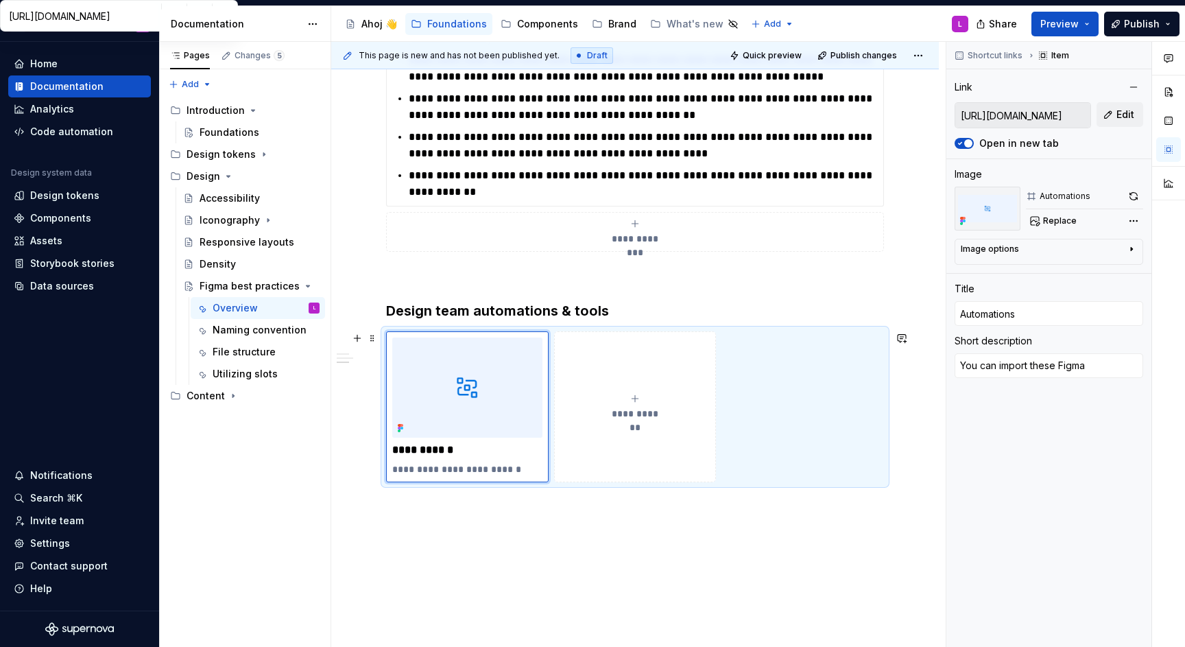
type textarea "You can import these Figma s"
type textarea "*"
type textarea "You can import these Figma sc"
type textarea "*"
type textarea "You can import these Figma scr"
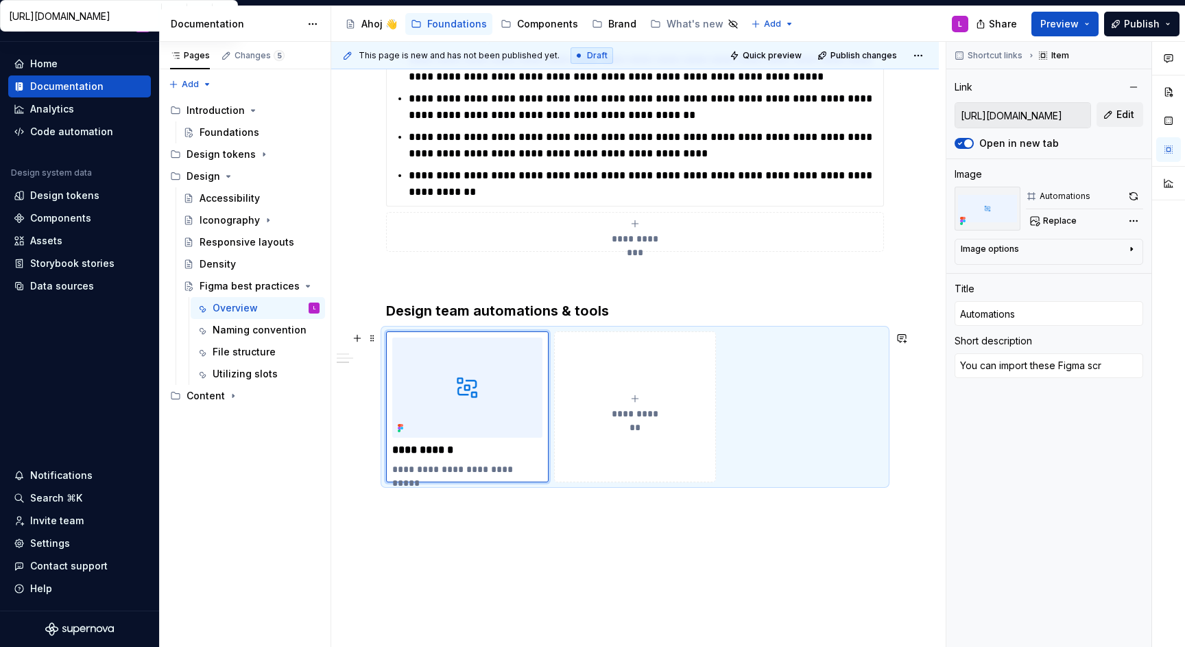
type textarea "*"
type textarea "You can import these Figma scri"
type textarea "*"
type textarea "You can import these Figma scrip"
type textarea "*"
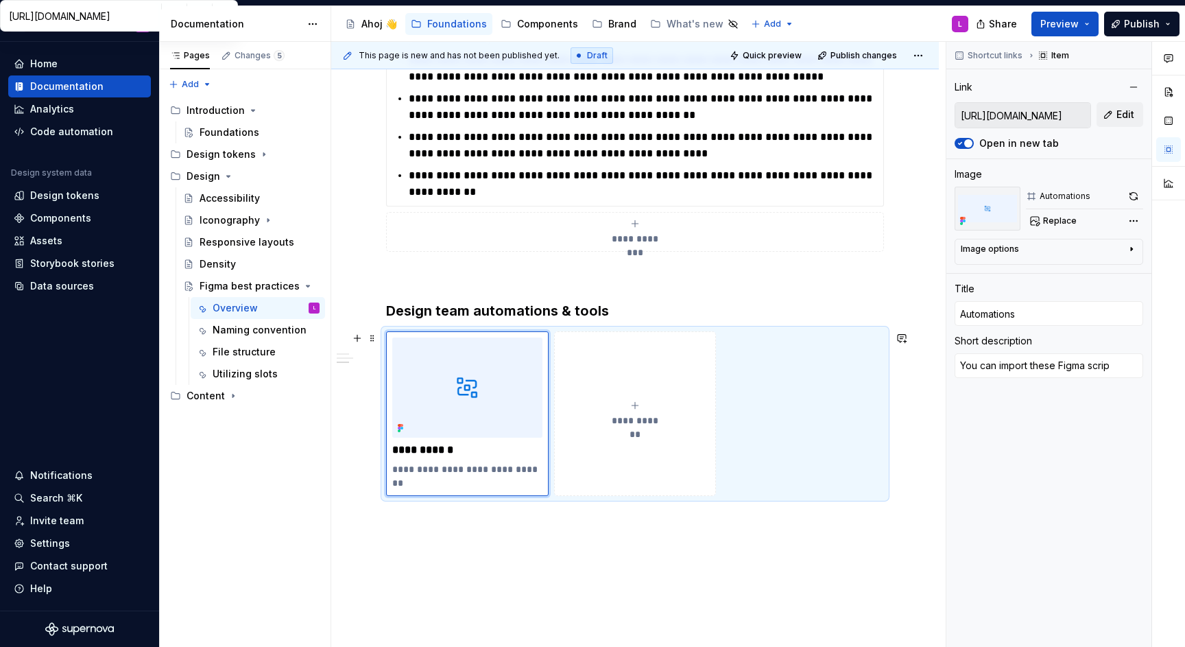
type textarea "You can import these Figma script"
type textarea "*"
type textarea "You can import these Figma scripts"
type textarea "*"
type textarea "You can import these Figma scripts"
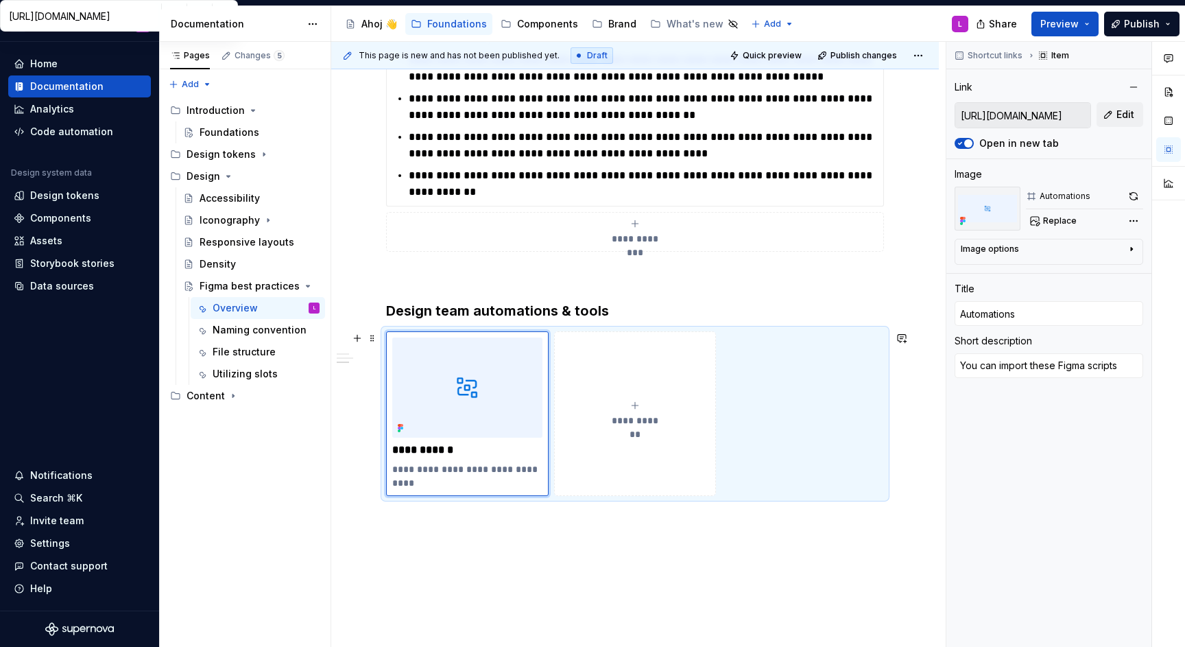
type textarea "*"
type textarea "You can import these Figma scripts i"
type textarea "*"
type textarea "You can import these Figma scripts in"
type textarea "*"
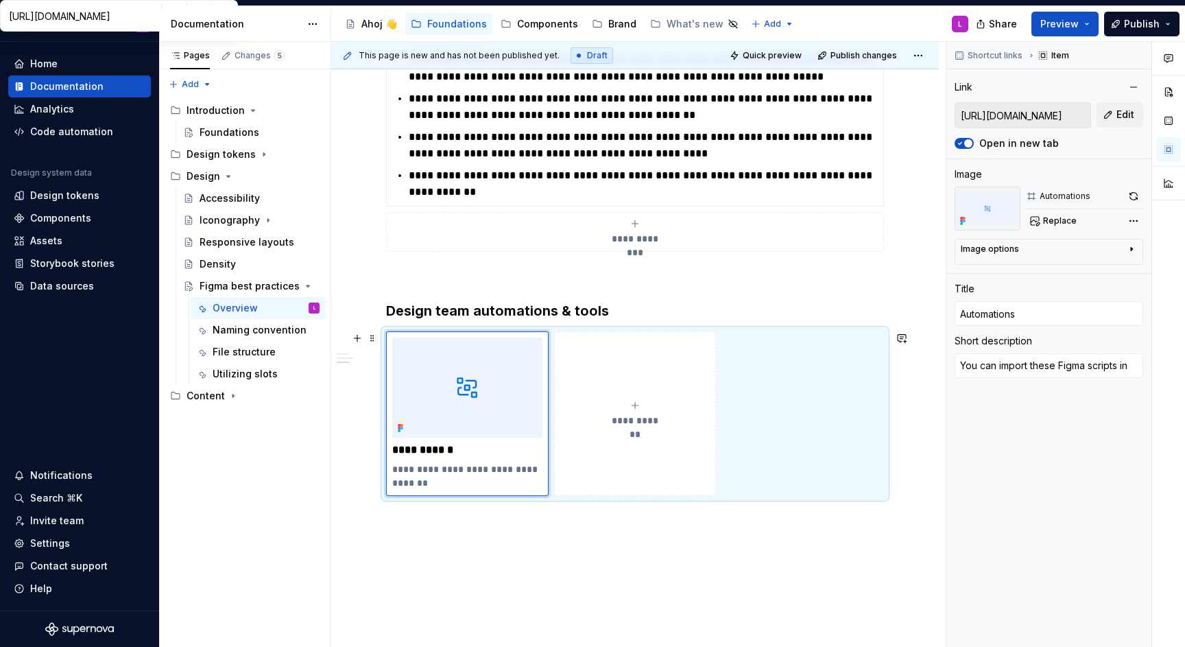
type textarea "You can import these Figma scripts int"
type textarea "*"
type textarea "You can import these Figma scripts into"
type textarea "*"
type textarea "You can import these Figma scripts int"
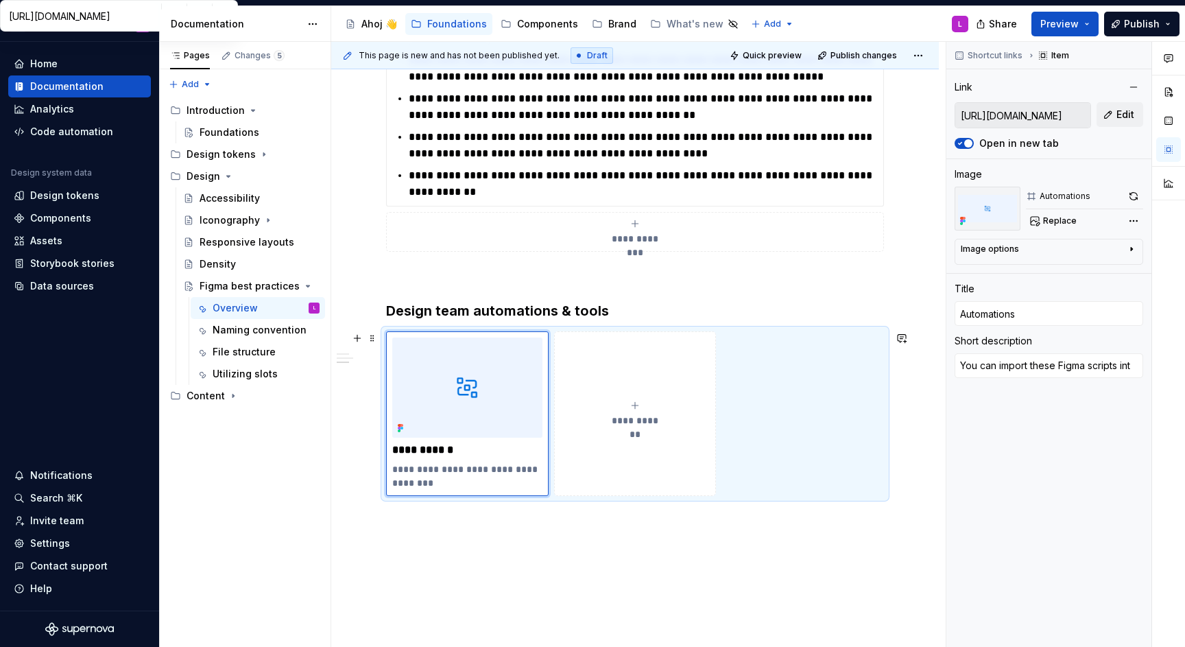
type textarea "*"
type textarea "You can import these Figma scripts in"
type textarea "*"
type textarea "You can import these Figma scripts int"
type textarea "*"
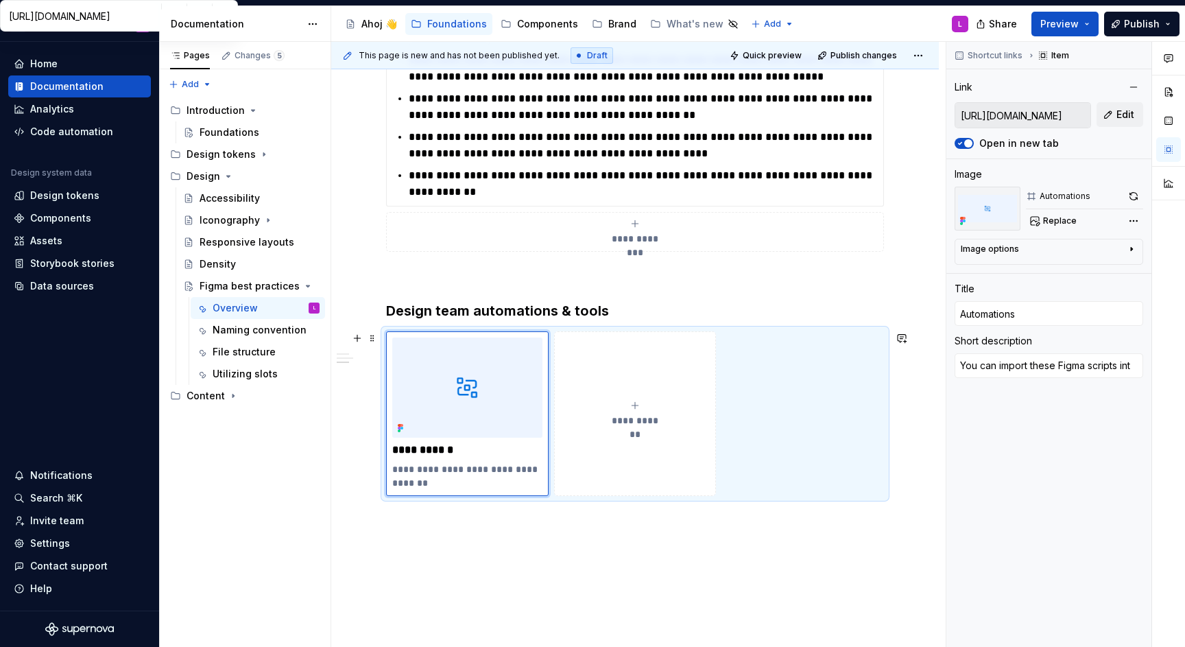
type textarea "You can import these Figma scripts into"
type textarea "*"
type textarea "You can import these Figma scripts into"
type textarea "*"
type textarea "You can import these Figma scripts into A"
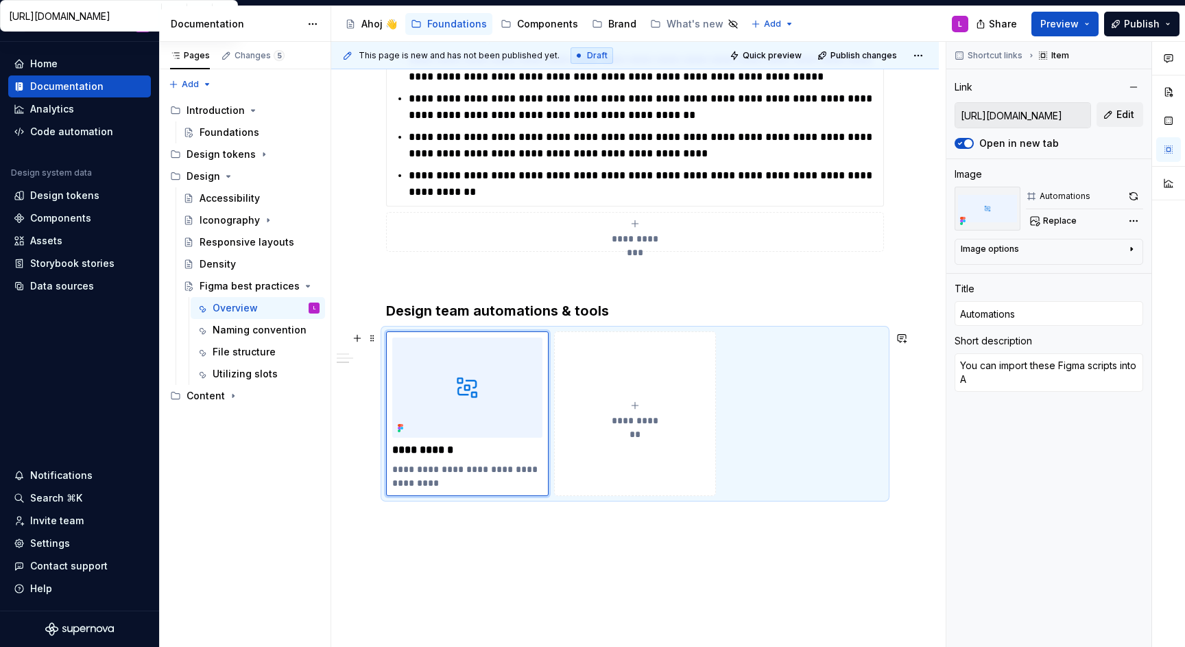
type textarea "*"
type textarea "You can import these Figma scripts into AU"
type textarea "*"
type textarea "You can import these Figma scripts into AUt"
type textarea "*"
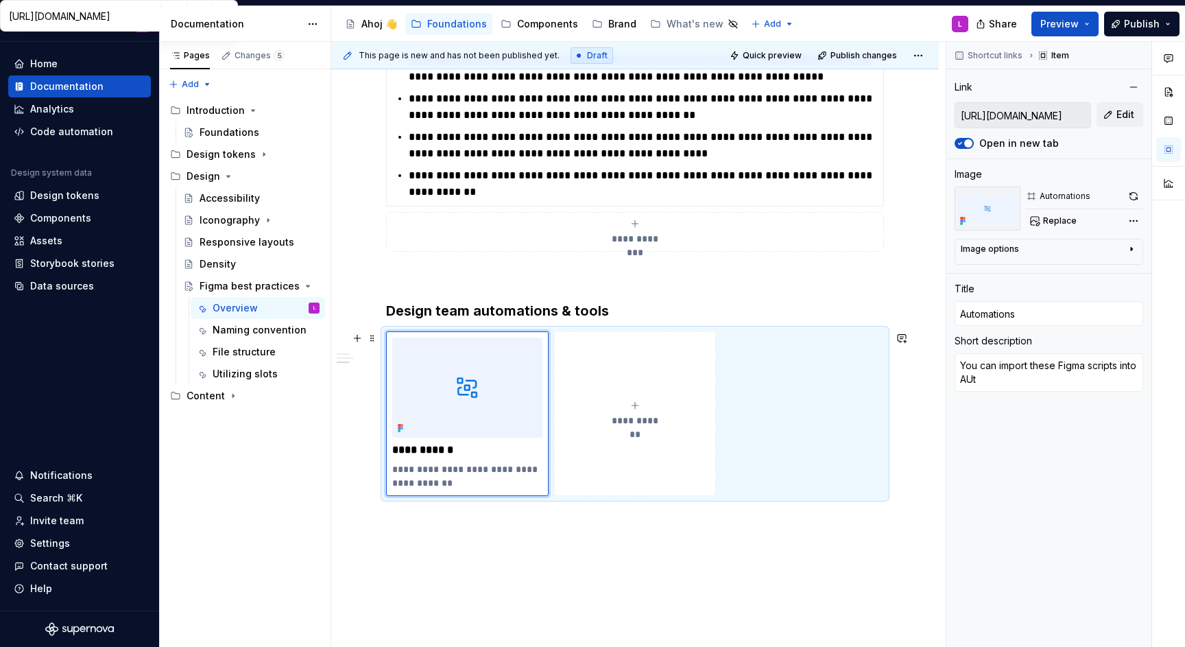
type textarea "You can import these Figma scripts into AUto"
type textarea "*"
type textarea "You can import these Figma scripts into AUtom"
type textarea "*"
type textarea "You can import these Figma scripts into AUtoma"
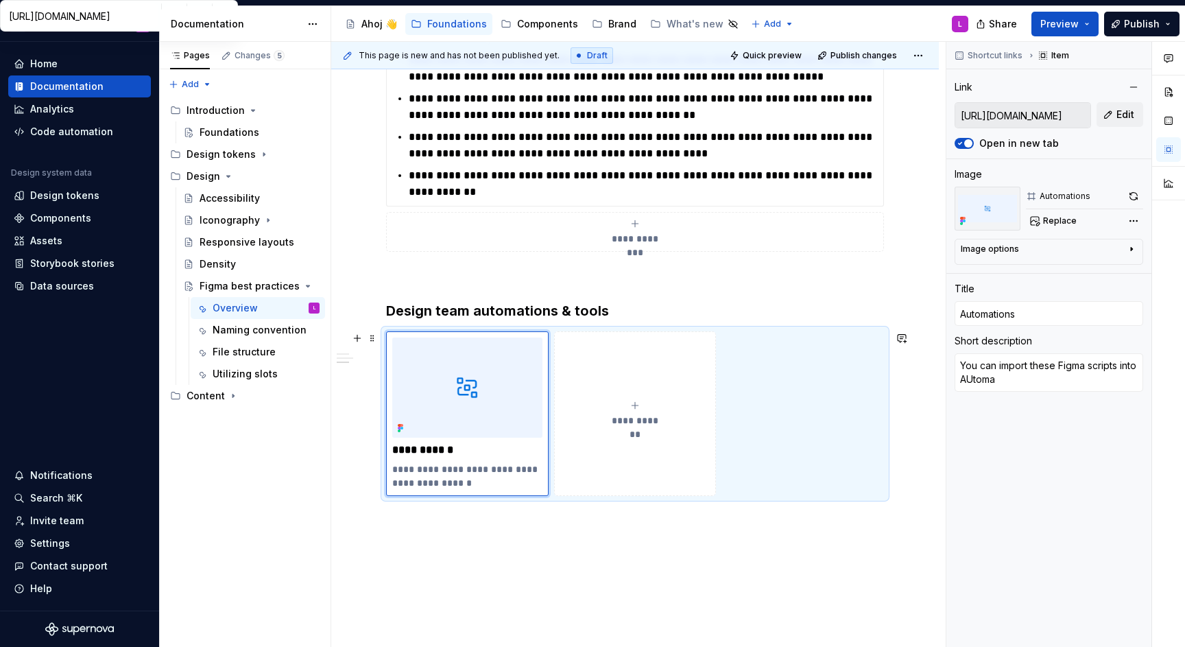
type textarea "*"
type textarea "You can import these Figma scripts into AUtom"
type textarea "*"
type textarea "You can import these Figma scripts into AUto"
type textarea "*"
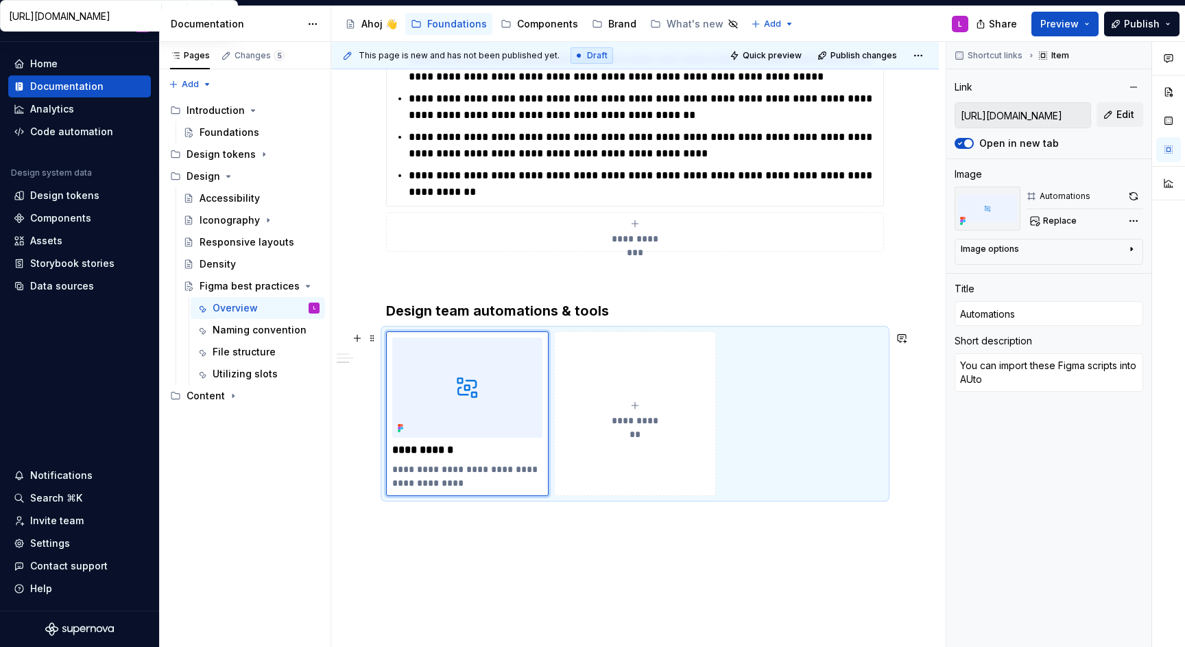
type textarea "You can import these Figma scripts into AUt"
type textarea "*"
type textarea "You can import these Figma scripts into AU"
type textarea "*"
type textarea "You can import these Figma scripts into A"
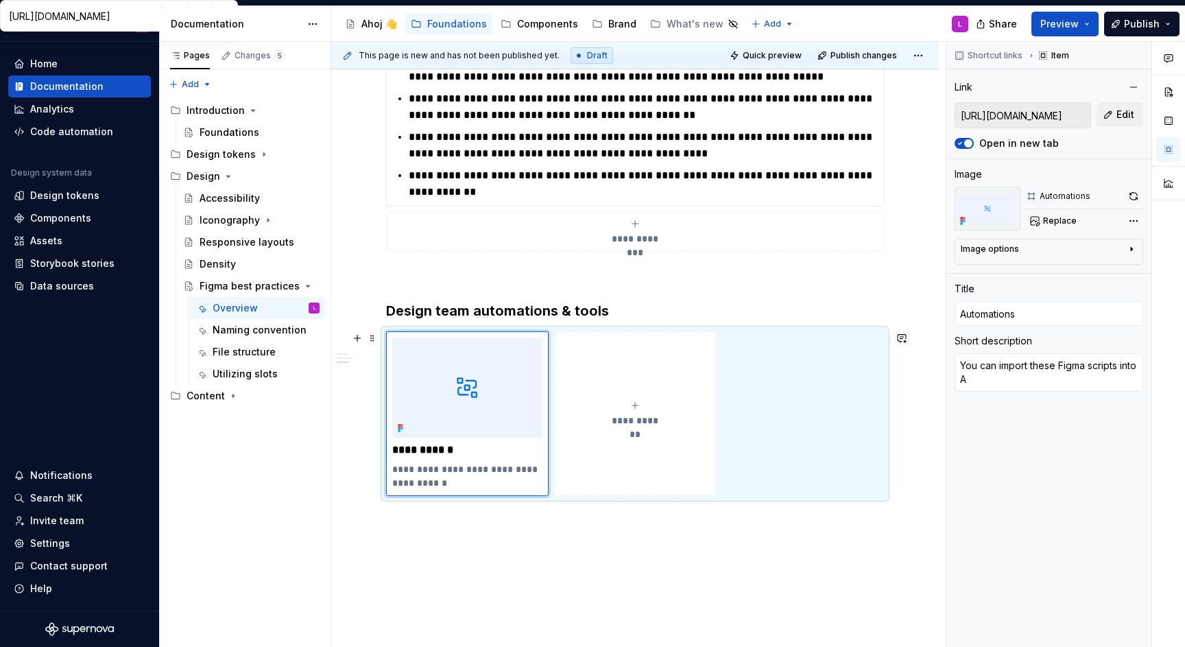
type textarea "*"
type textarea "You can import these Figma scripts into Au"
type textarea "*"
type textarea "You can import these Figma scripts into Aut"
type textarea "*"
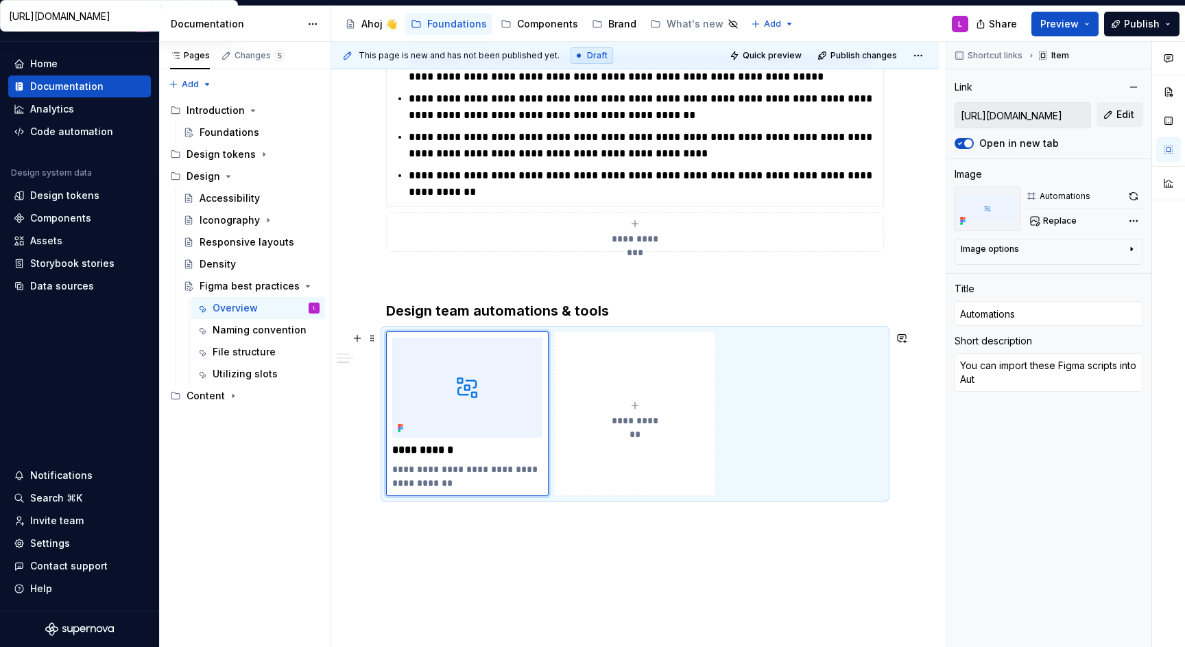
type textarea "You can import these Figma scripts into Auto"
type textarea "*"
type textarea "You can import these Figma scripts into Autom"
type textarea "*"
type textarea "You can import these Figma scripts into Automa"
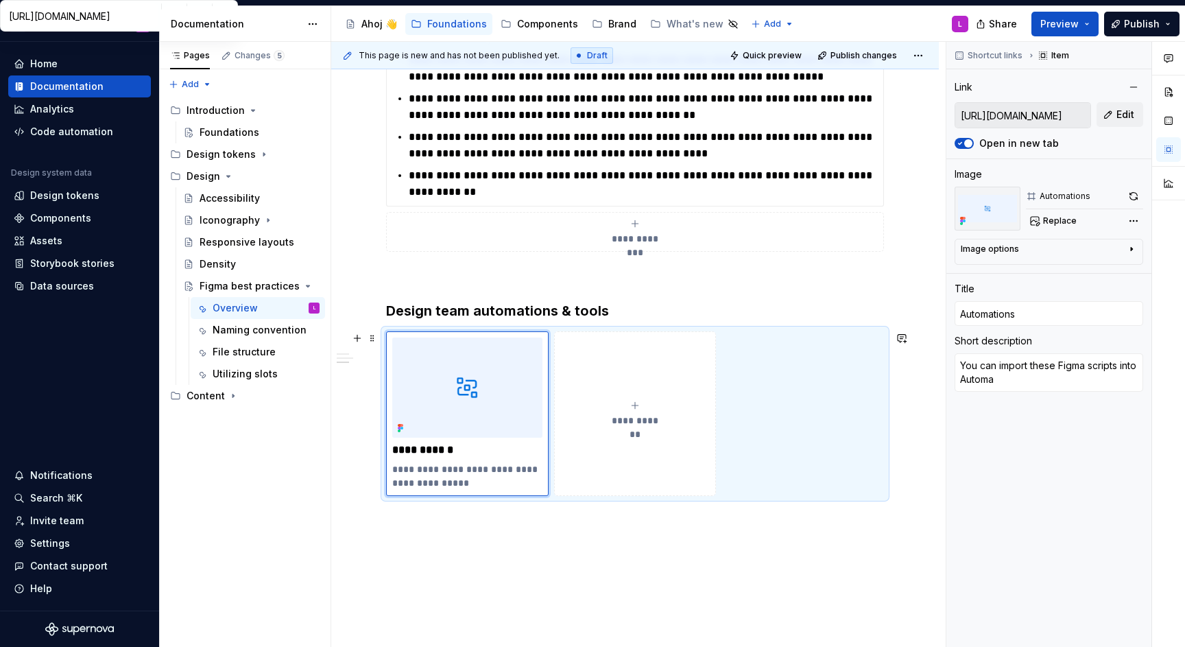
type textarea "*"
type textarea "You can import these Figma scripts into Automat"
type textarea "*"
type textarea "You can import these Figma scripts into Automato"
type textarea "*"
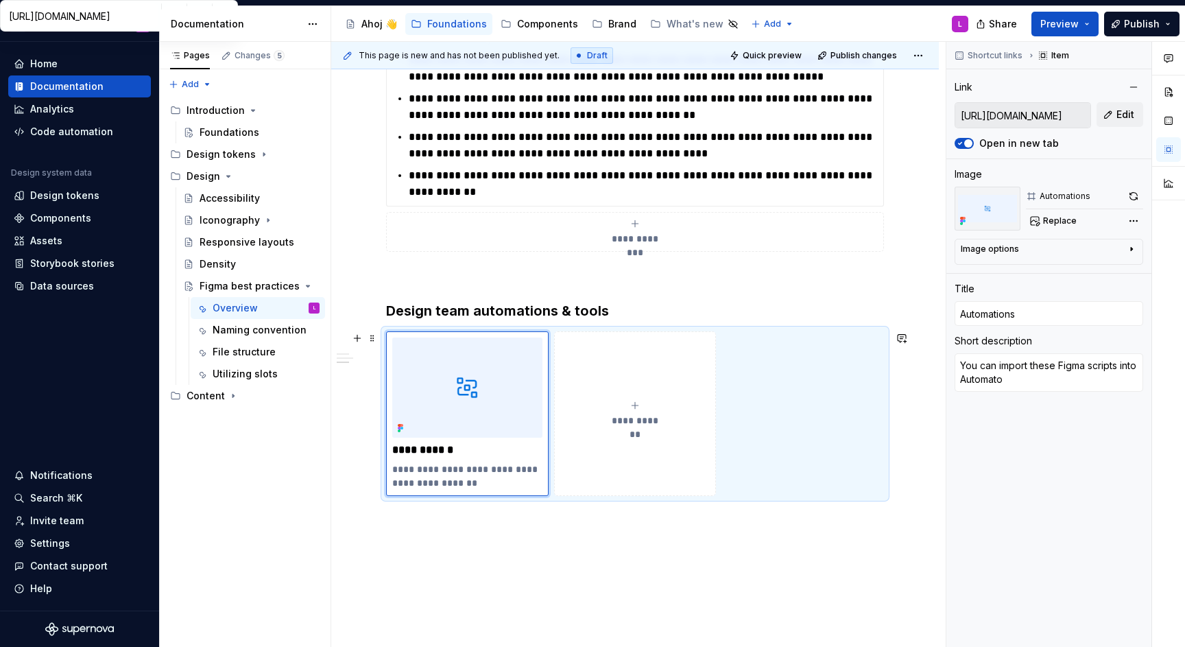
type textarea "You can import these Figma scripts into Automator"
type textarea "*"
type textarea "You can import these Figma scripts into Automator"
type textarea "*"
type textarea "You can import these Figma scripts into Automator P"
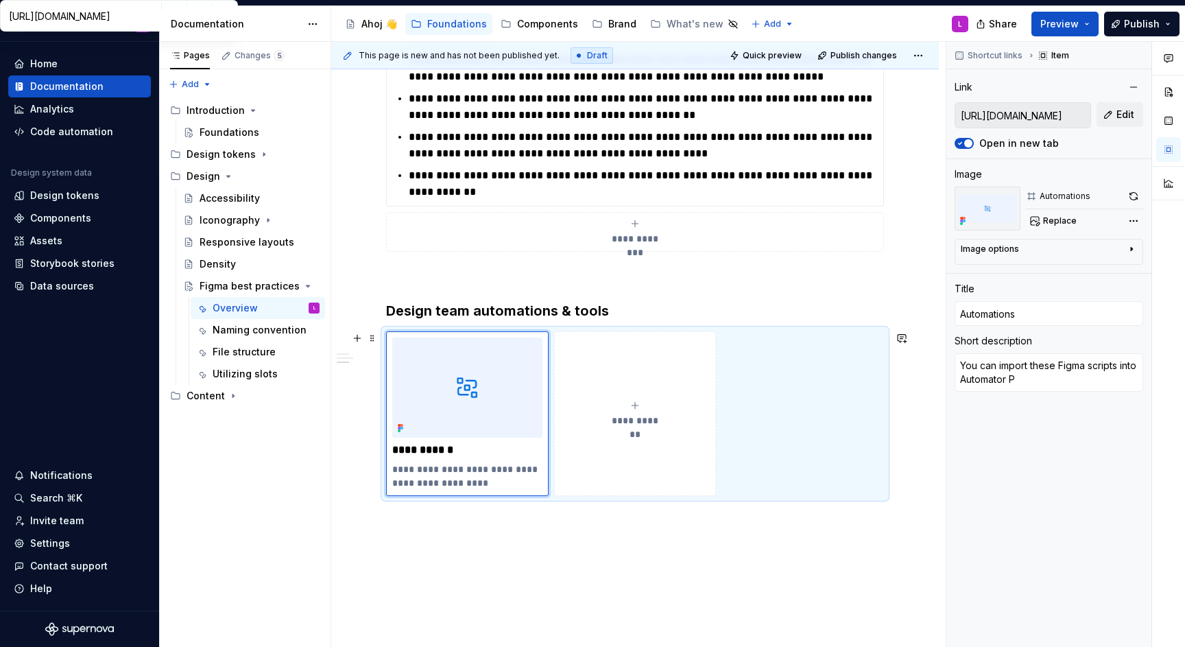
type textarea "*"
type textarea "You can import these Figma scripts into Automator PL"
type textarea "*"
type textarea "You can import these Figma scripts into Automator PLu"
type textarea "*"
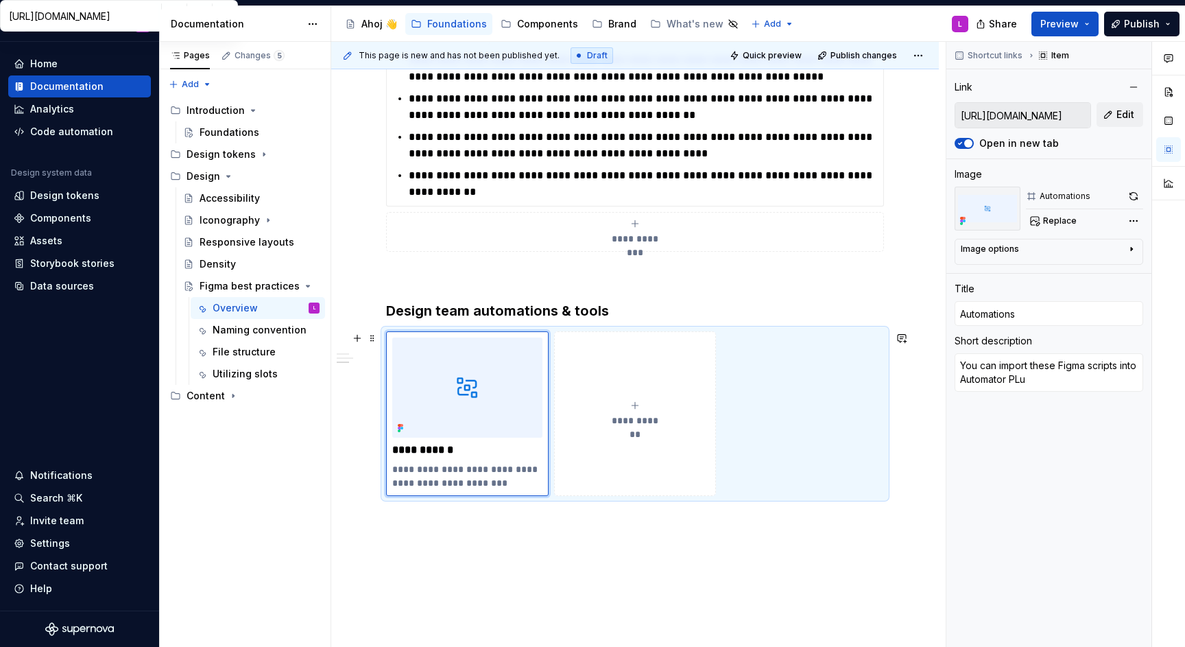
type textarea "You can import these Figma scripts into Automator PL"
type textarea "*"
type textarea "You can import these Figma scripts into Automator P"
type textarea "*"
type textarea "You can import these Figma scripts into Automator Pl"
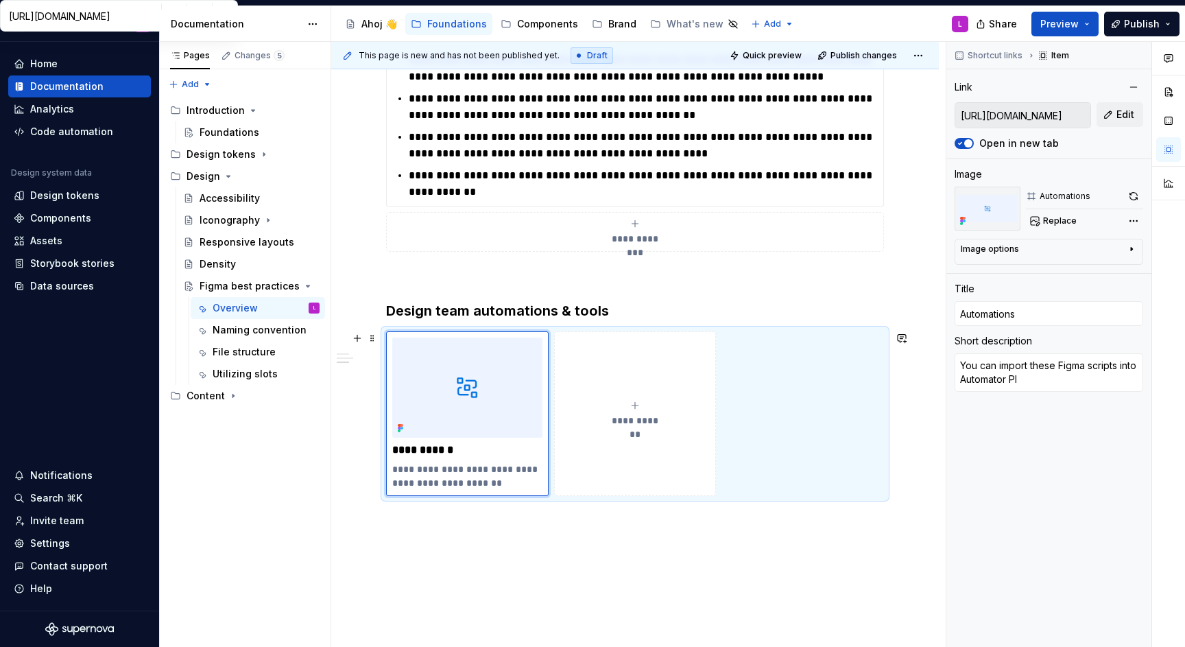
type textarea "*"
type textarea "You can import these Figma scripts into Automator Plu"
type textarea "*"
type textarea "You can import these Figma scripts into Automator Plug"
type textarea "*"
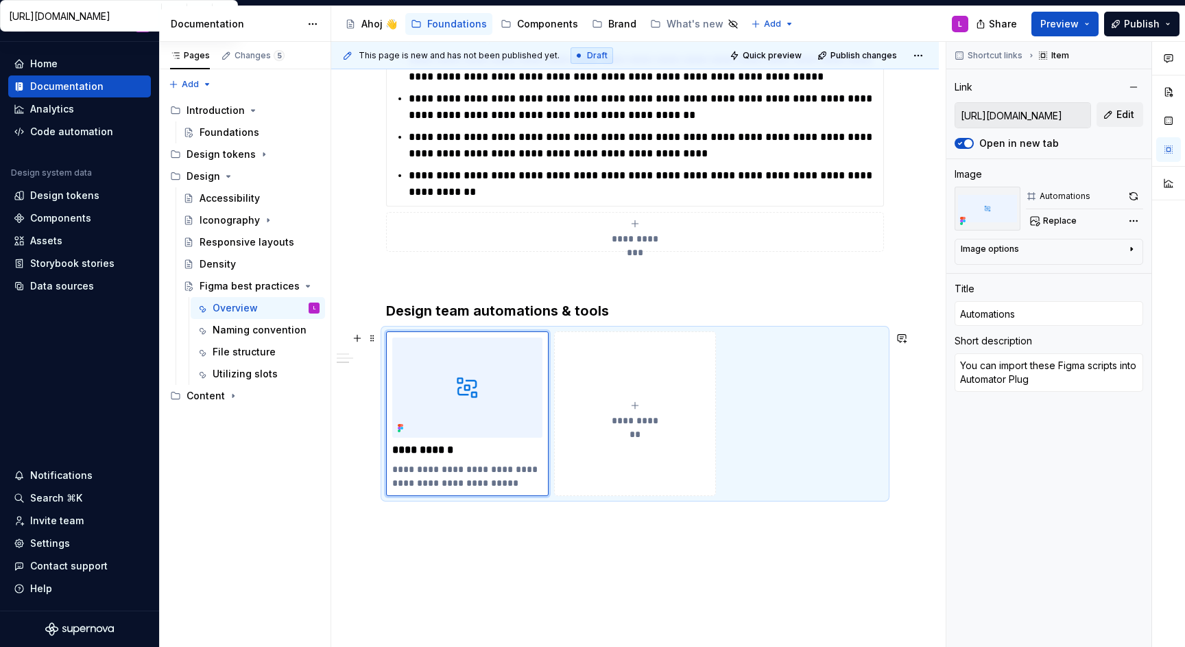
type textarea "You can import these Figma scripts into Automator Plugi"
type textarea "*"
type textarea "You can import these Figma scripts into Automator Plugin"
type textarea "*"
type textarea "You can import these Figma scripts into Automator Plugin"
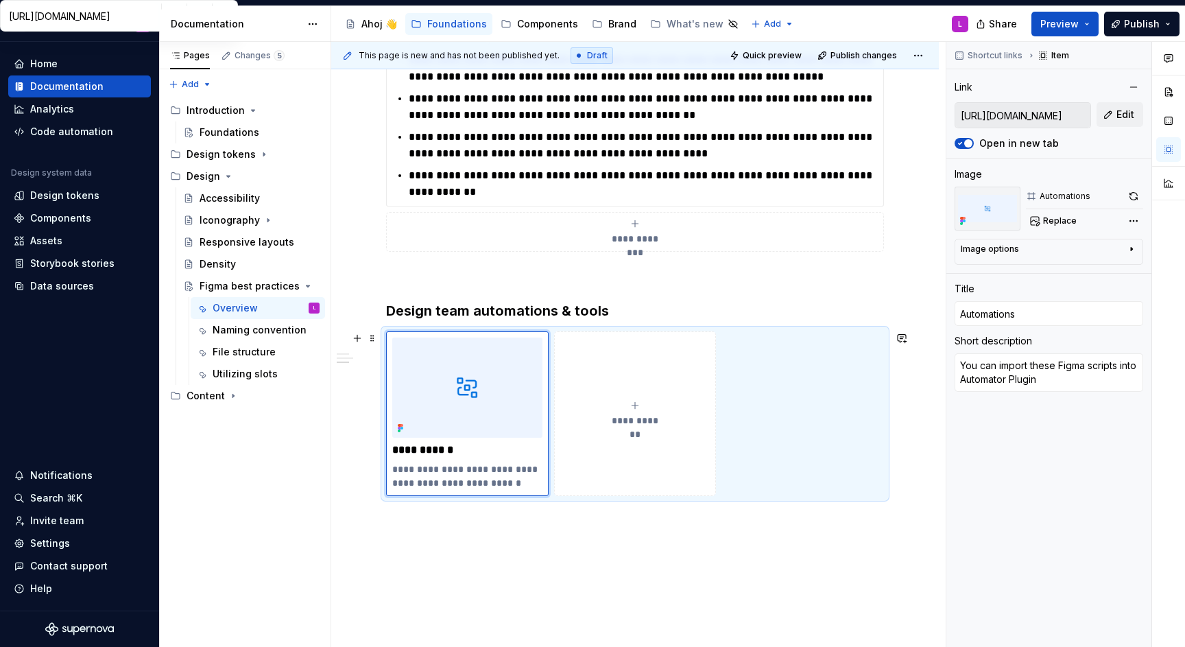
type textarea "*"
type textarea "You can import these Figma scripts into Automator Plugin t"
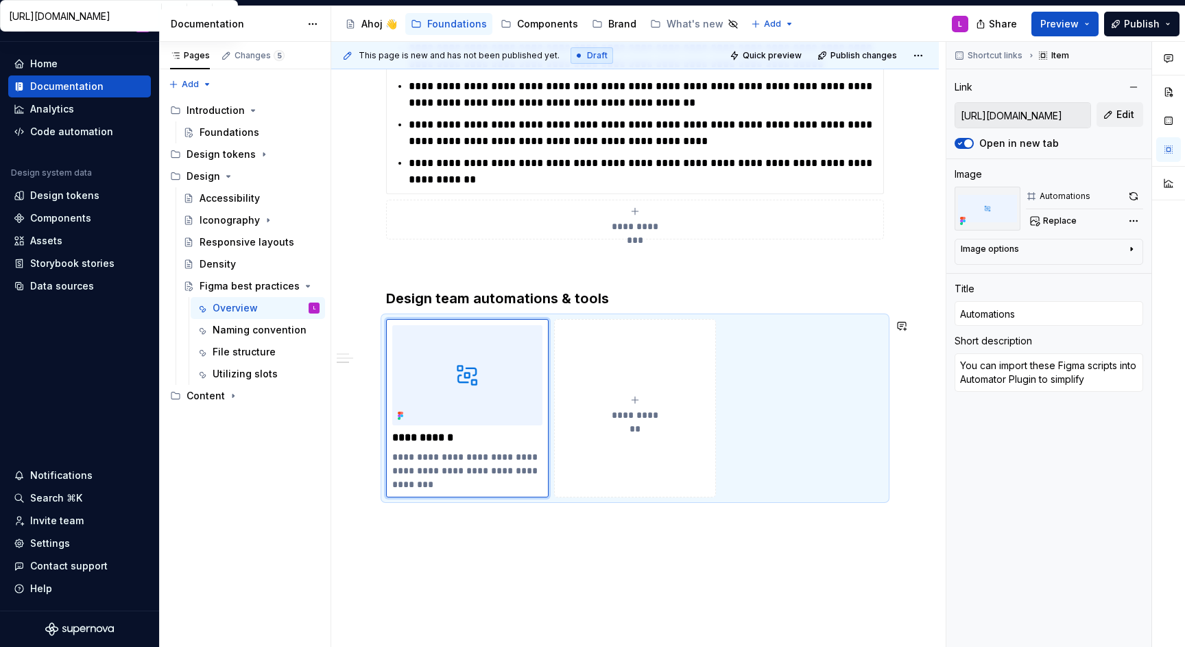
scroll to position [1591, 0]
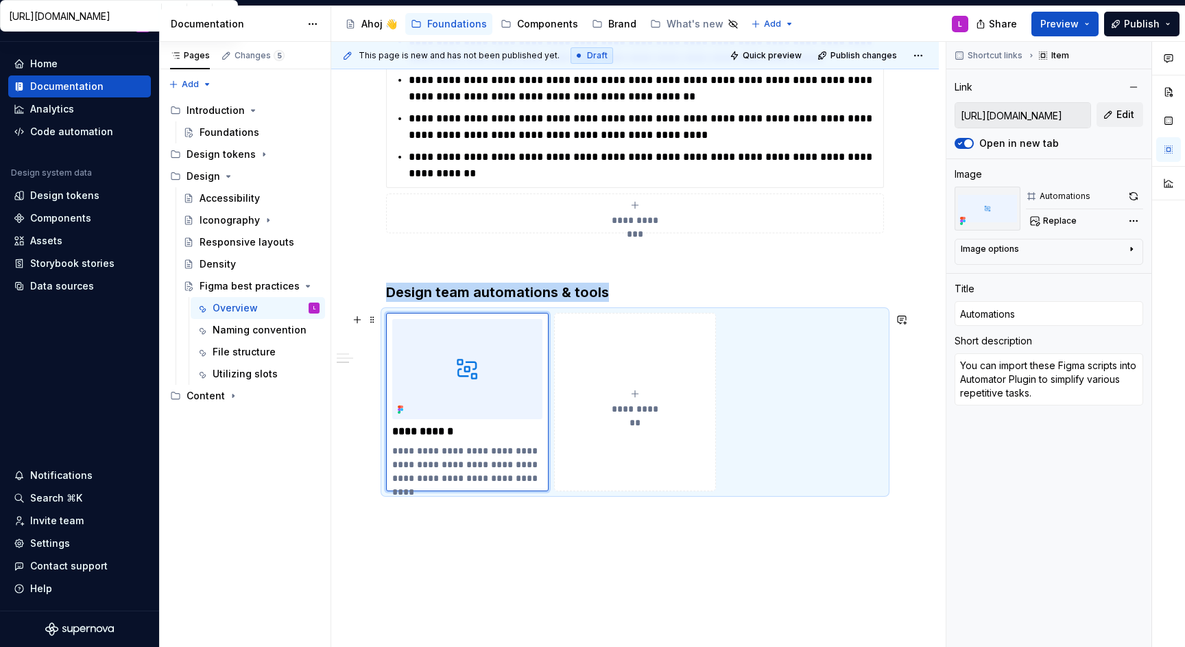
click at [645, 405] on span "**********" at bounding box center [636, 409] width 60 height 14
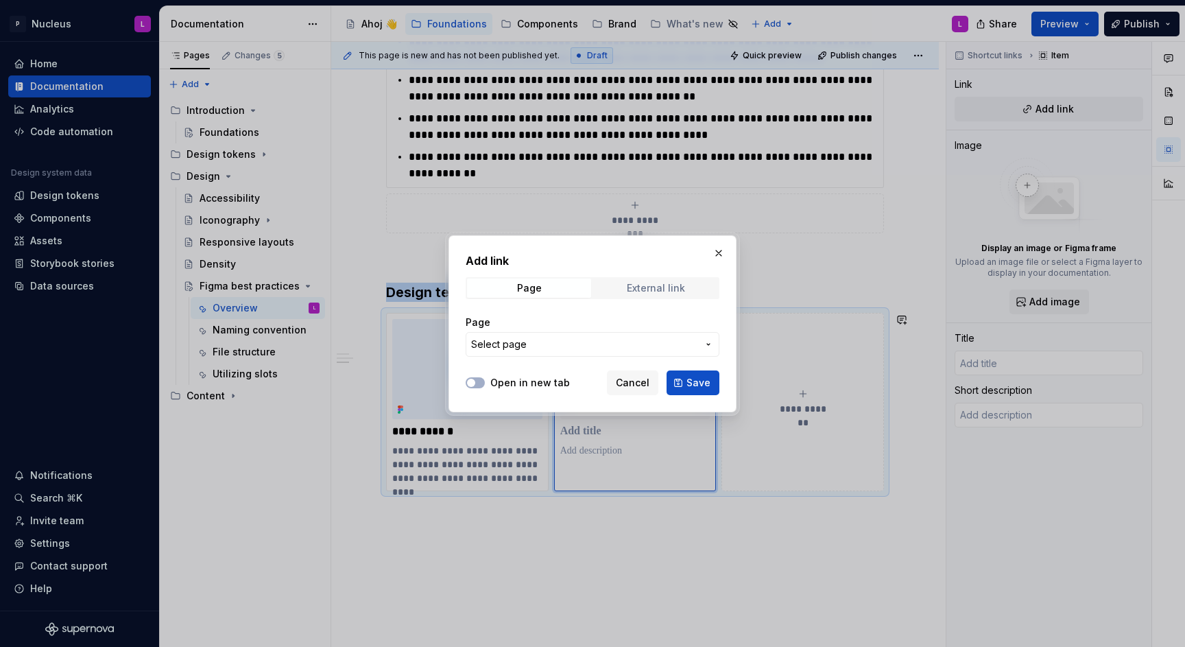
click at [658, 291] on div "External link" at bounding box center [656, 288] width 58 height 11
click at [598, 340] on input "URL" at bounding box center [593, 344] width 254 height 25
paste input "[URL][DOMAIN_NAME]"
click at [623, 344] on input "[URL][DOMAIN_NAME]" at bounding box center [593, 344] width 254 height 25
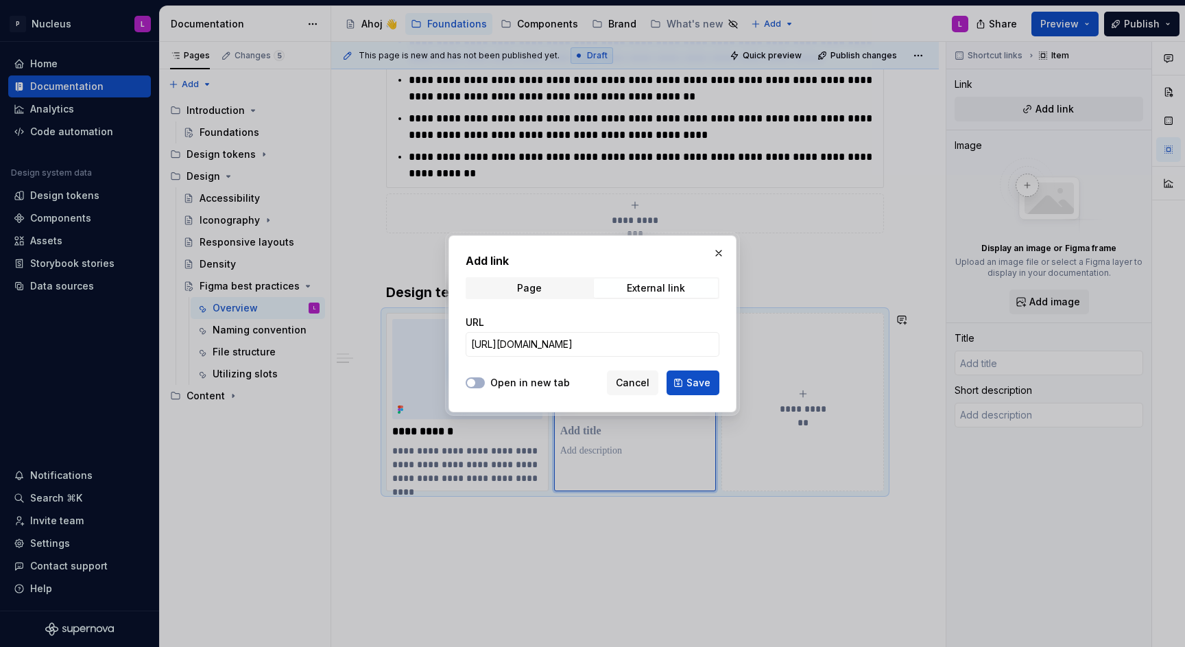
click at [509, 374] on div "Open in new tab Cancel Save" at bounding box center [593, 380] width 254 height 30
click at [507, 384] on label "Open in new tab" at bounding box center [530, 383] width 80 height 14
click at [485, 384] on button "Open in new tab" at bounding box center [475, 382] width 19 height 11
click at [711, 379] on button "Save" at bounding box center [693, 382] width 53 height 25
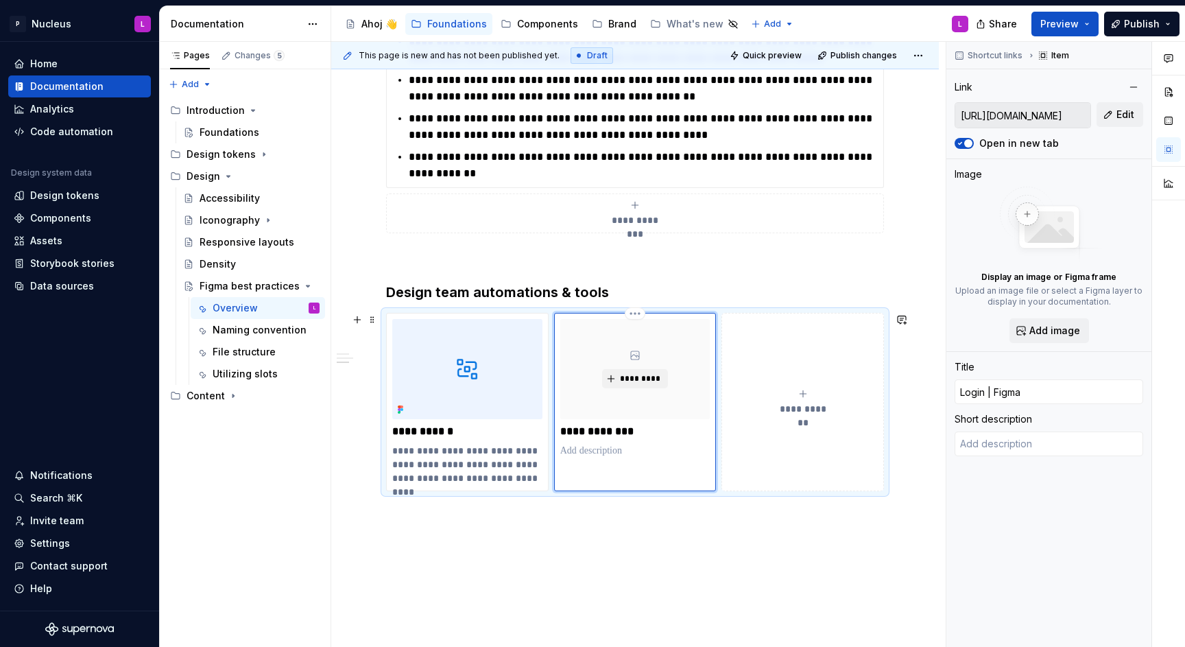
click at [642, 434] on p "**********" at bounding box center [635, 432] width 150 height 14
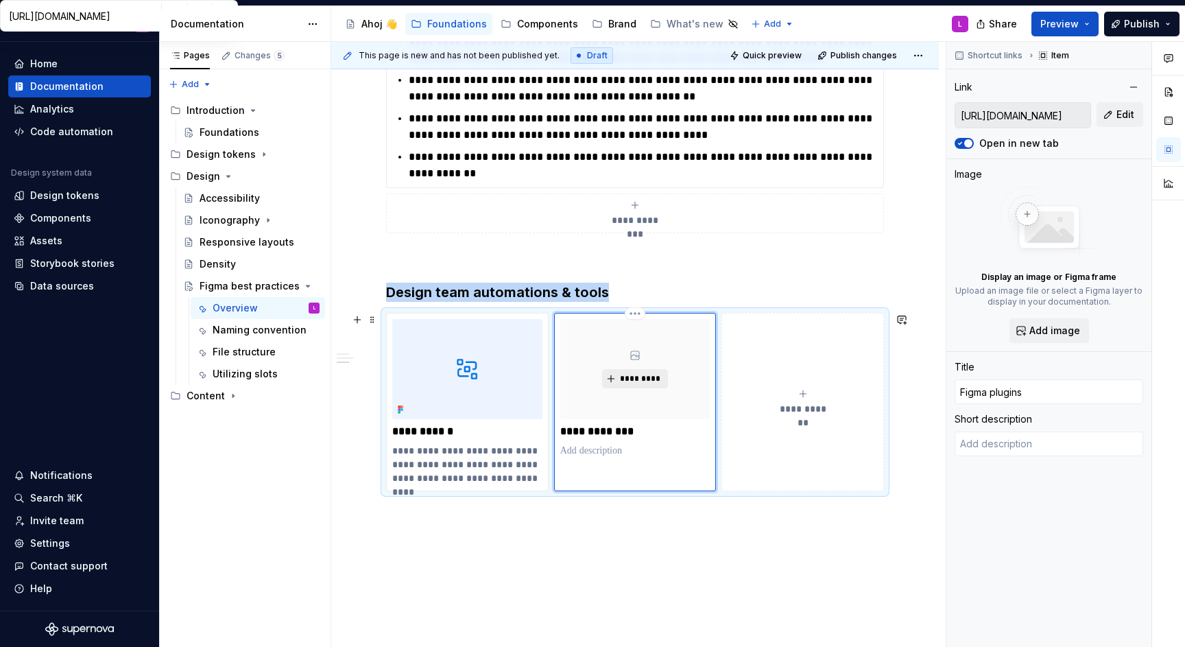
click at [641, 379] on span "*********" at bounding box center [640, 378] width 42 height 11
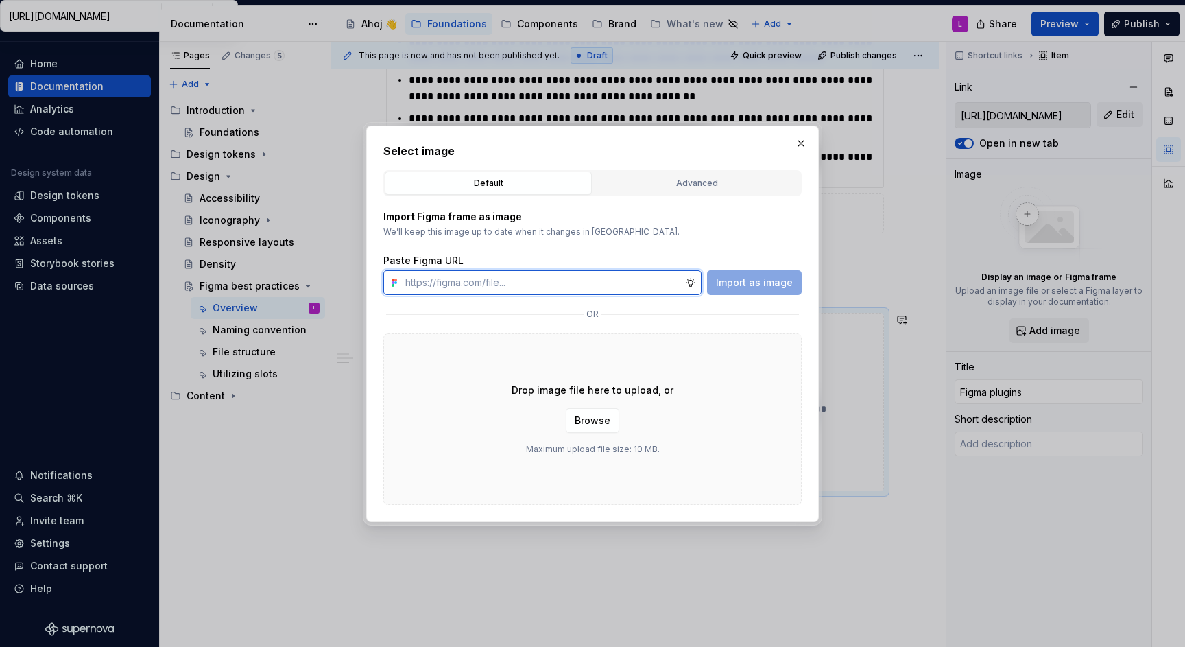
paste input "[URL][DOMAIN_NAME]"
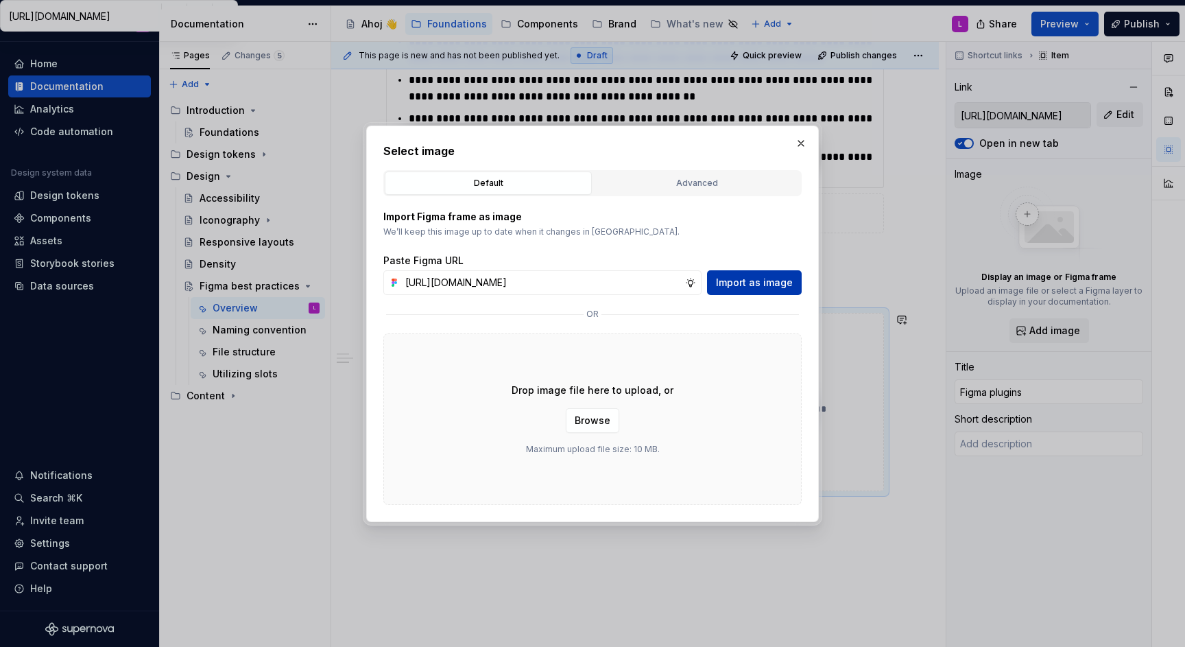
click at [752, 281] on span "Import as image" at bounding box center [754, 283] width 77 height 14
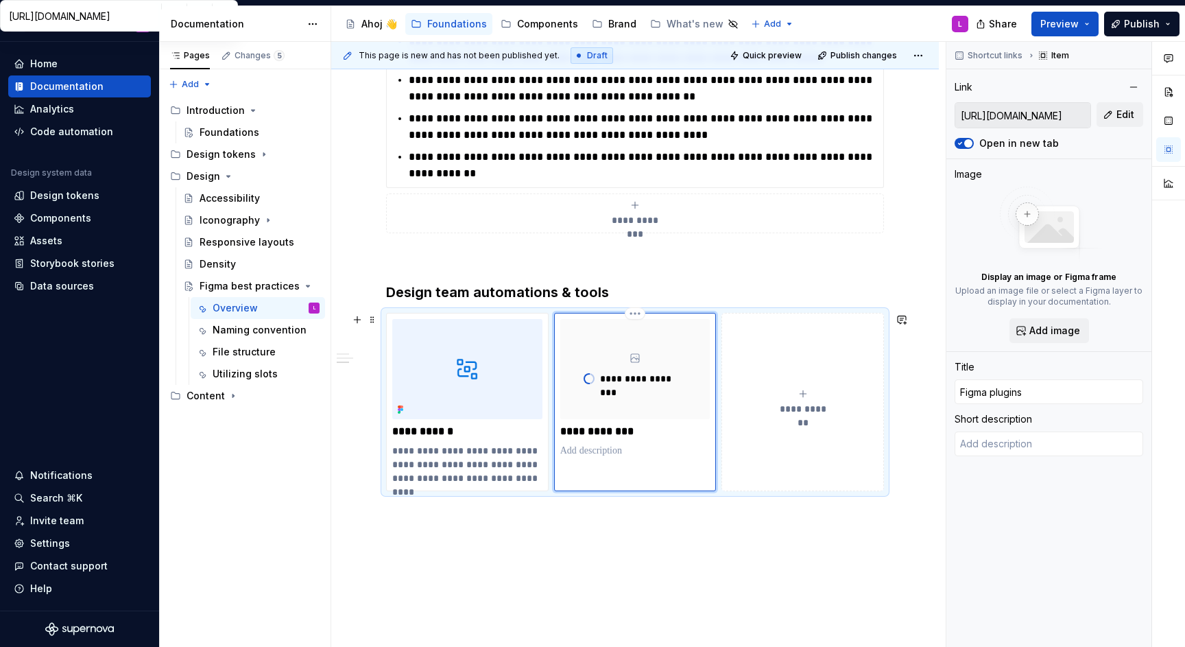
click at [641, 444] on p at bounding box center [635, 451] width 150 height 14
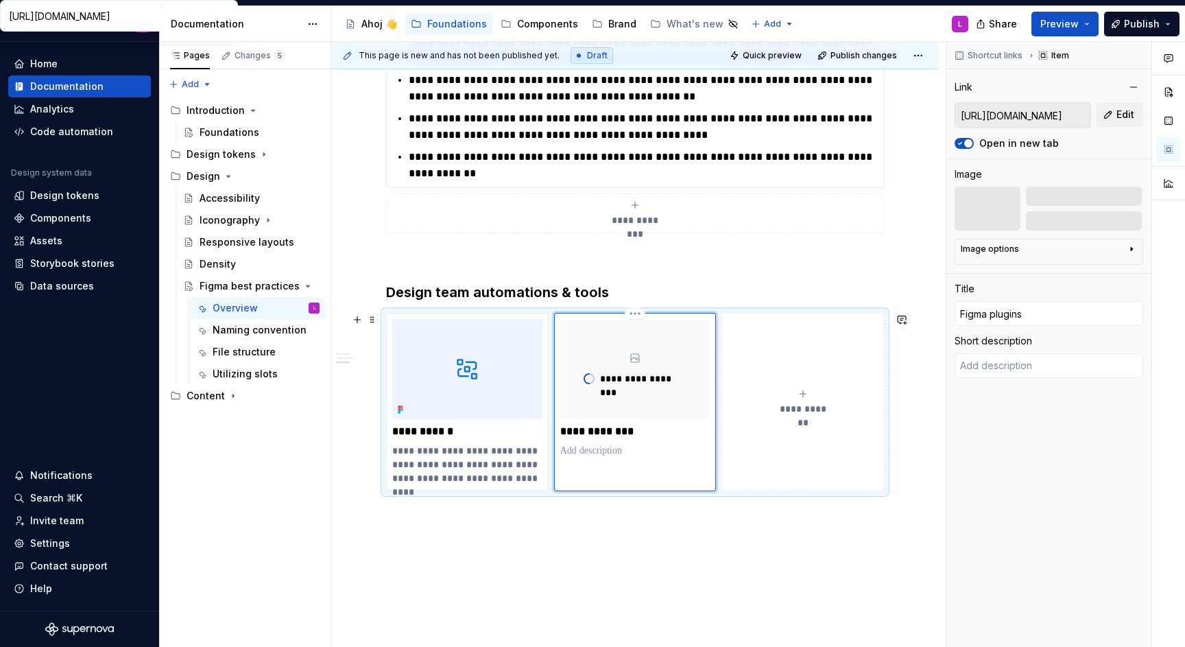
click at [605, 449] on p at bounding box center [635, 451] width 150 height 14
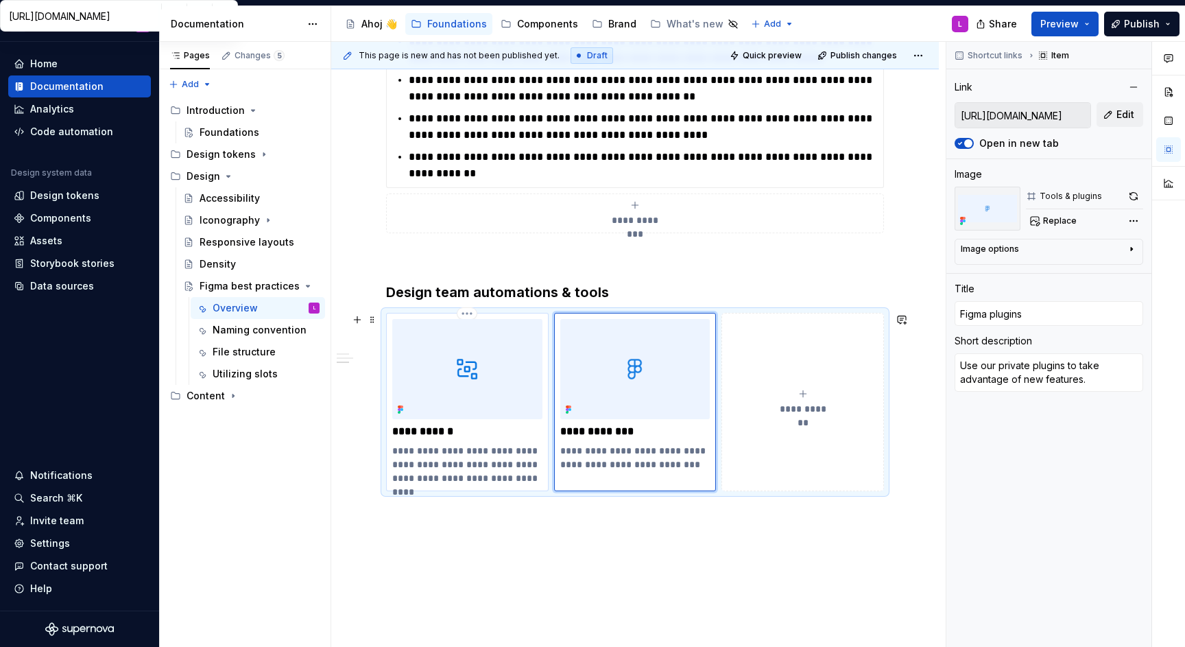
click at [486, 468] on p "**********" at bounding box center [467, 464] width 150 height 41
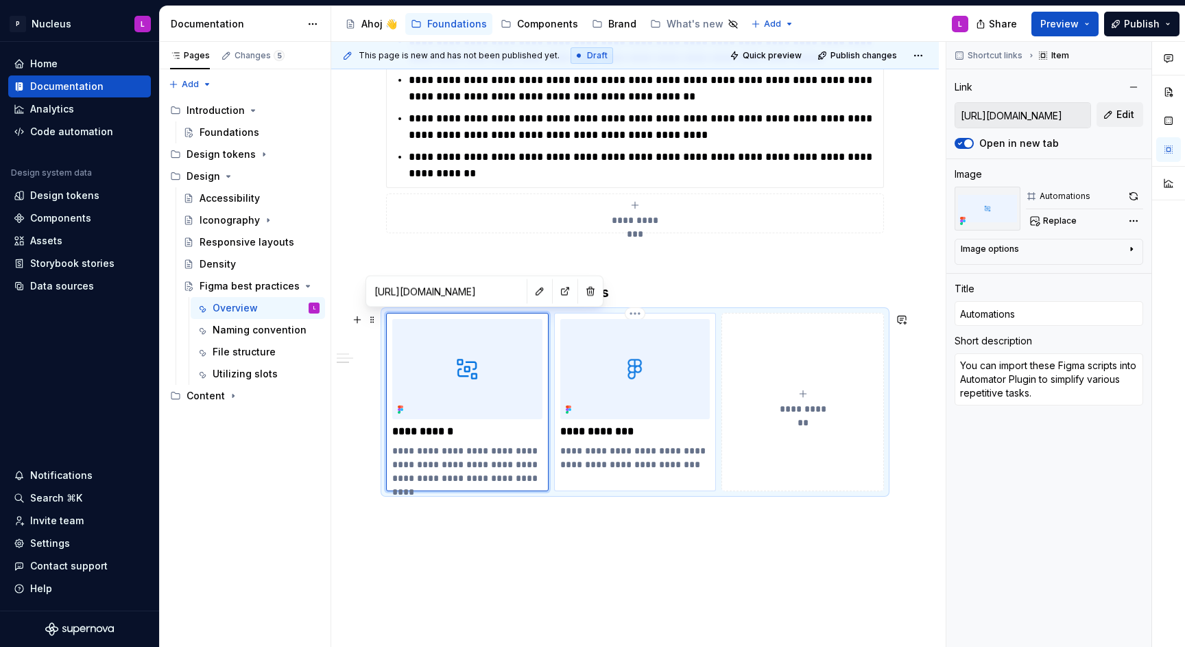
click at [656, 459] on p "**********" at bounding box center [635, 457] width 150 height 27
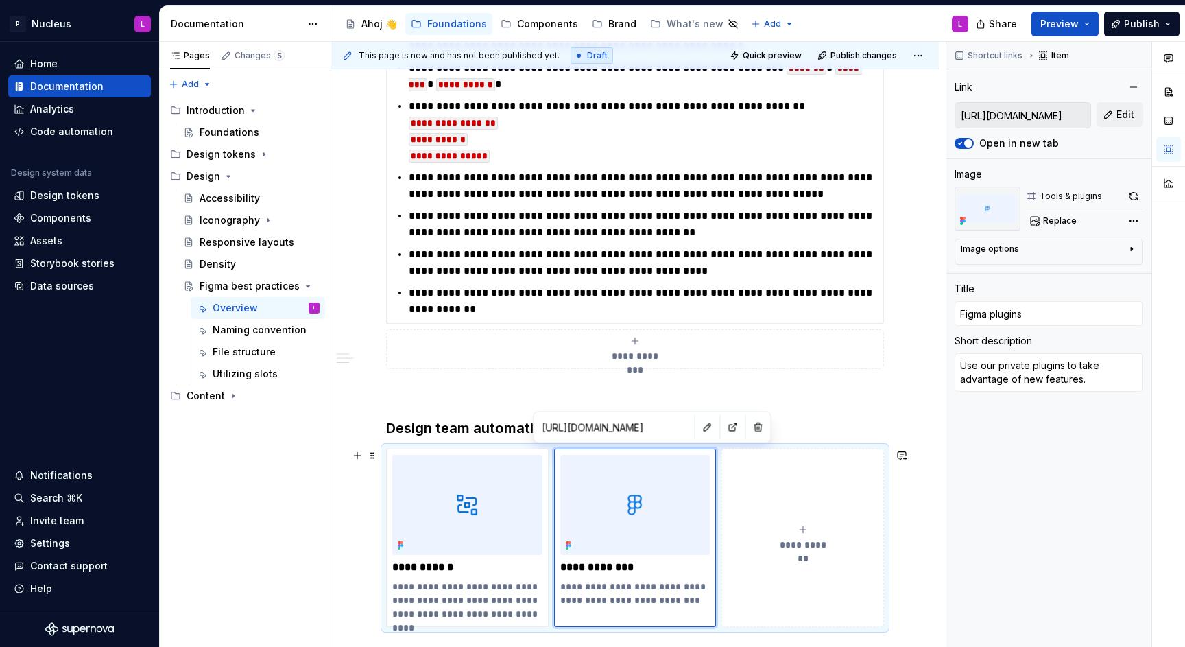
scroll to position [1461, 0]
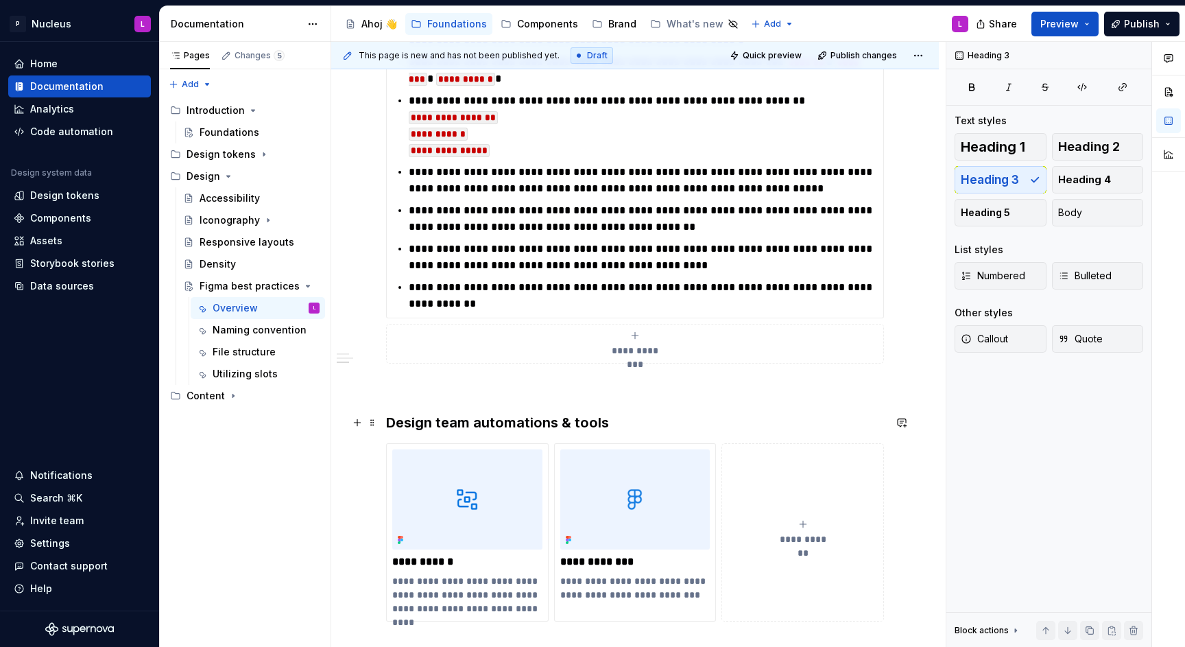
click at [443, 415] on h3 "Design team automations & tools" at bounding box center [635, 422] width 498 height 19
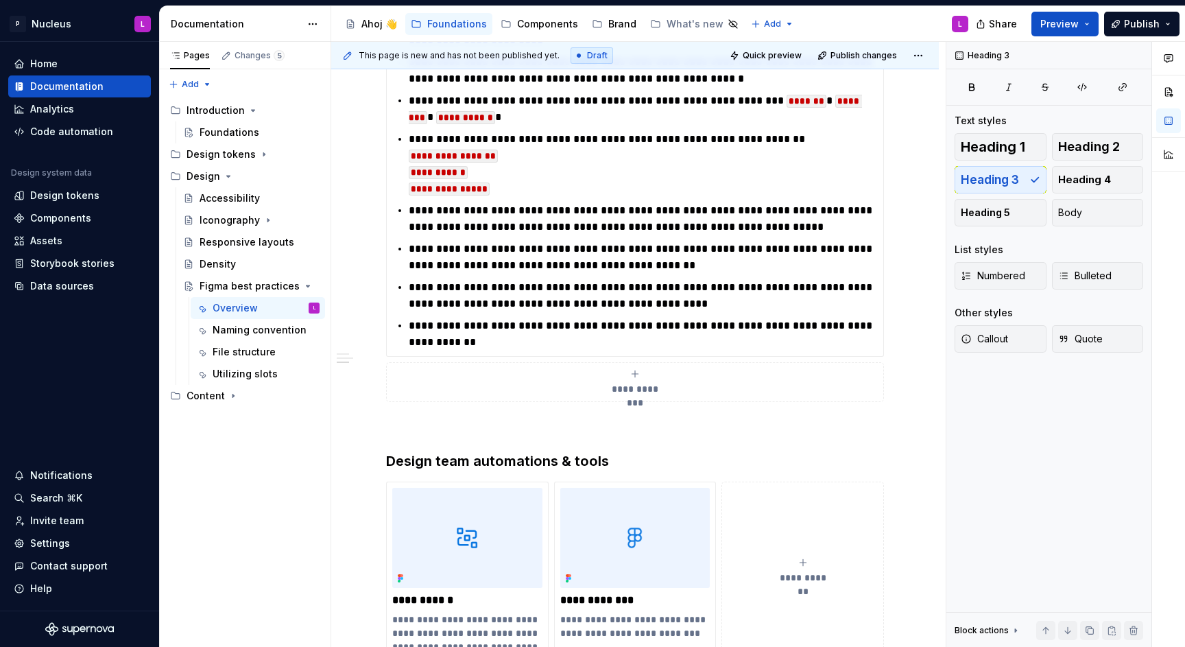
scroll to position [1645, 0]
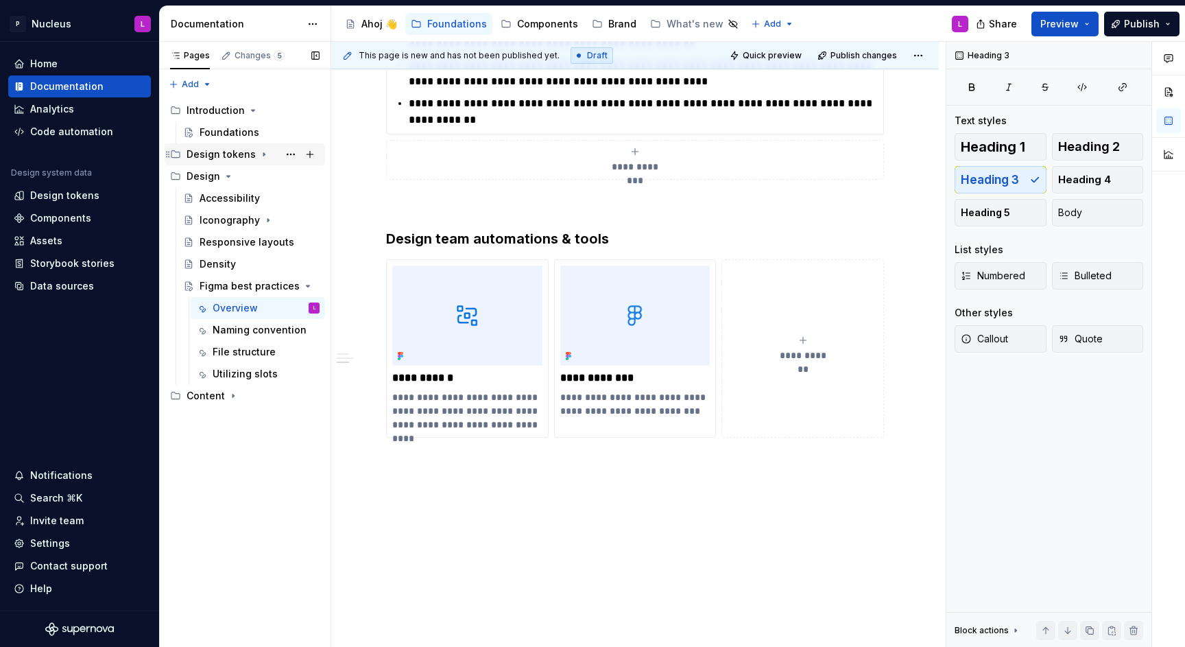
click at [259, 154] on icon "Page tree" at bounding box center [264, 154] width 11 height 11
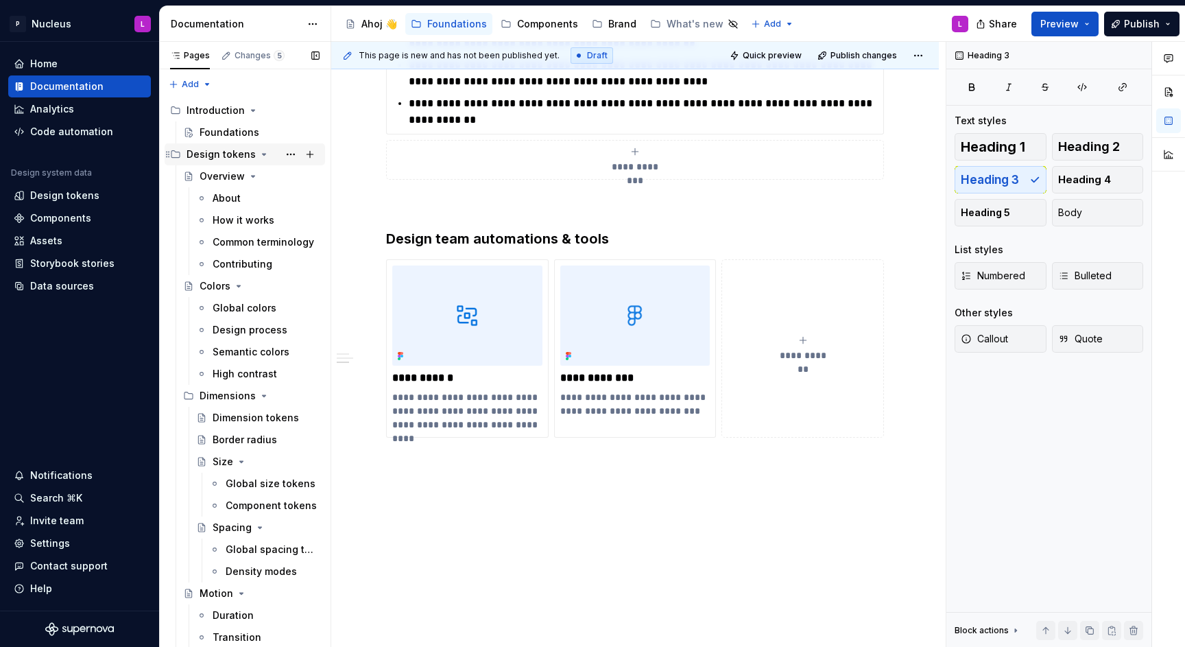
click at [259, 155] on icon "Page tree" at bounding box center [264, 154] width 11 height 11
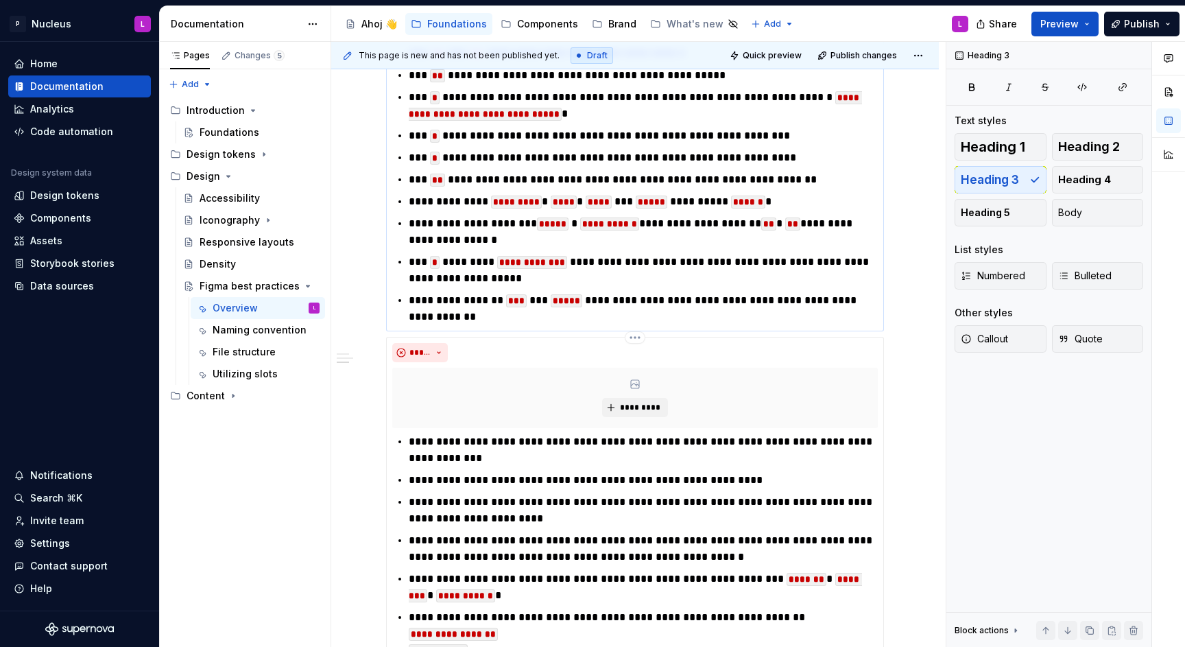
scroll to position [564, 0]
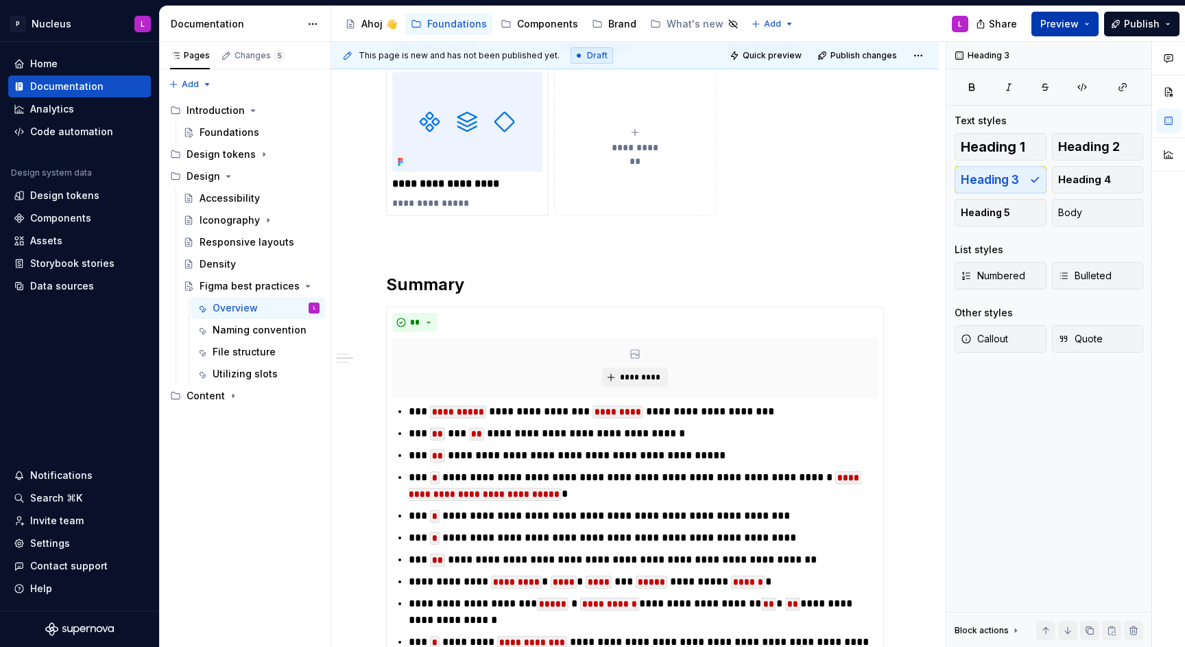
click at [1039, 25] on button "Preview" at bounding box center [1065, 24] width 67 height 25
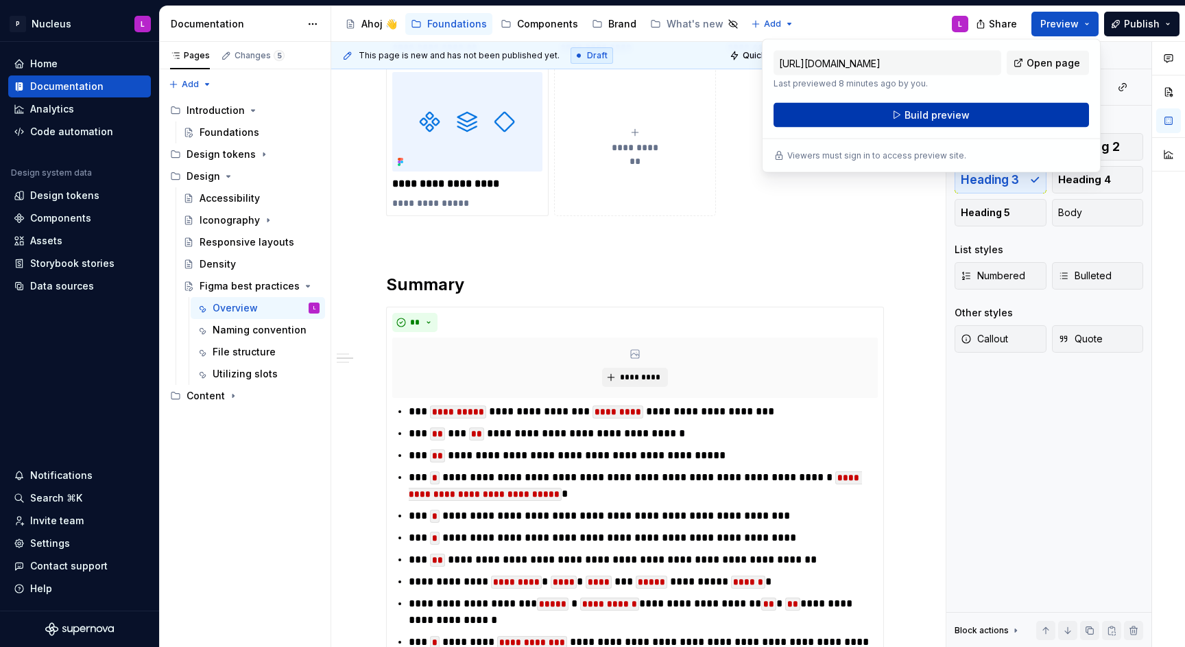
click at [918, 119] on span "Build preview" at bounding box center [937, 115] width 65 height 14
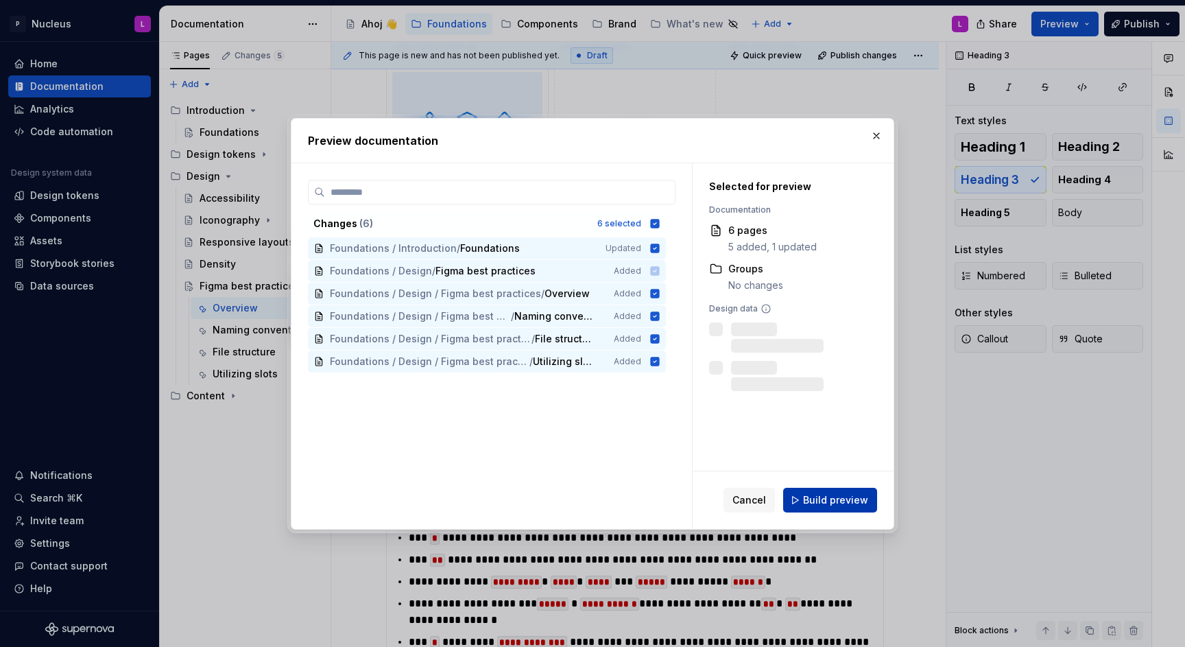
click at [841, 491] on button "Build preview" at bounding box center [830, 500] width 94 height 25
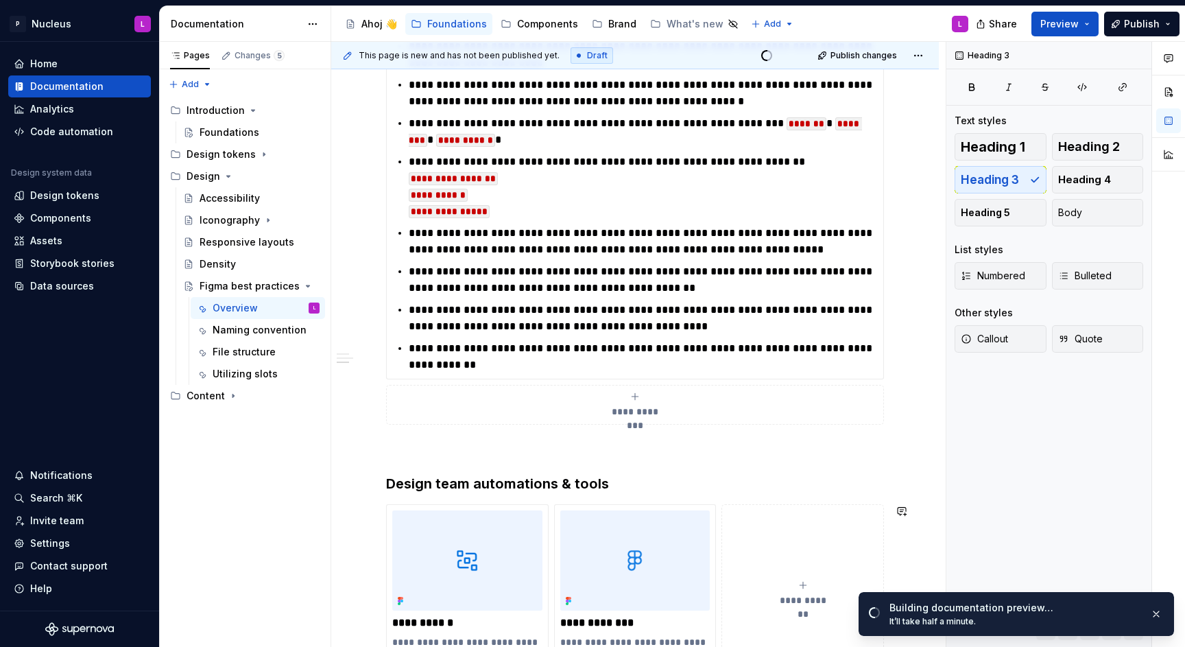
scroll to position [1645, 0]
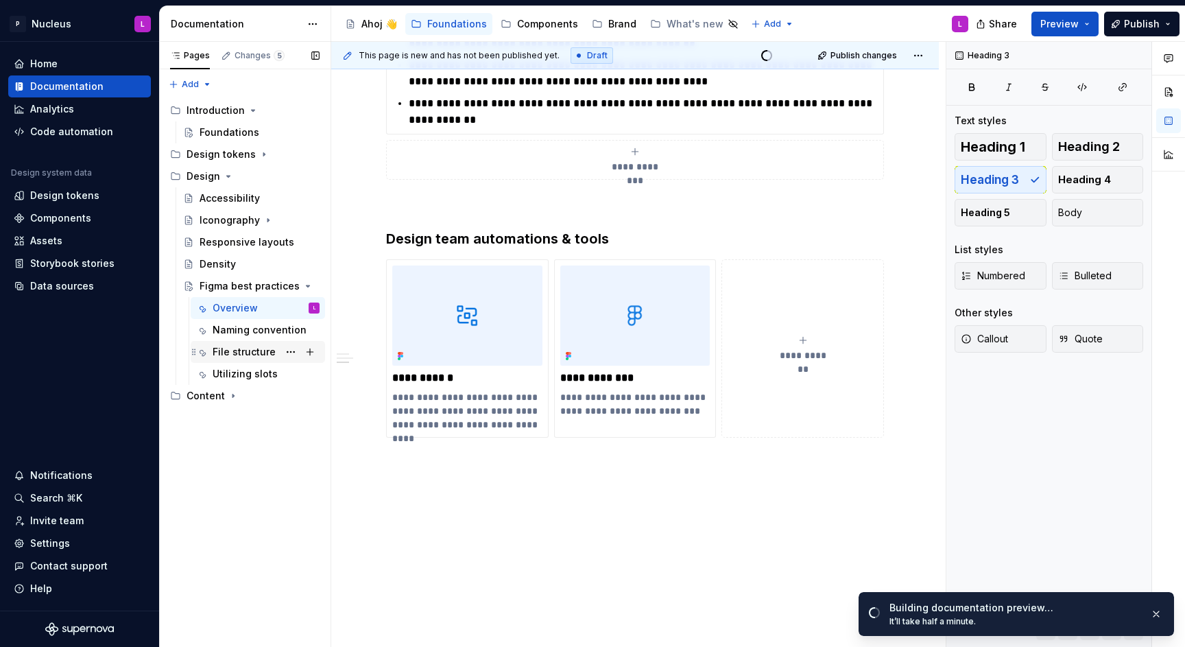
click at [246, 347] on div "File structure" at bounding box center [244, 352] width 63 height 14
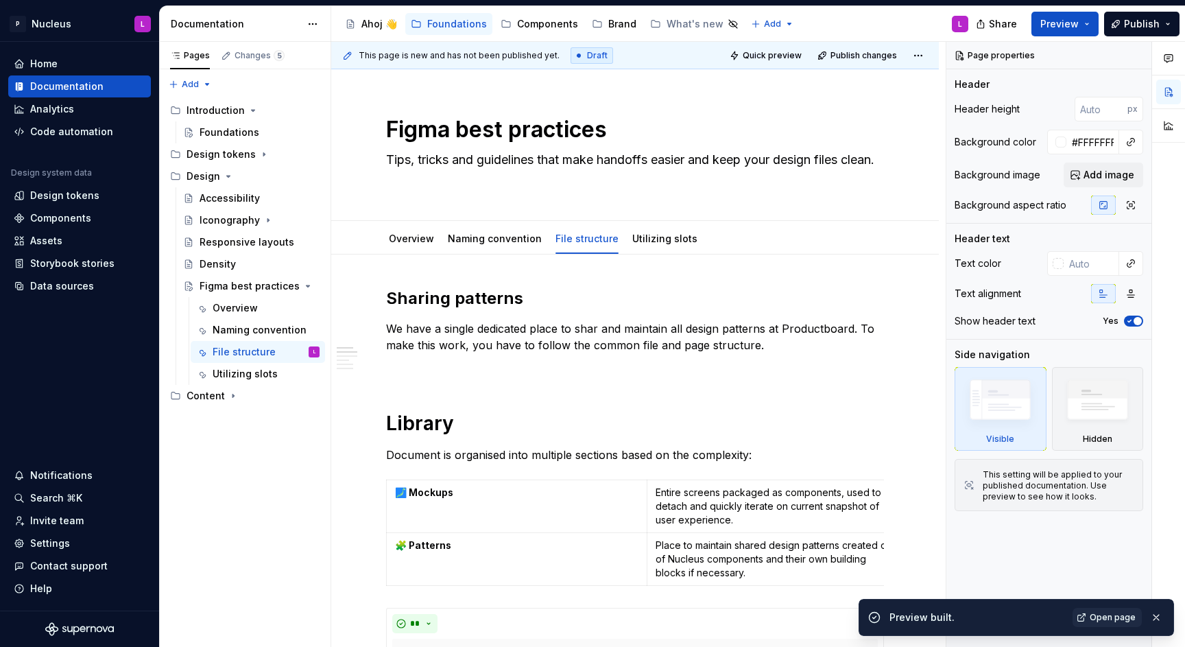
click at [1137, 610] on link "Open page" at bounding box center [1107, 617] width 69 height 19
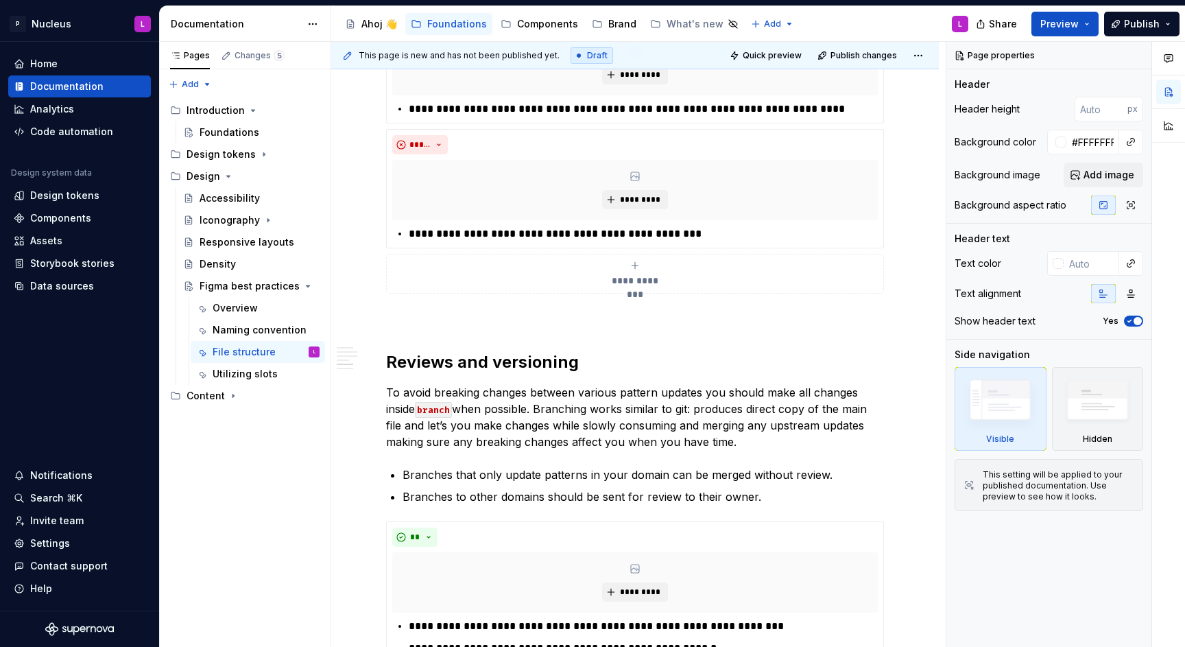
scroll to position [2436, 0]
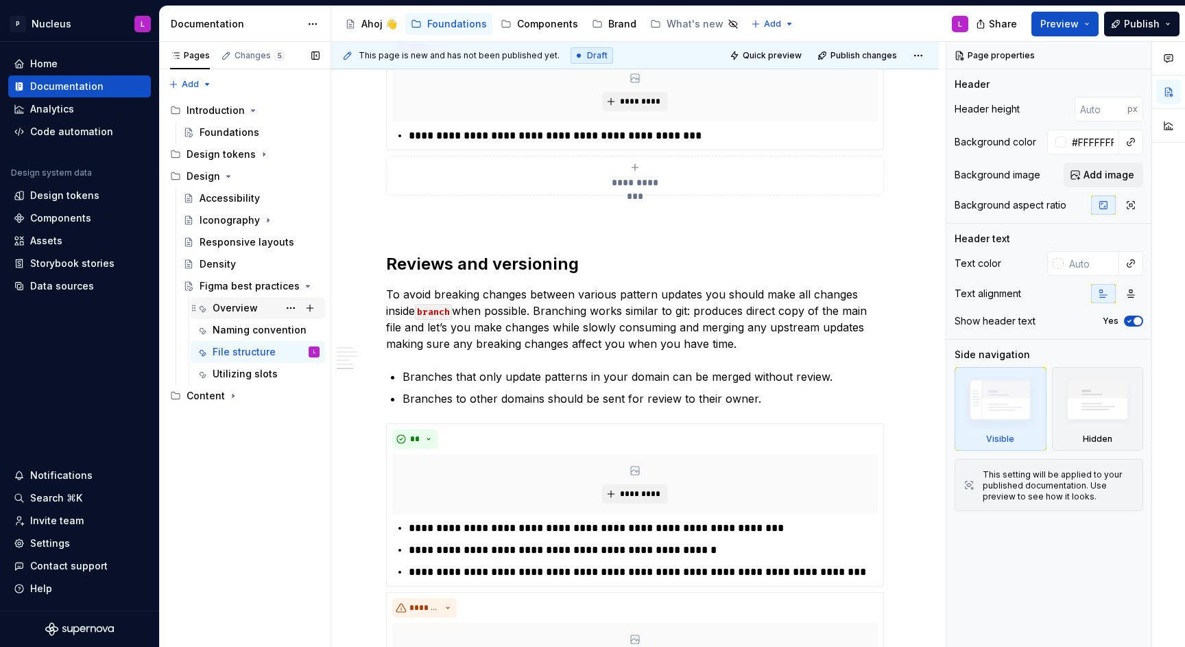
click at [217, 298] on div "Overview" at bounding box center [266, 307] width 107 height 19
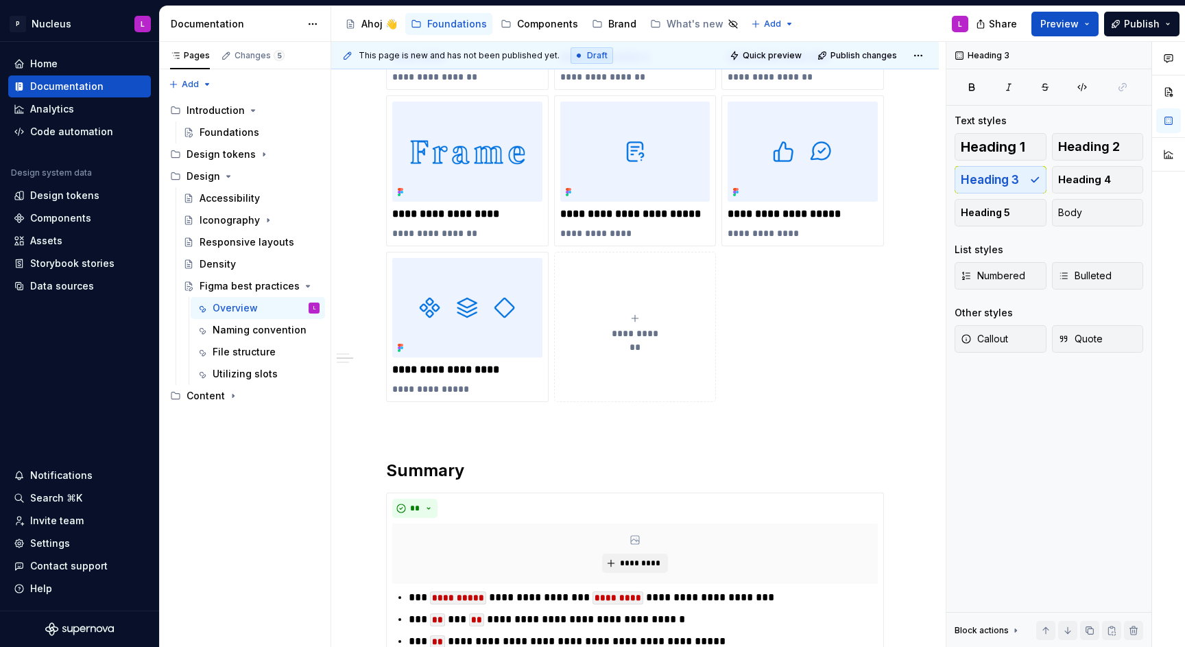
scroll to position [352, 0]
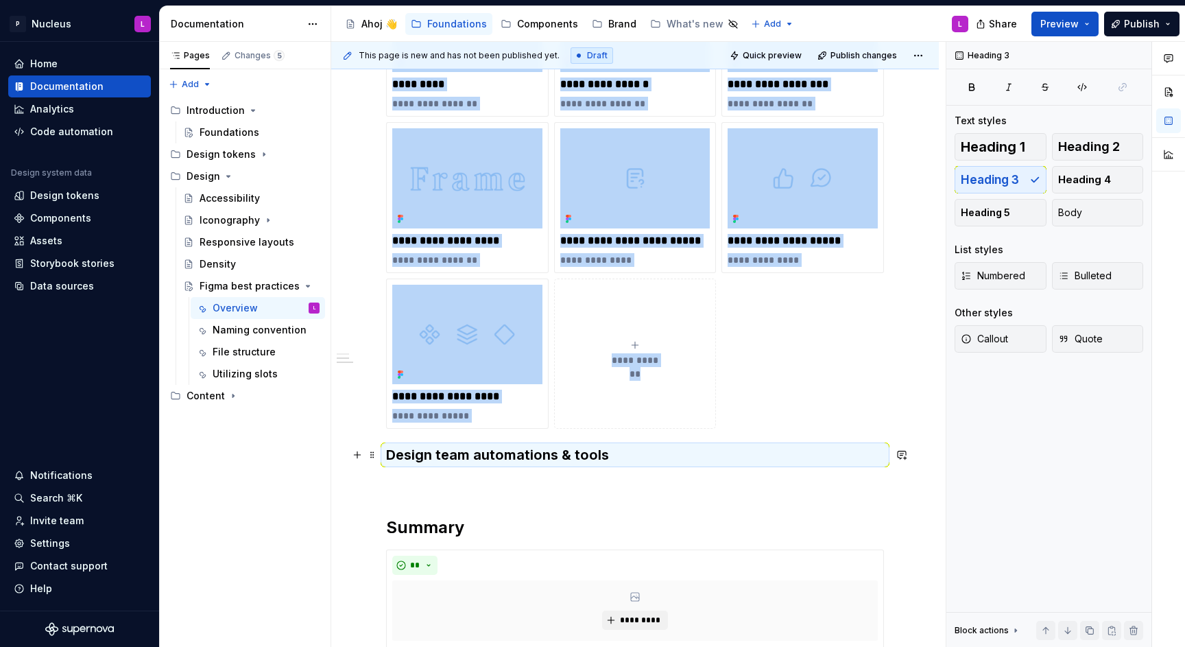
click at [386, 445] on h3 "Design team automations & tools" at bounding box center [635, 454] width 498 height 19
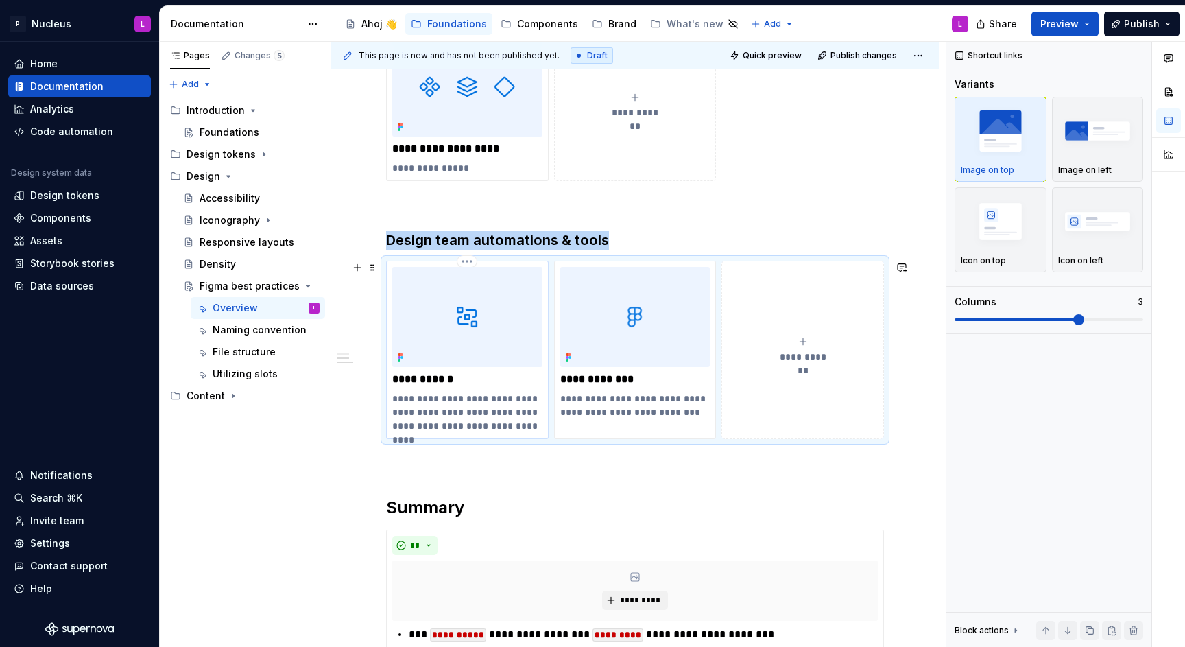
scroll to position [697, 0]
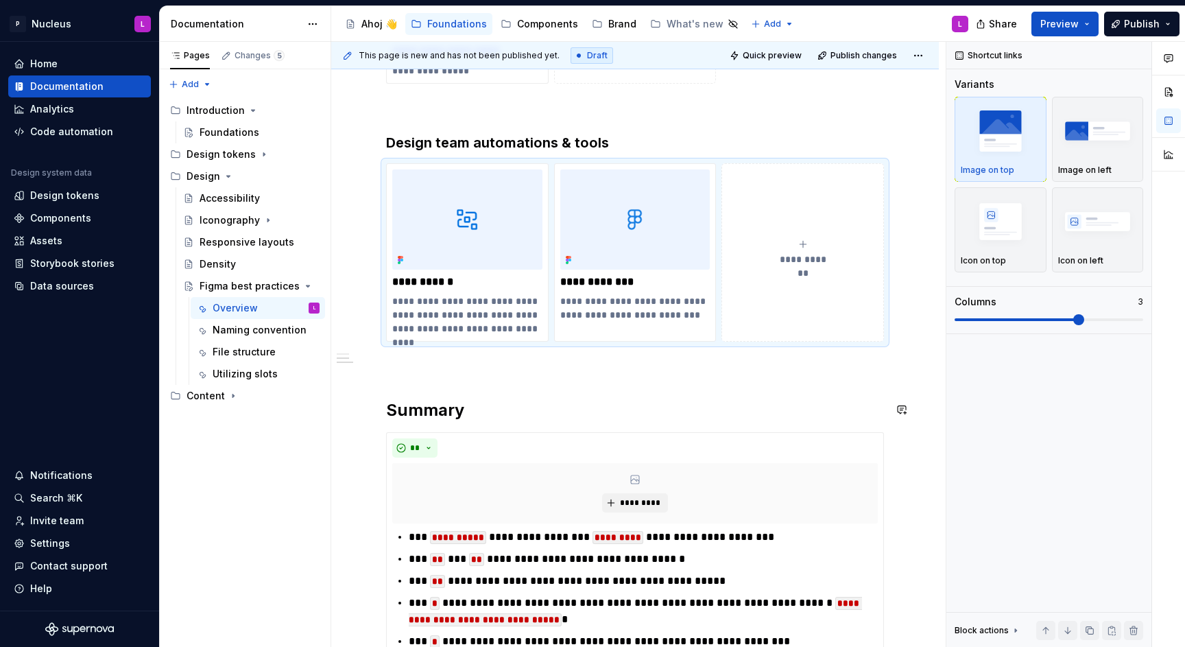
click at [483, 408] on h2 "Summary" at bounding box center [635, 410] width 498 height 22
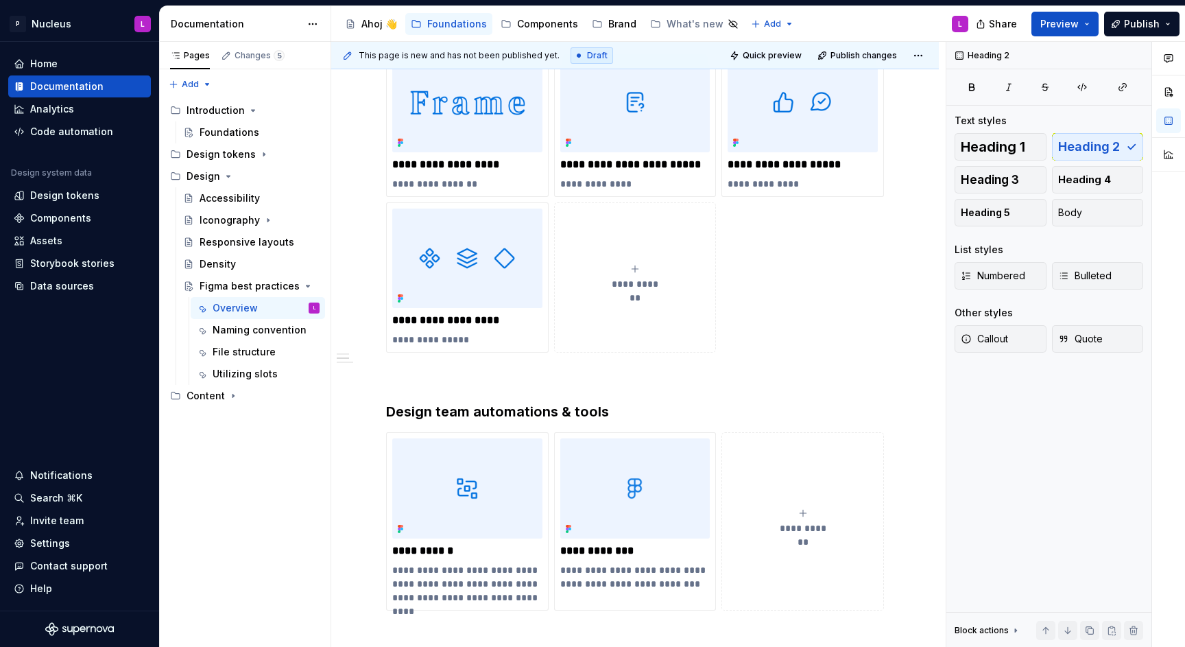
scroll to position [433, 0]
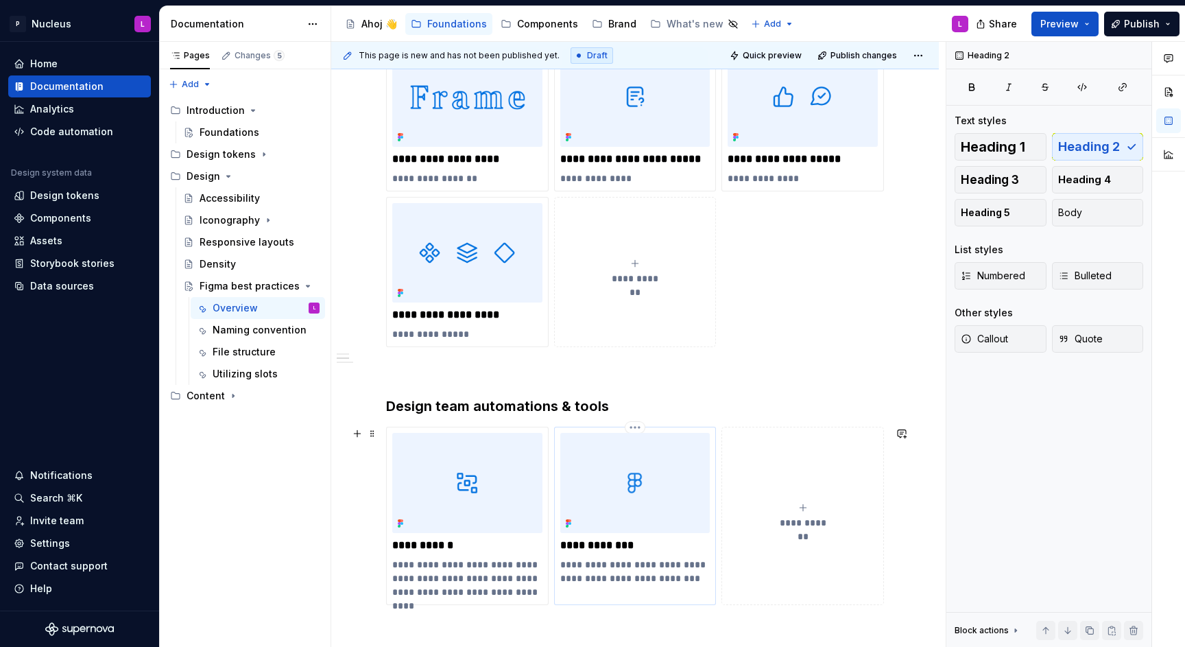
click at [689, 572] on p "**********" at bounding box center [635, 571] width 150 height 27
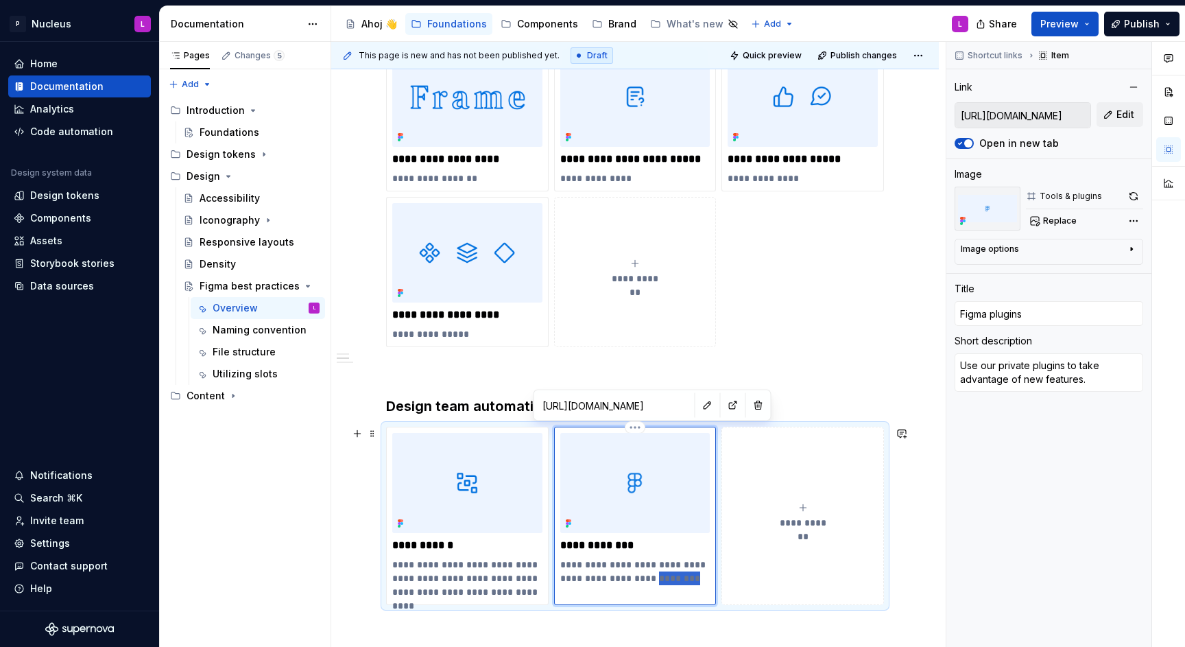
scroll to position [436, 0]
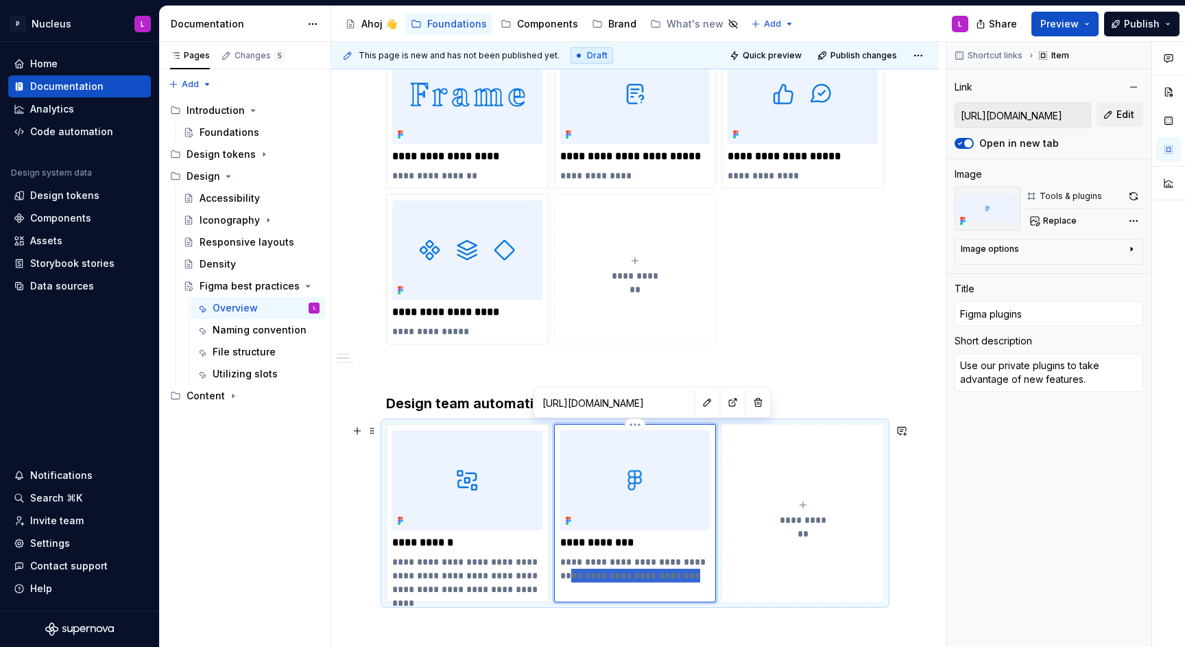
drag, startPoint x: 652, startPoint y: 578, endPoint x: 562, endPoint y: 570, distance: 90.2
click at [562, 569] on p "**********" at bounding box center [635, 568] width 150 height 27
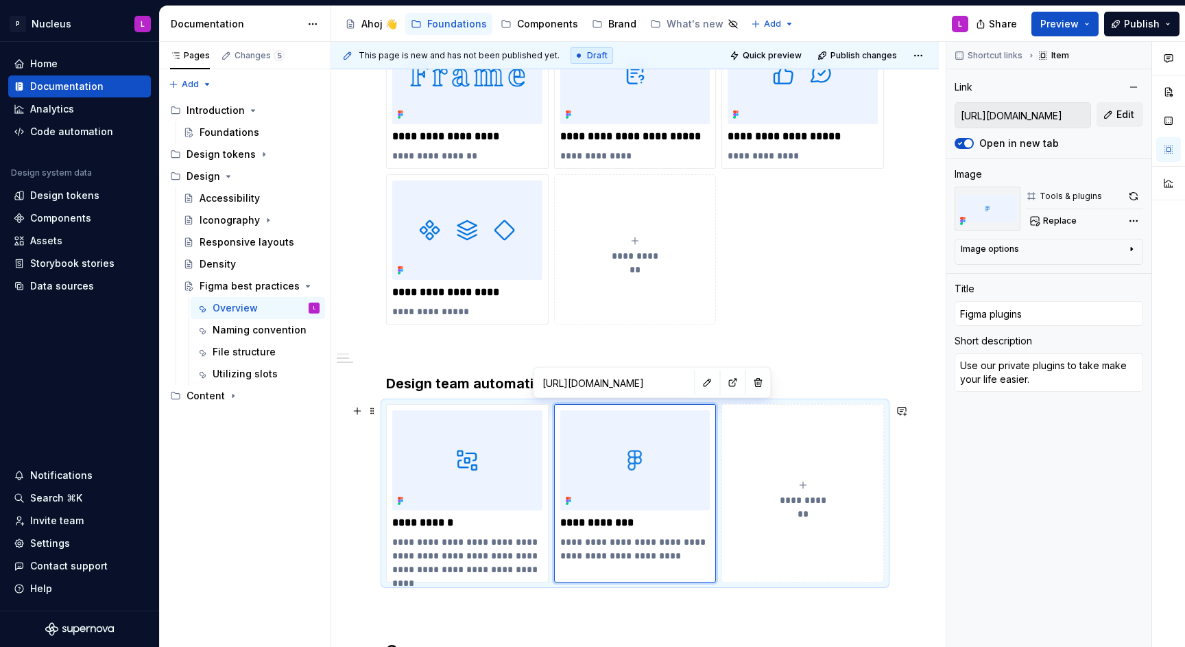
scroll to position [487, 0]
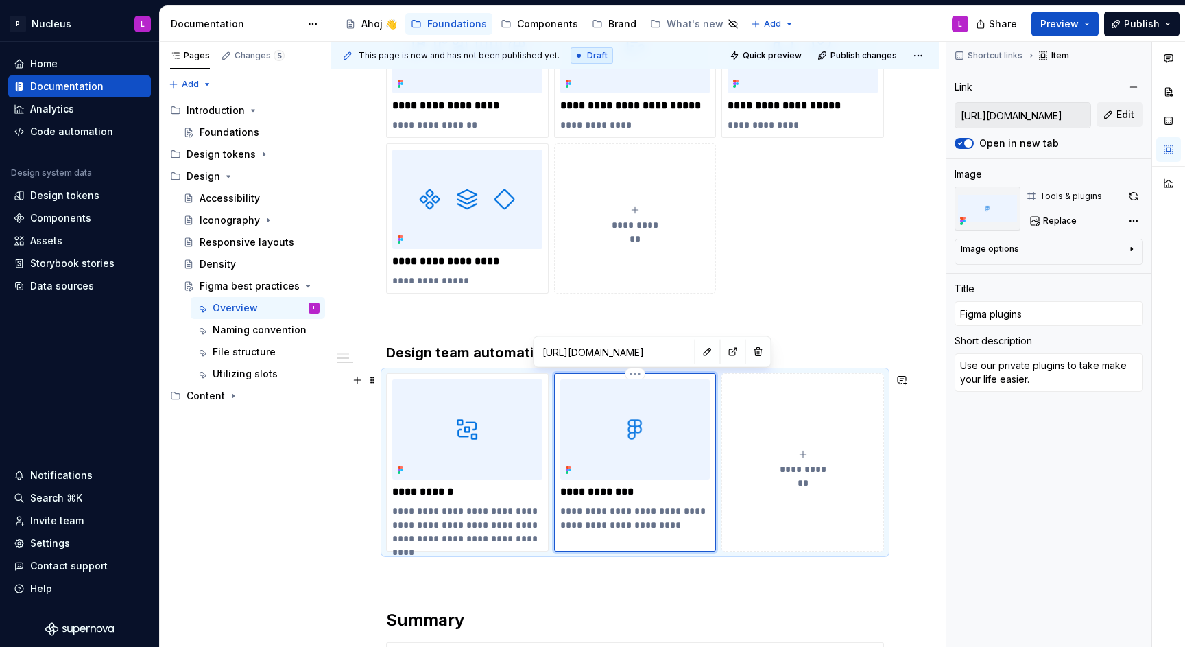
click at [581, 509] on p "**********" at bounding box center [635, 517] width 150 height 27
click at [671, 530] on p "**********" at bounding box center [635, 517] width 150 height 27
click at [518, 524] on p "**********" at bounding box center [467, 524] width 150 height 41
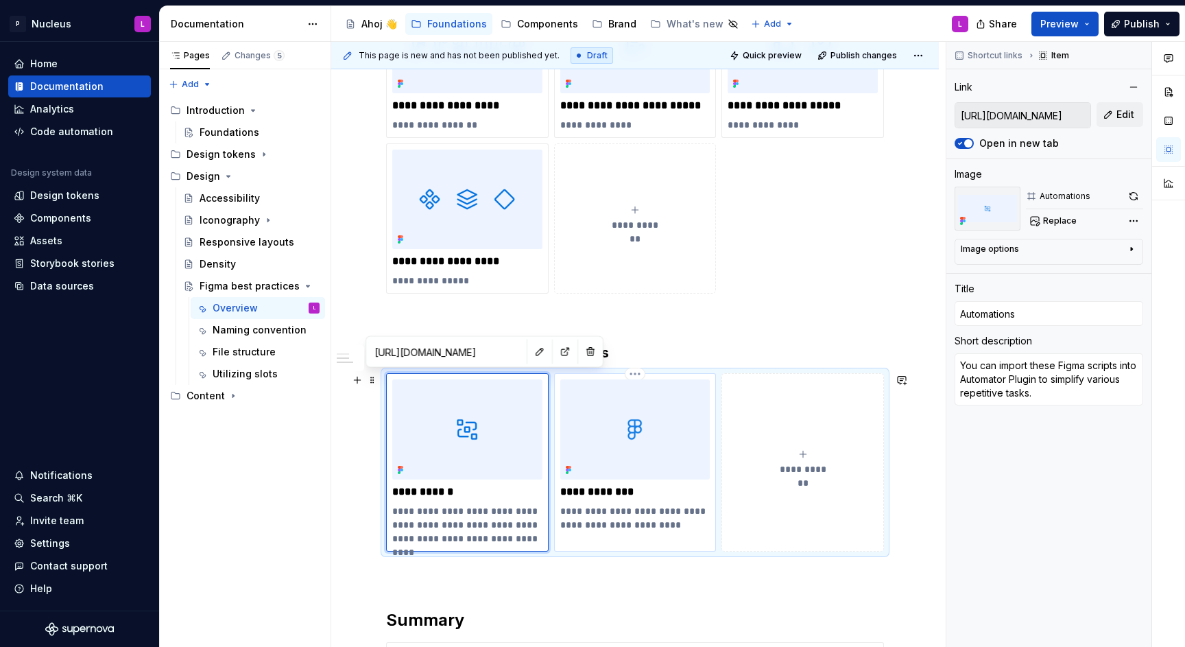
click at [672, 527] on p "**********" at bounding box center [635, 517] width 150 height 27
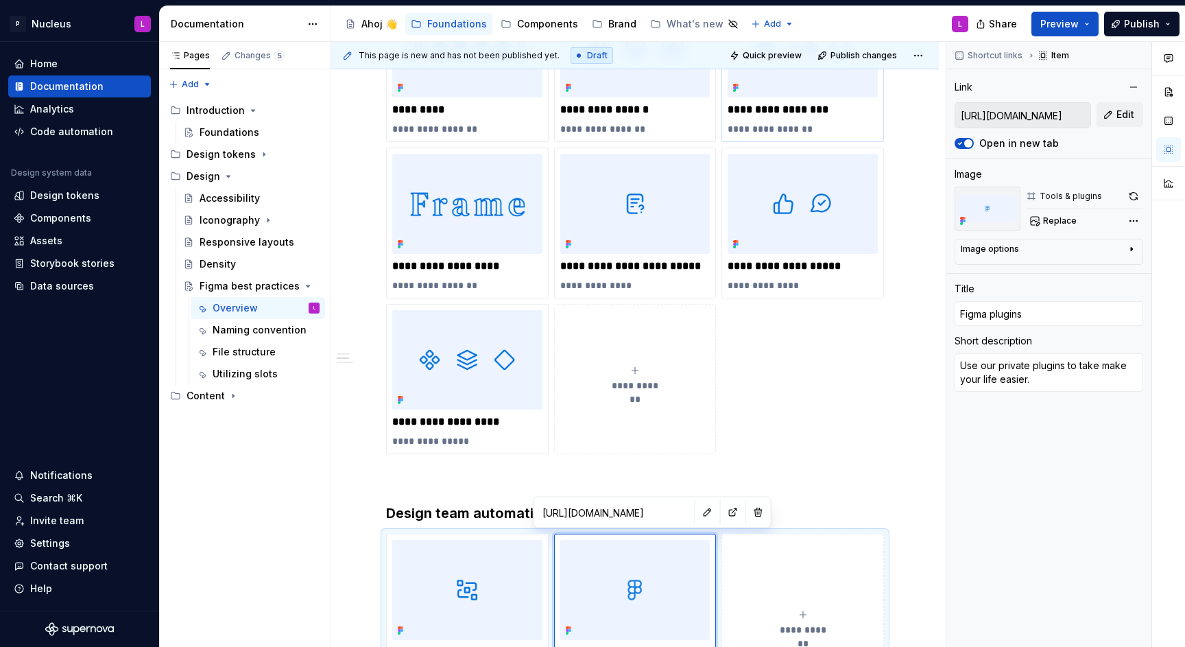
scroll to position [0, 0]
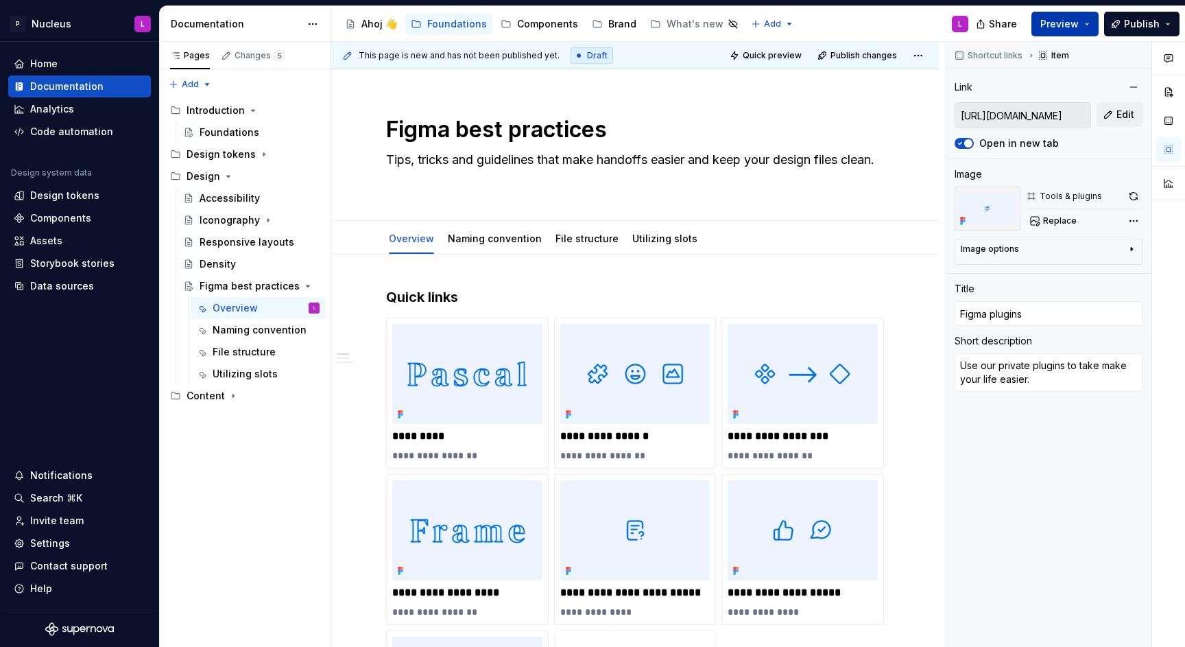
click at [1055, 28] on span "Preview" at bounding box center [1059, 24] width 38 height 14
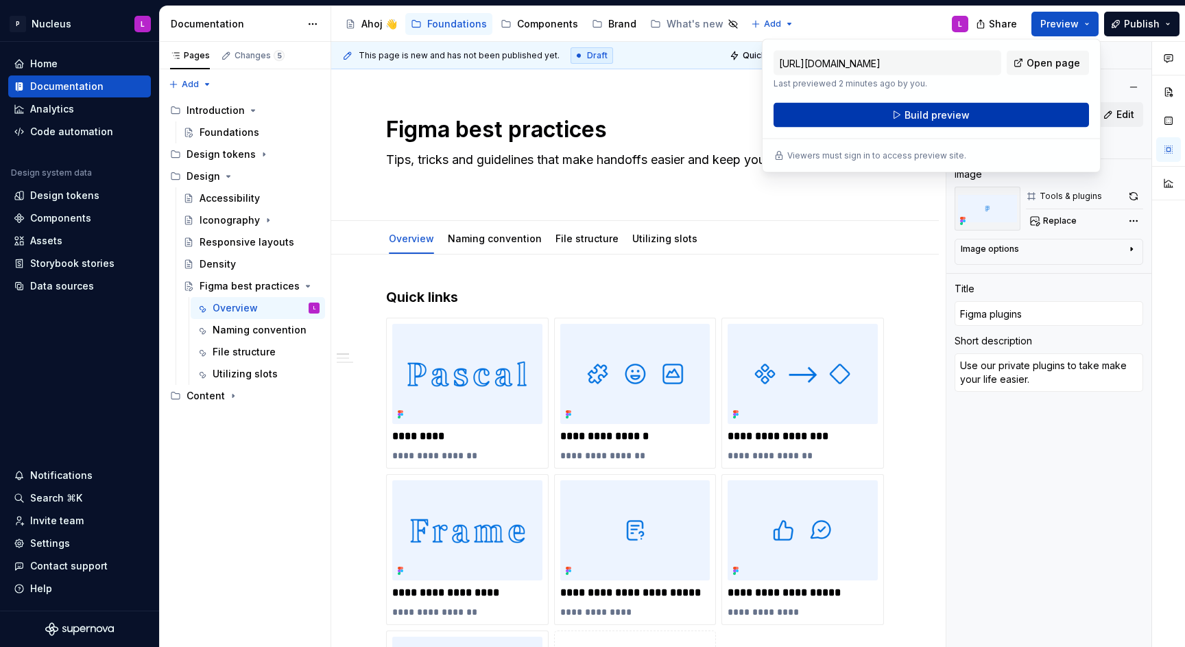
click at [991, 106] on button "Build preview" at bounding box center [932, 115] width 316 height 25
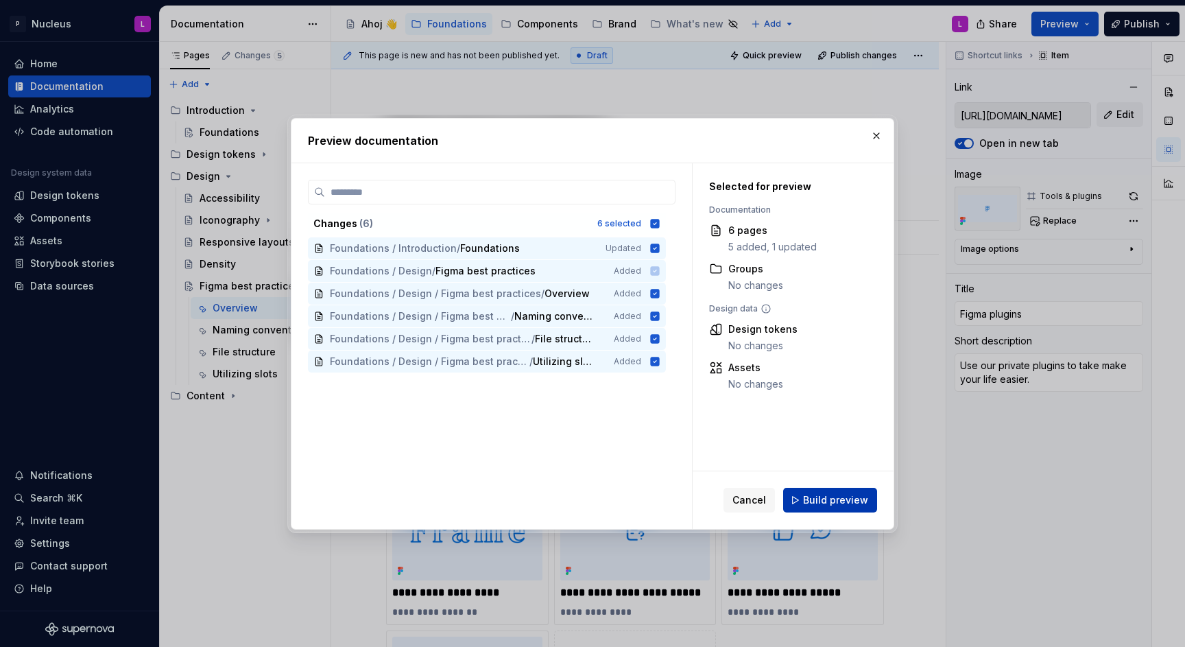
click at [824, 500] on span "Build preview" at bounding box center [835, 500] width 65 height 14
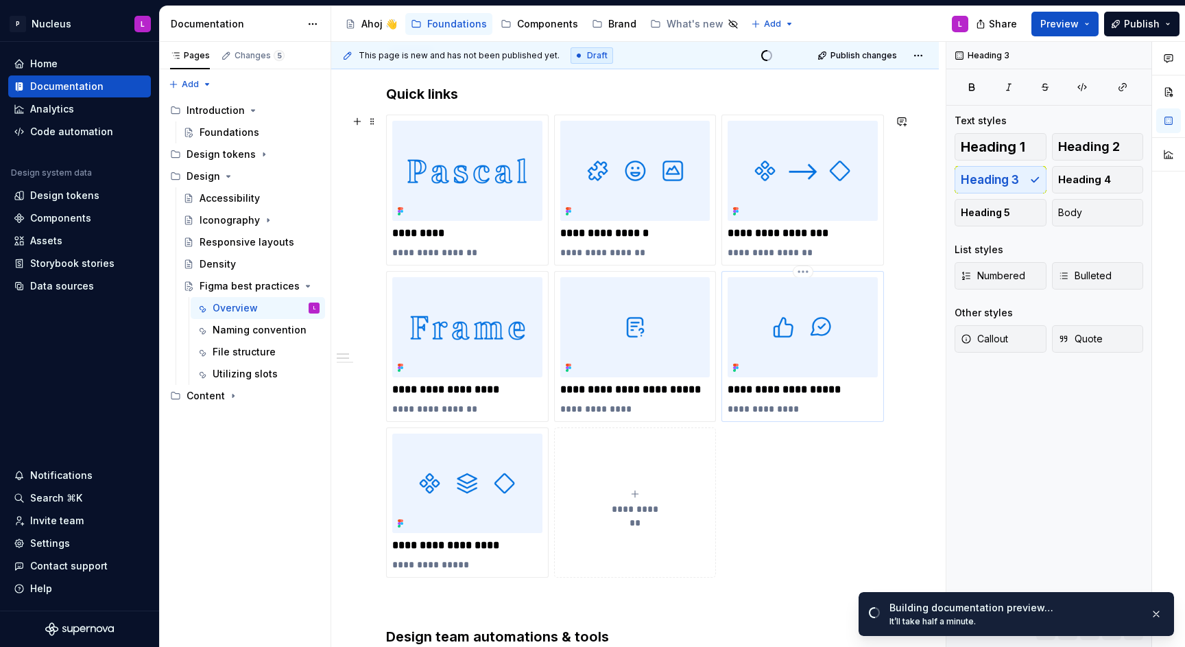
scroll to position [190, 0]
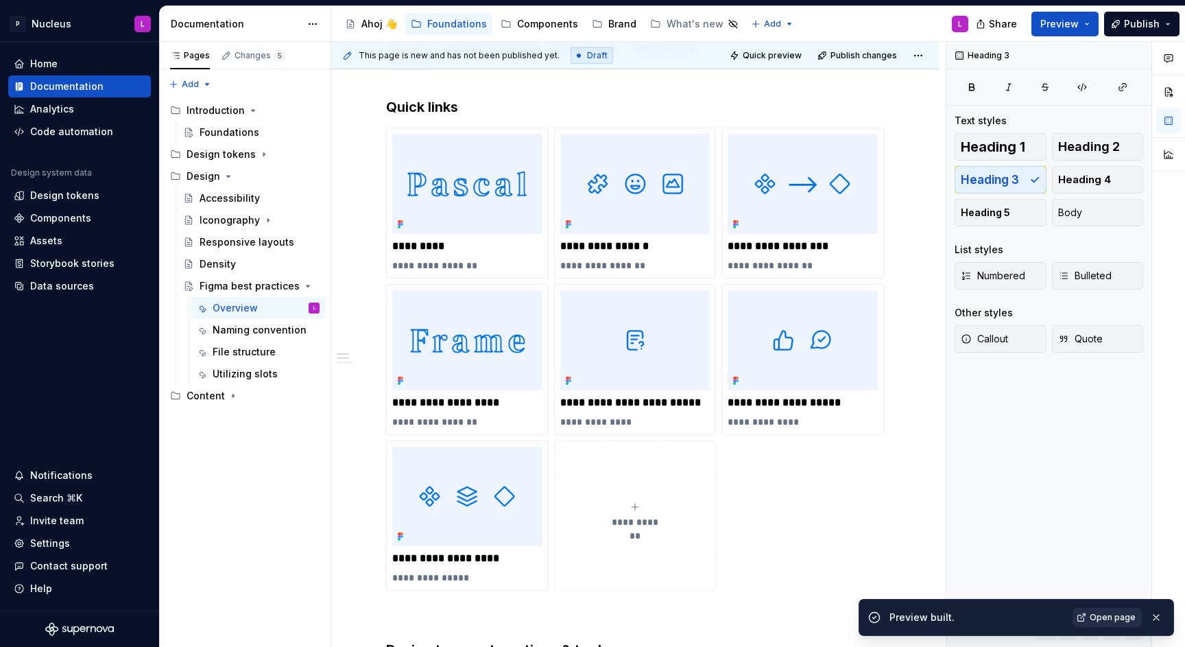
click at [1094, 615] on span "Open page" at bounding box center [1113, 617] width 46 height 11
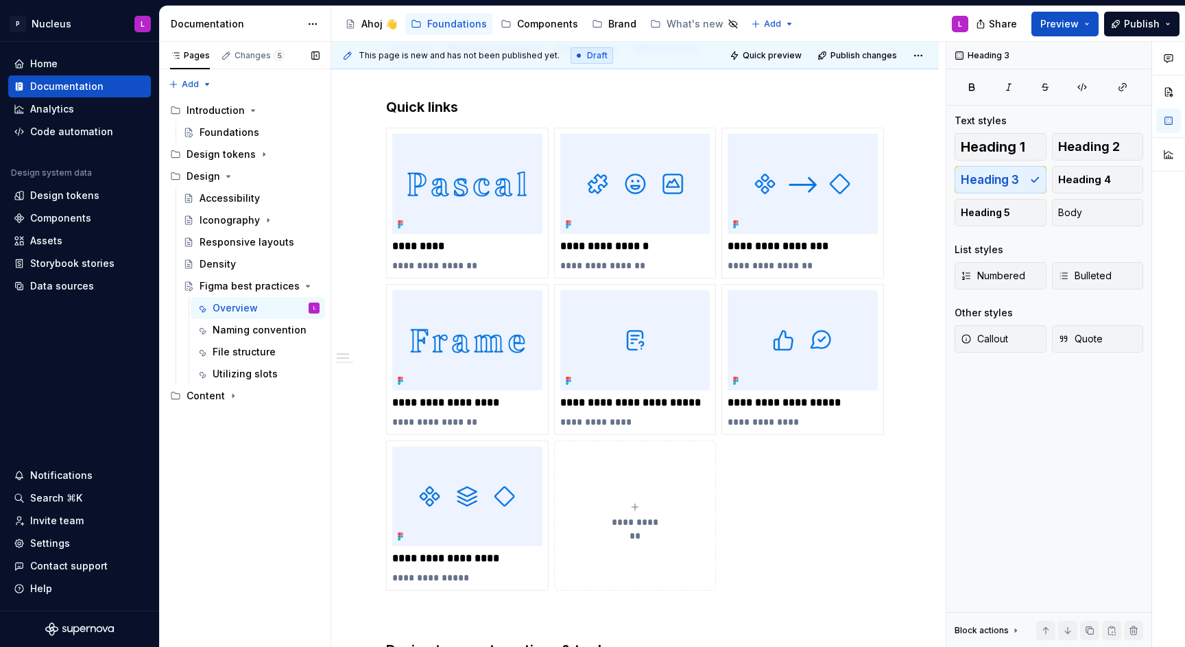
click at [0, 0] on button "Page tree" at bounding box center [0, 0] width 0 height 0
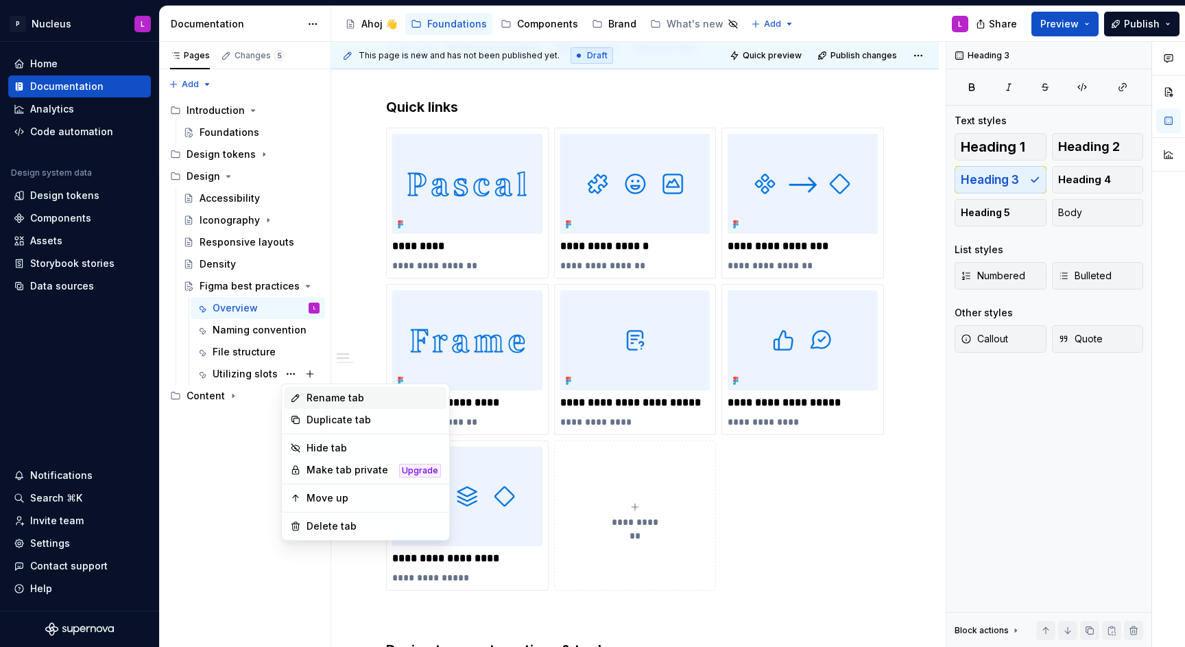
click at [332, 401] on div "Rename tab" at bounding box center [374, 398] width 134 height 14
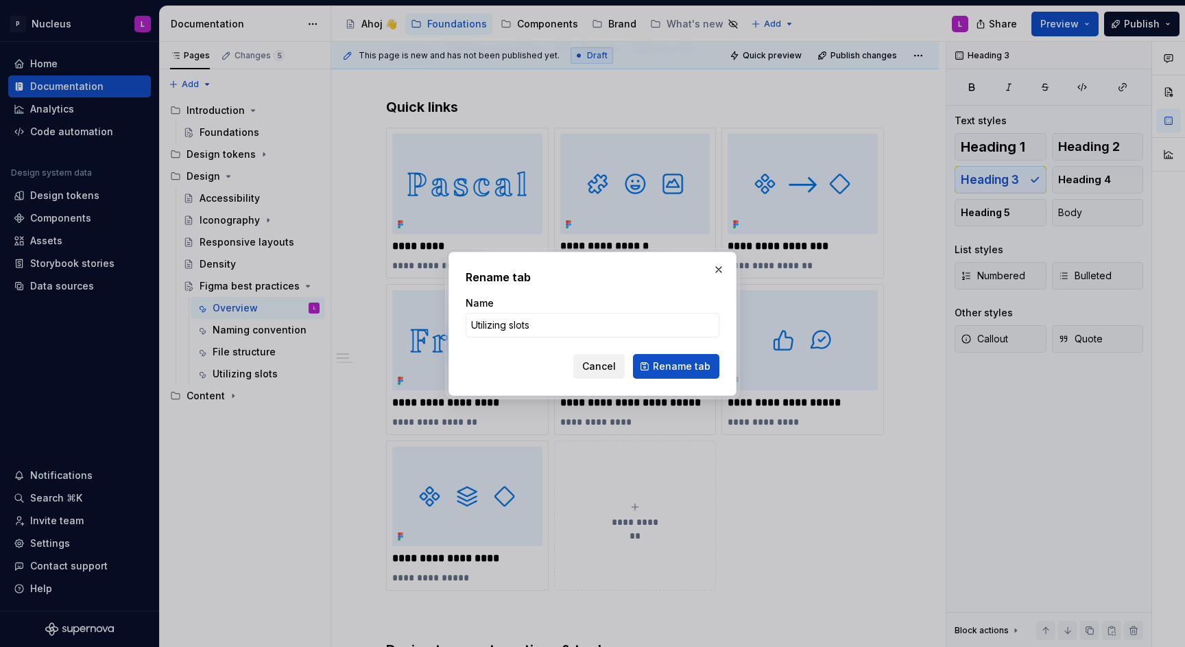
drag, startPoint x: 492, startPoint y: 327, endPoint x: 604, endPoint y: 356, distance: 114.8
click at [492, 327] on input "Utilizing slots" at bounding box center [593, 325] width 254 height 25
click button "Rename tab" at bounding box center [676, 366] width 86 height 25
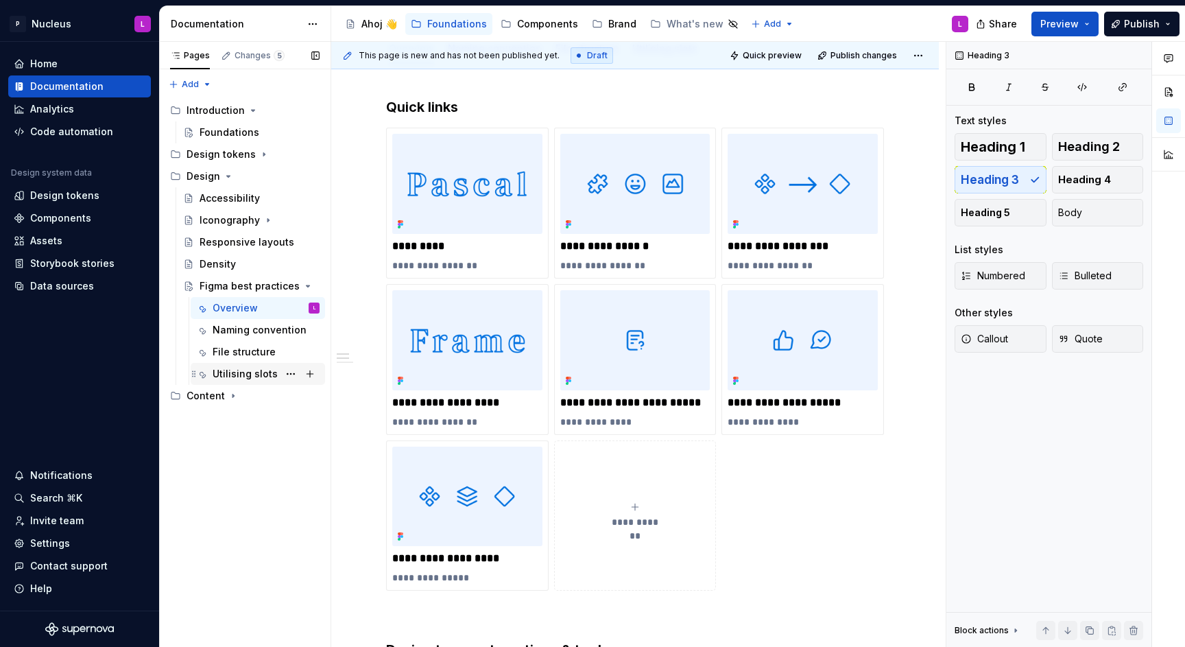
click at [225, 373] on div "Utilising slots" at bounding box center [245, 374] width 65 height 14
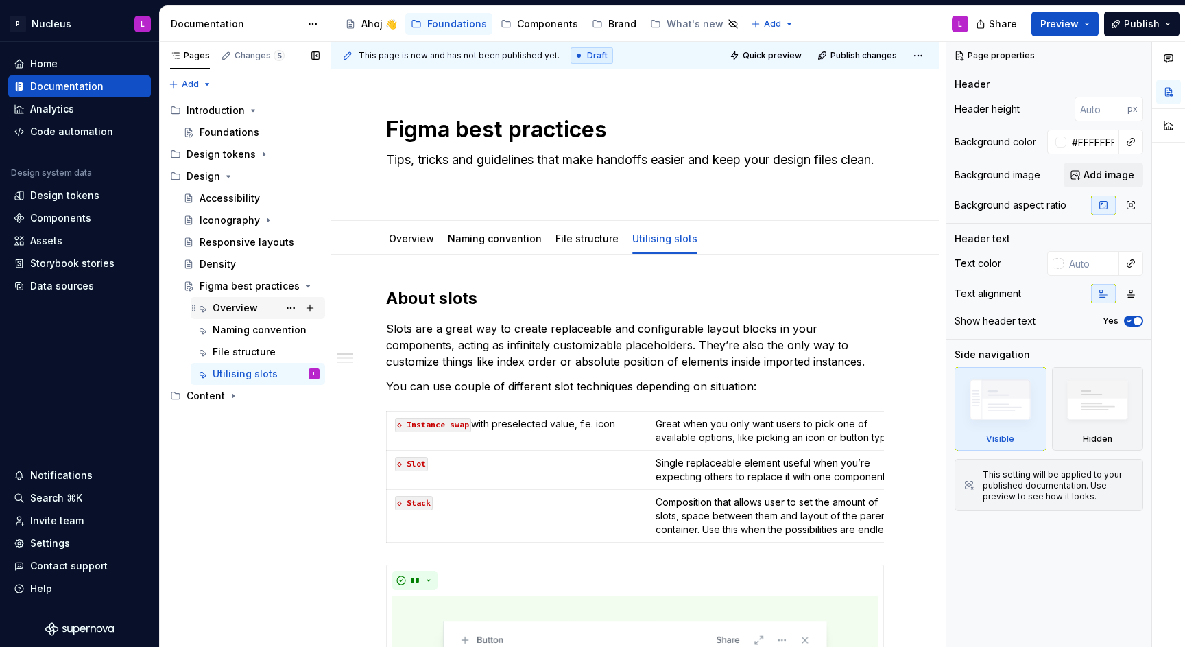
click at [241, 298] on div "Overview" at bounding box center [266, 307] width 107 height 19
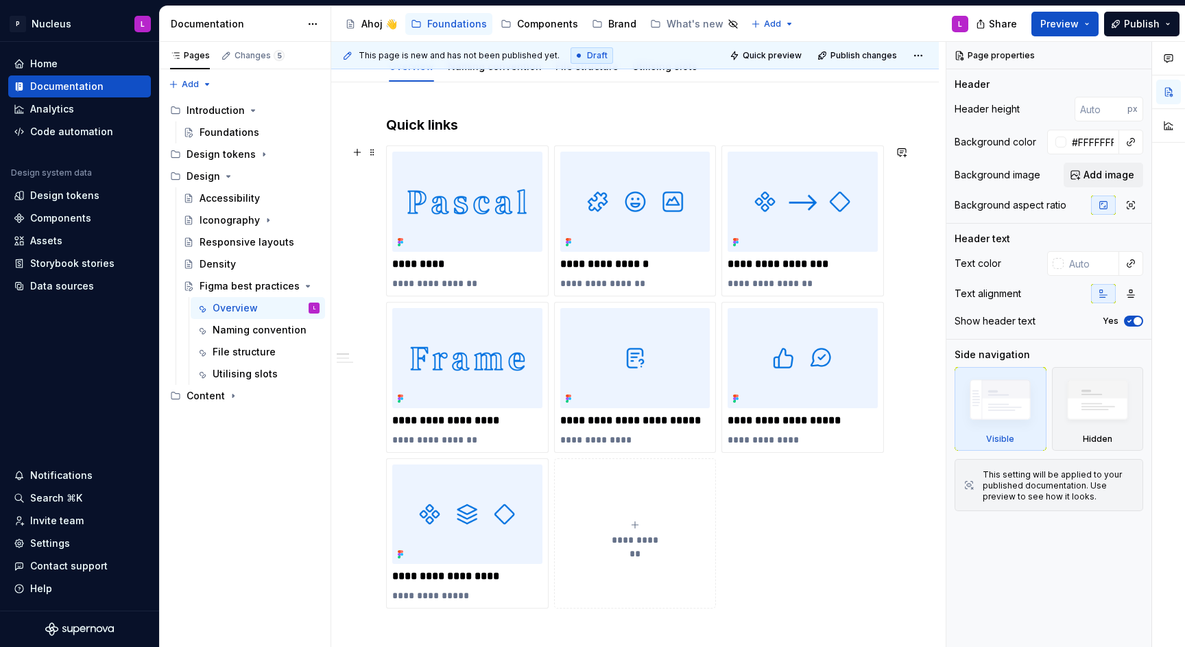
scroll to position [146, 0]
